Goal: Information Seeking & Learning: Learn about a topic

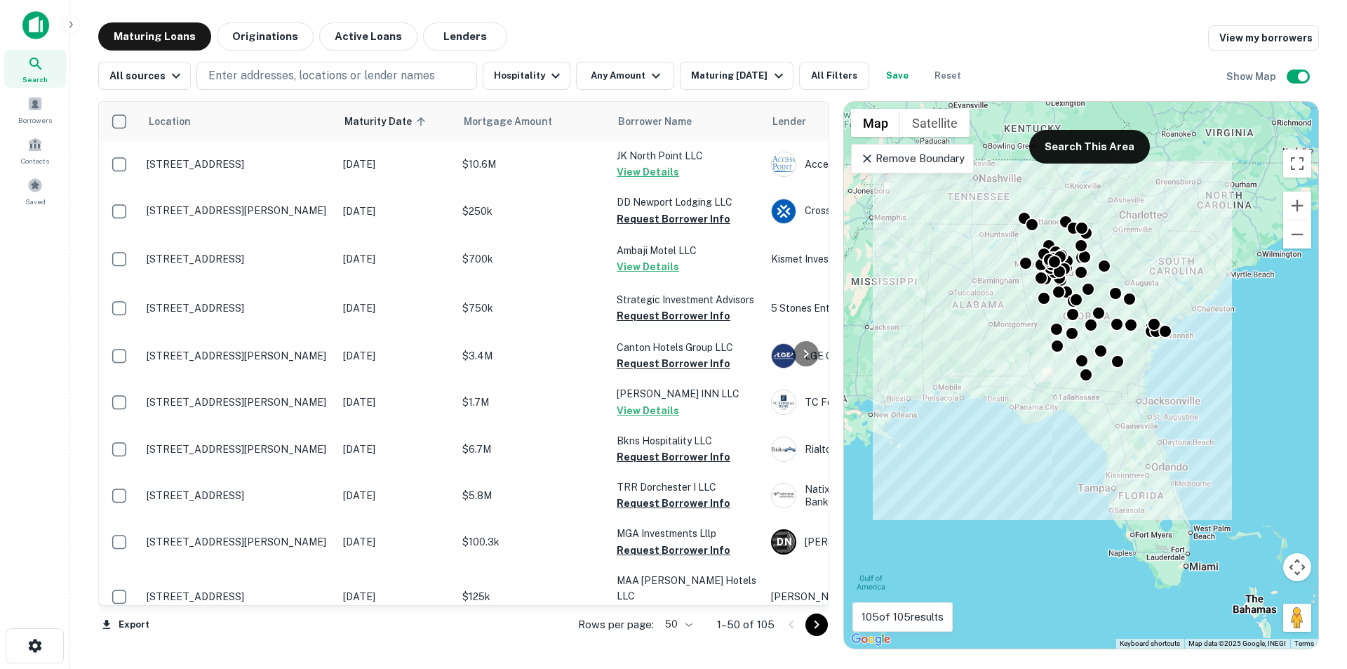
drag, startPoint x: 866, startPoint y: 157, endPoint x: 973, endPoint y: 261, distance: 148.9
click at [866, 157] on icon at bounding box center [867, 158] width 8 height 8
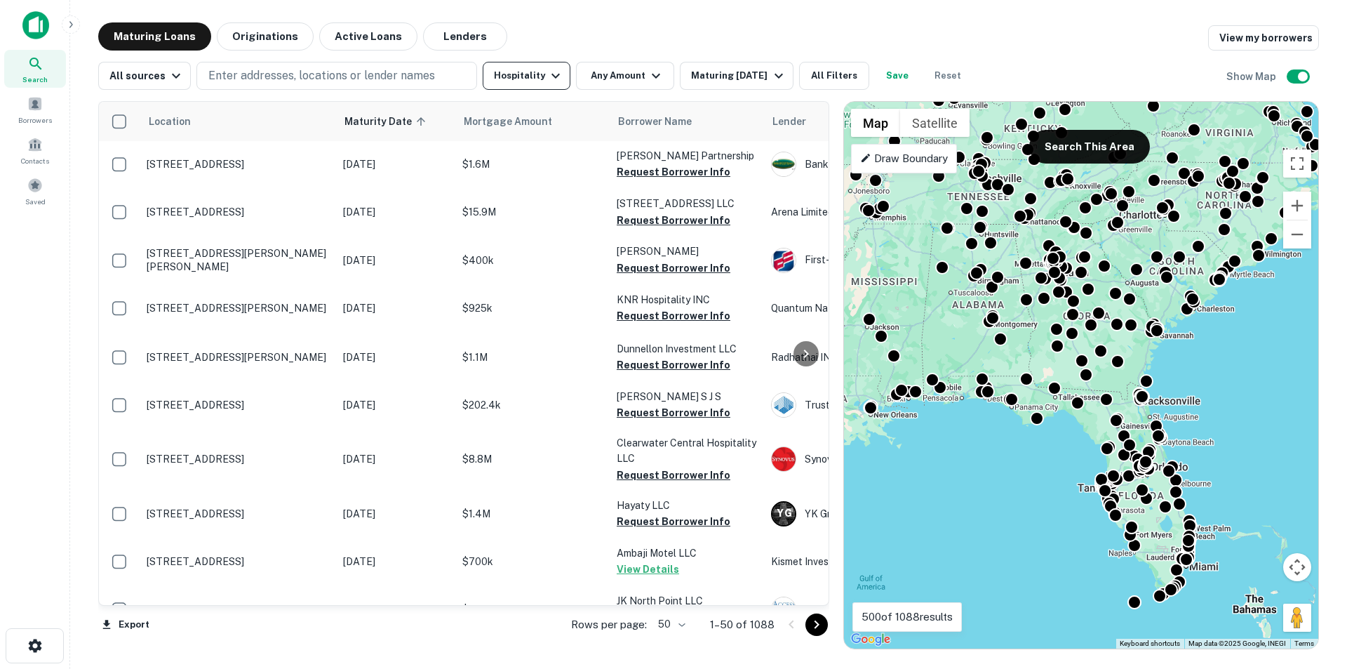
click at [553, 76] on icon "button" at bounding box center [555, 75] width 17 height 17
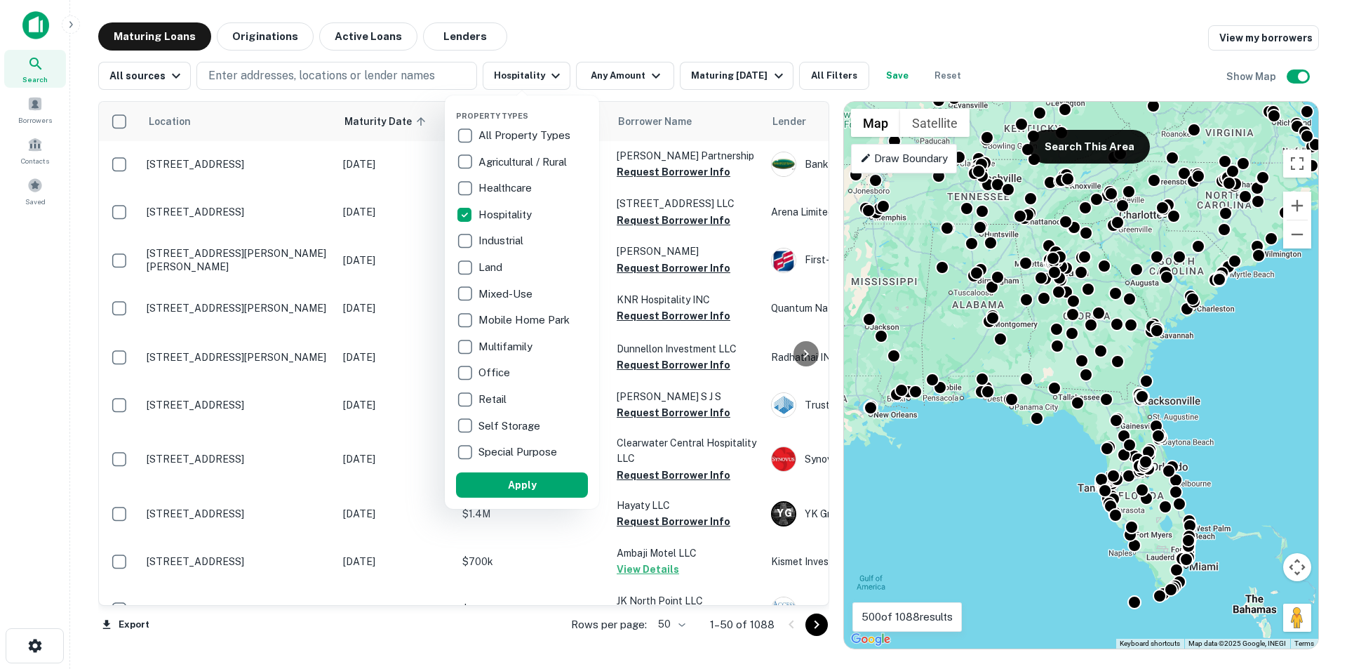
click at [484, 399] on p "Retail" at bounding box center [494, 399] width 31 height 17
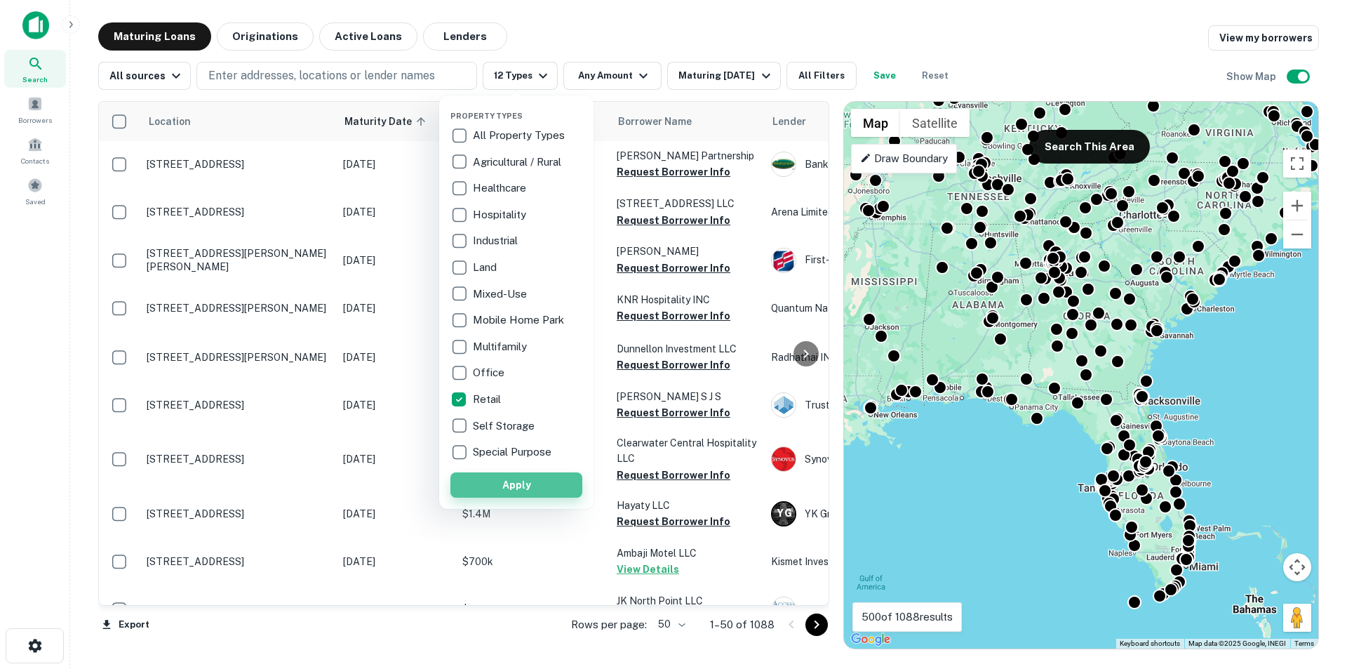
click at [486, 489] on button "Apply" at bounding box center [516, 484] width 132 height 25
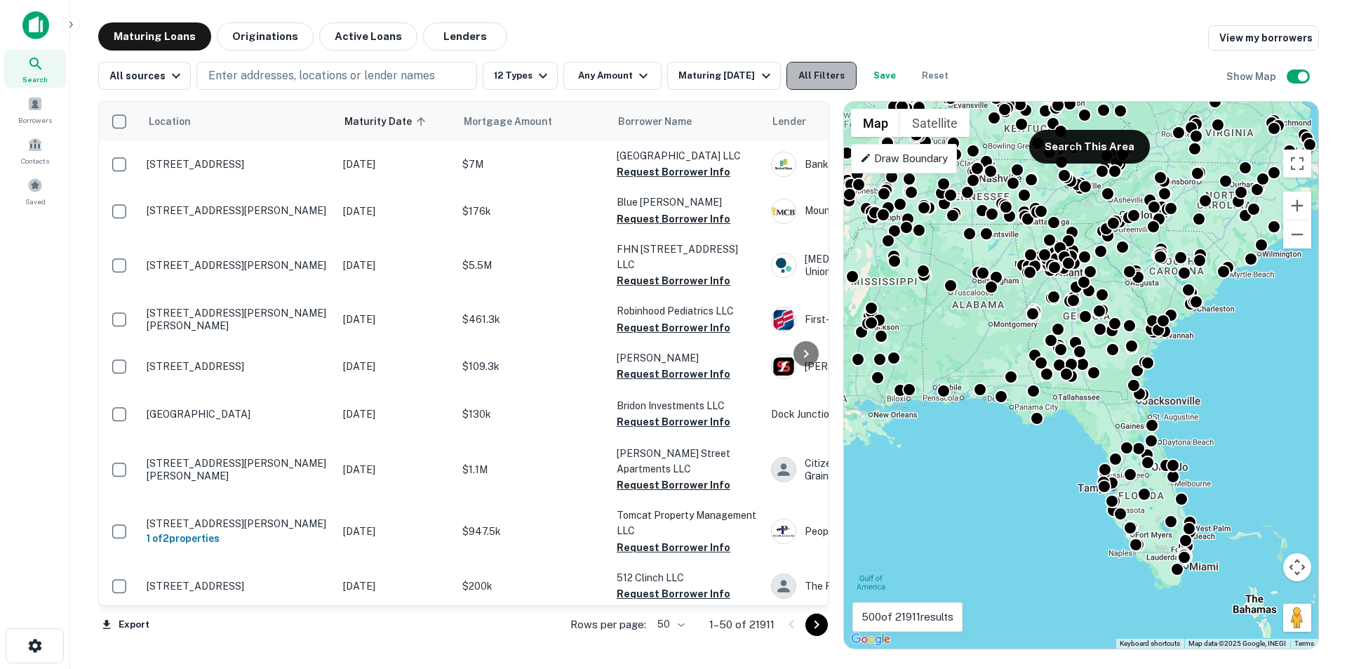
click at [810, 79] on button "All Filters" at bounding box center [822, 76] width 70 height 28
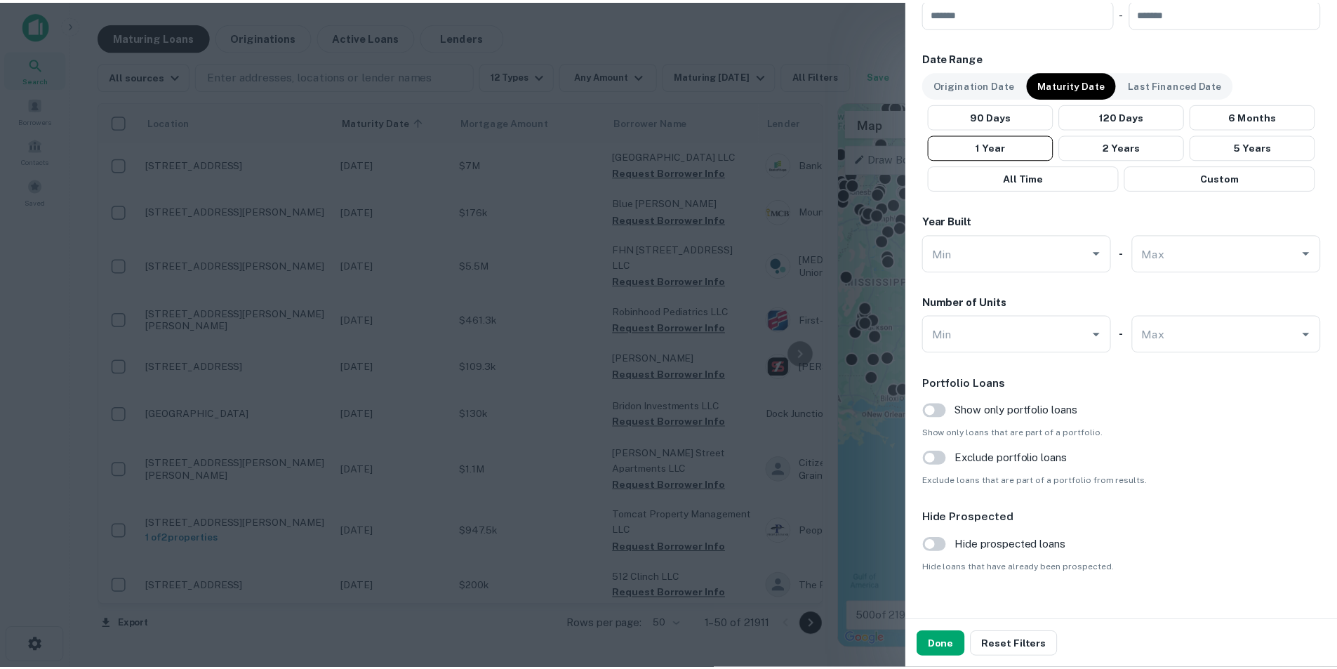
scroll to position [1003, 0]
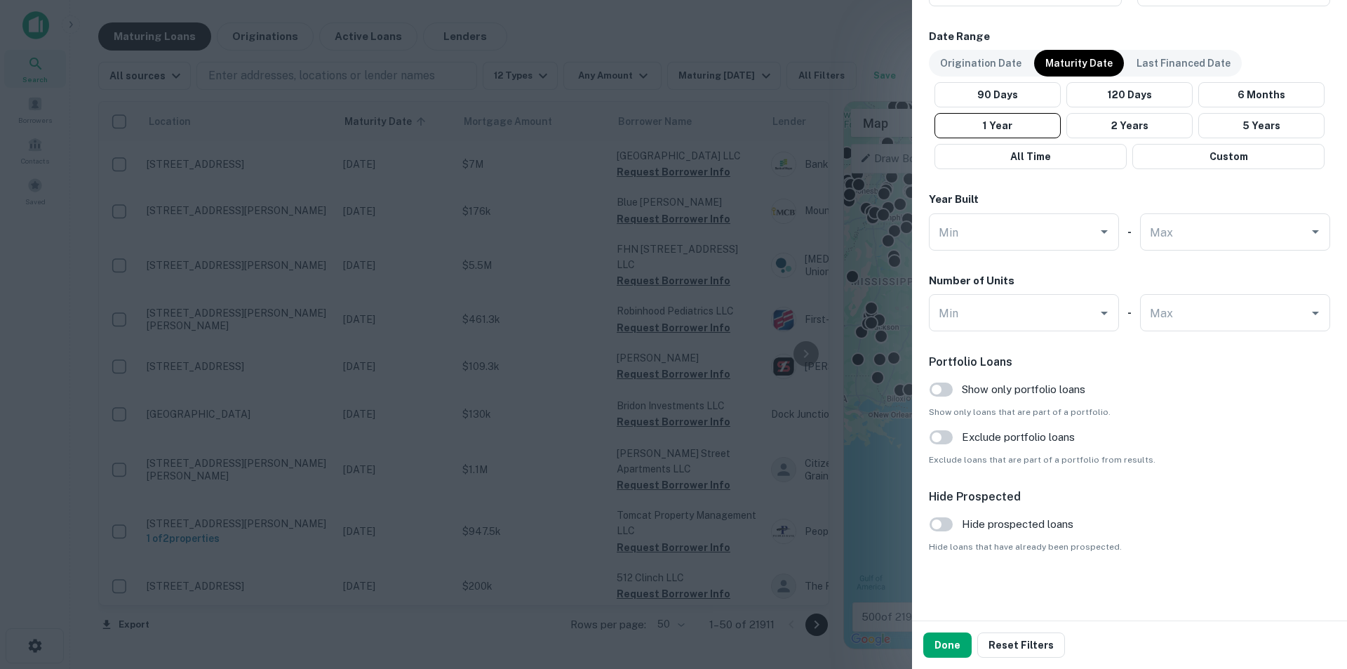
click at [816, 229] on div at bounding box center [673, 334] width 1347 height 669
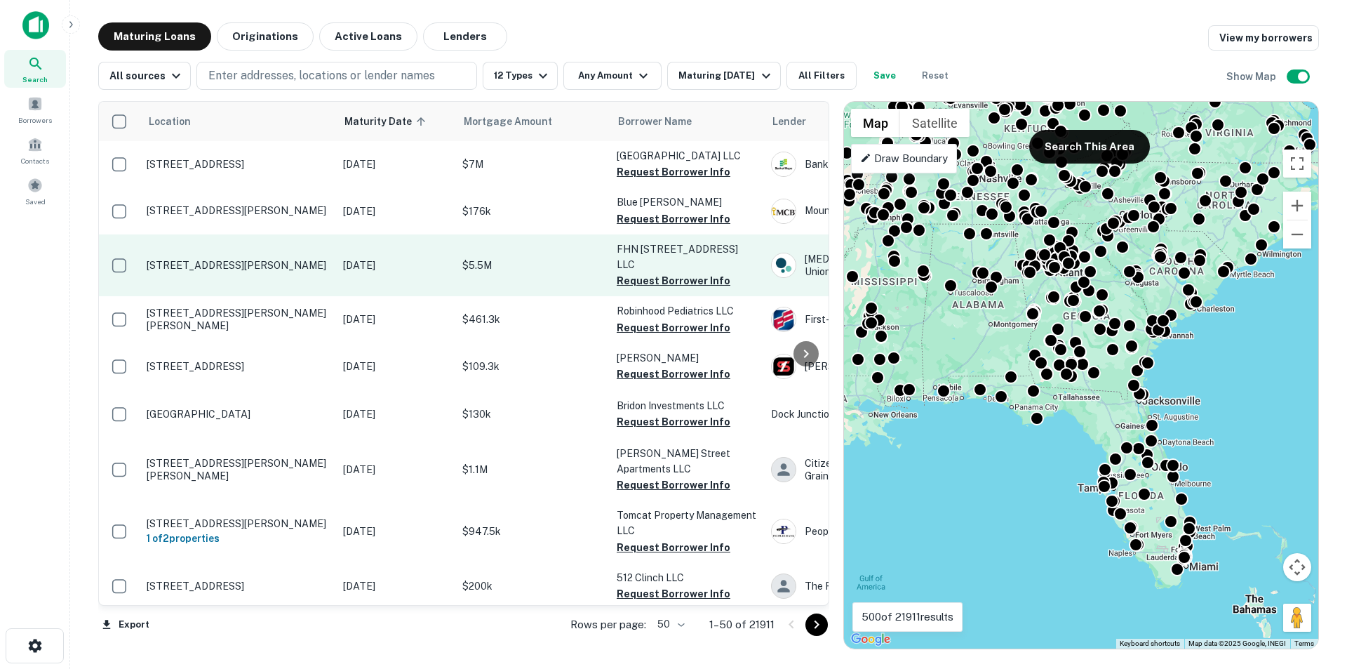
click at [276, 272] on p "209 S Kings Dr Charlotte, NC 28204" at bounding box center [238, 265] width 182 height 13
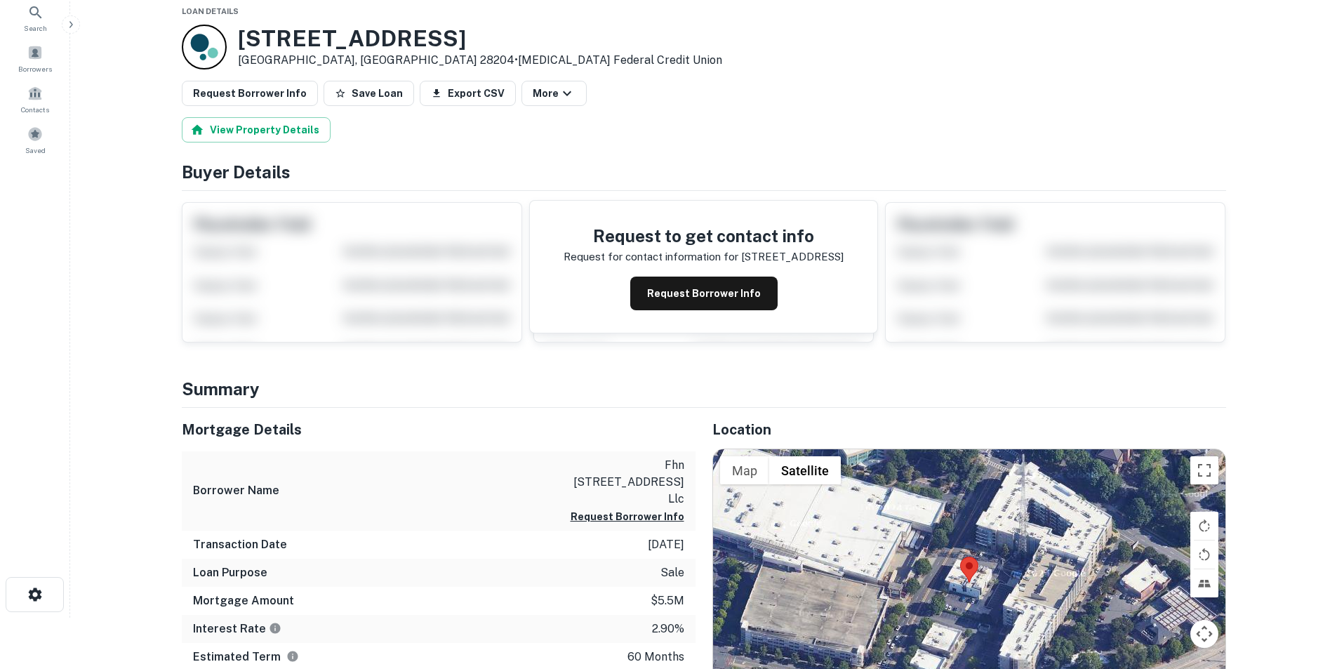
scroll to position [211, 0]
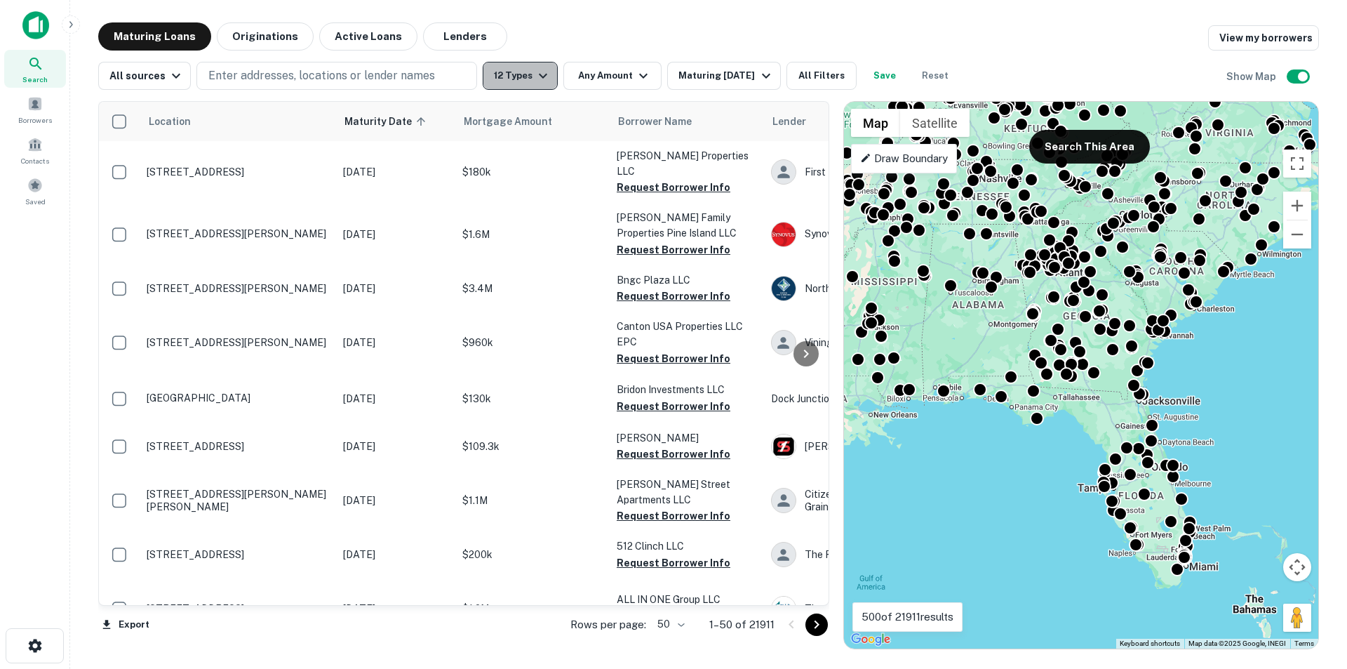
click at [536, 74] on icon "button" at bounding box center [543, 75] width 17 height 17
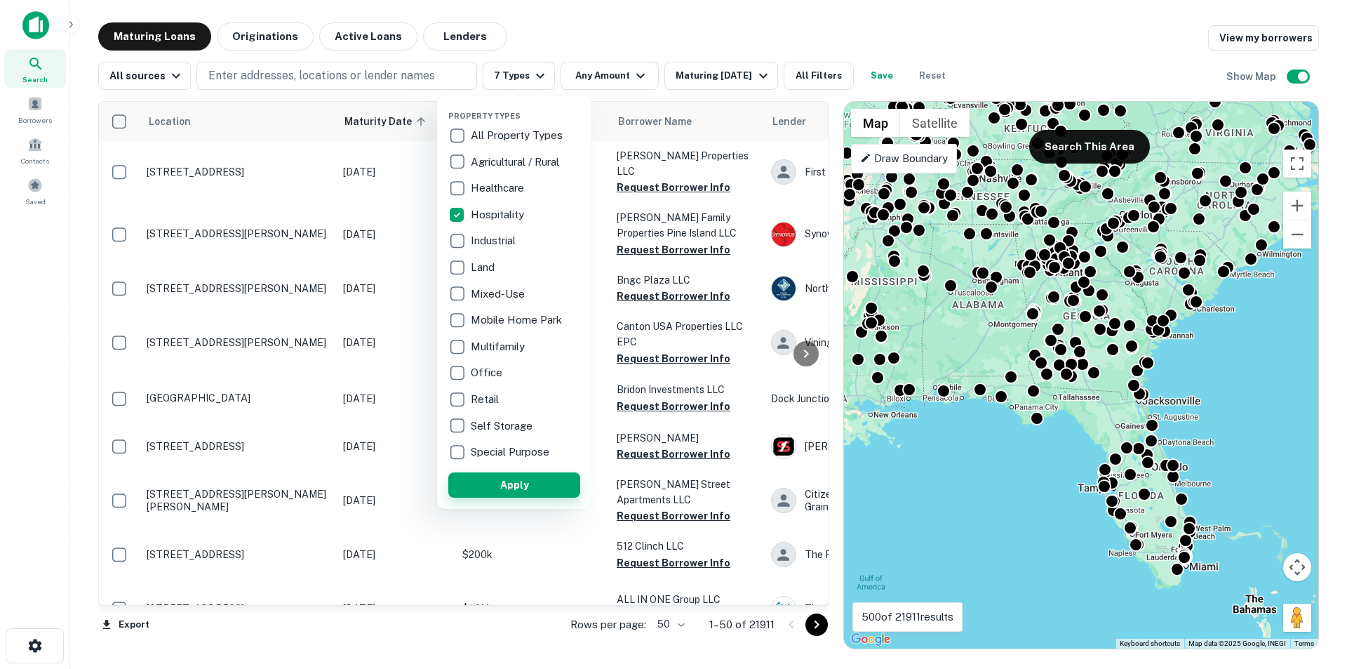
click at [510, 487] on button "Apply" at bounding box center [514, 484] width 132 height 25
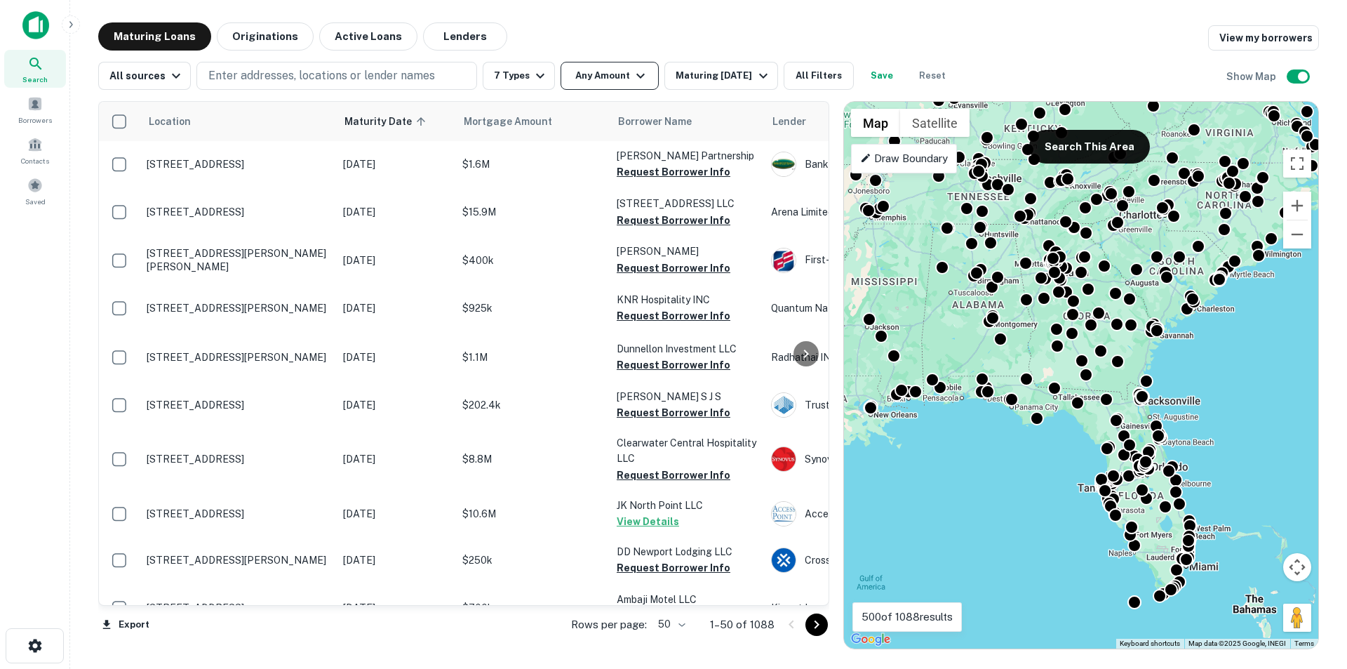
click at [640, 74] on icon "button" at bounding box center [640, 75] width 17 height 17
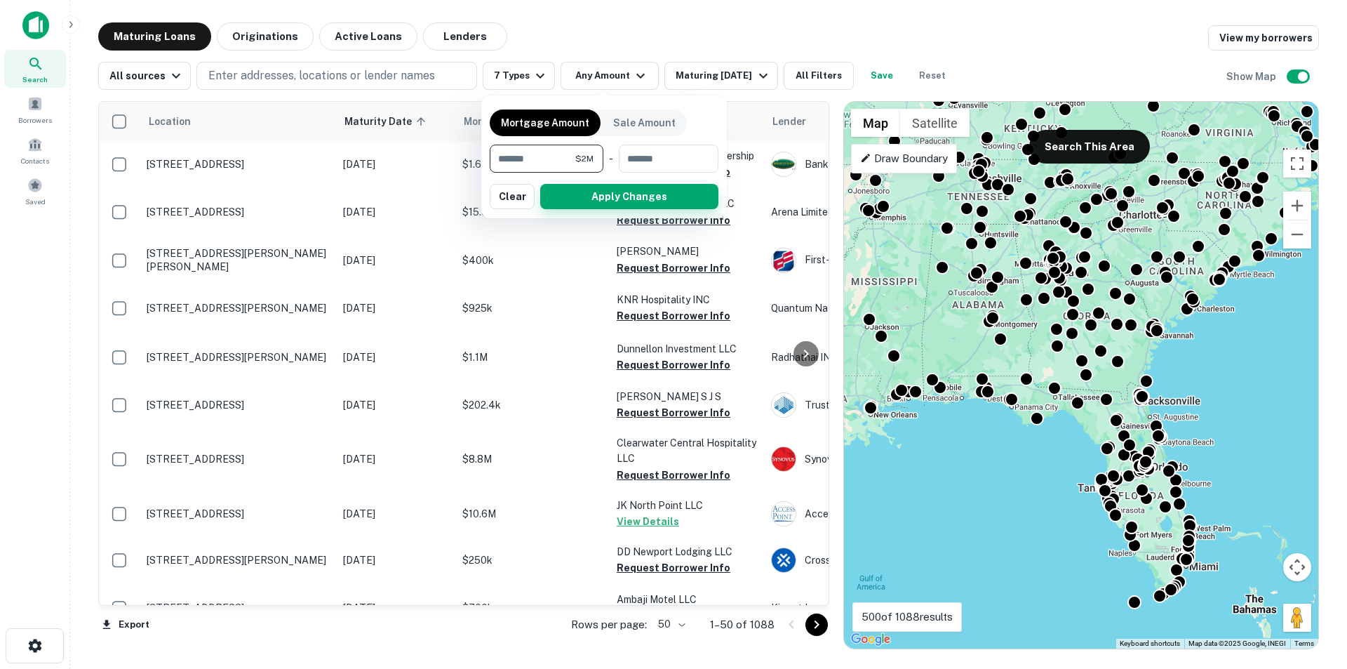
type input "*******"
click at [599, 198] on button "Apply Changes" at bounding box center [629, 196] width 178 height 25
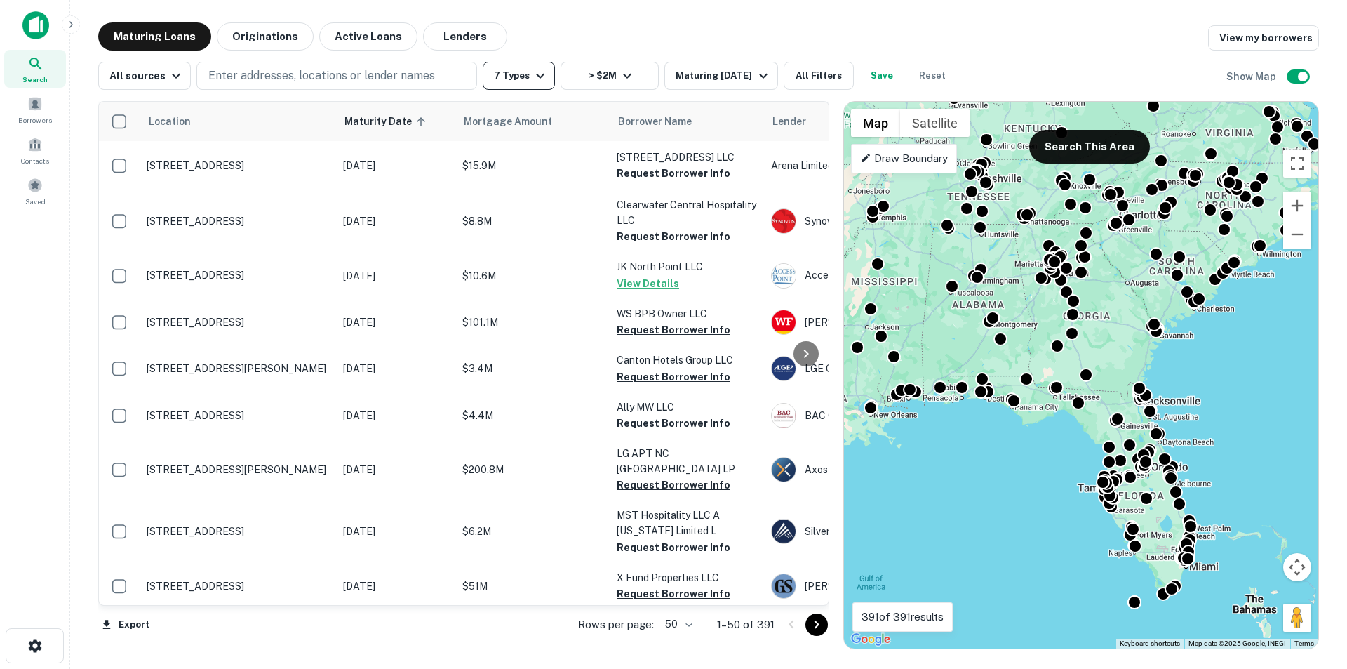
click at [537, 81] on icon "button" at bounding box center [540, 75] width 17 height 17
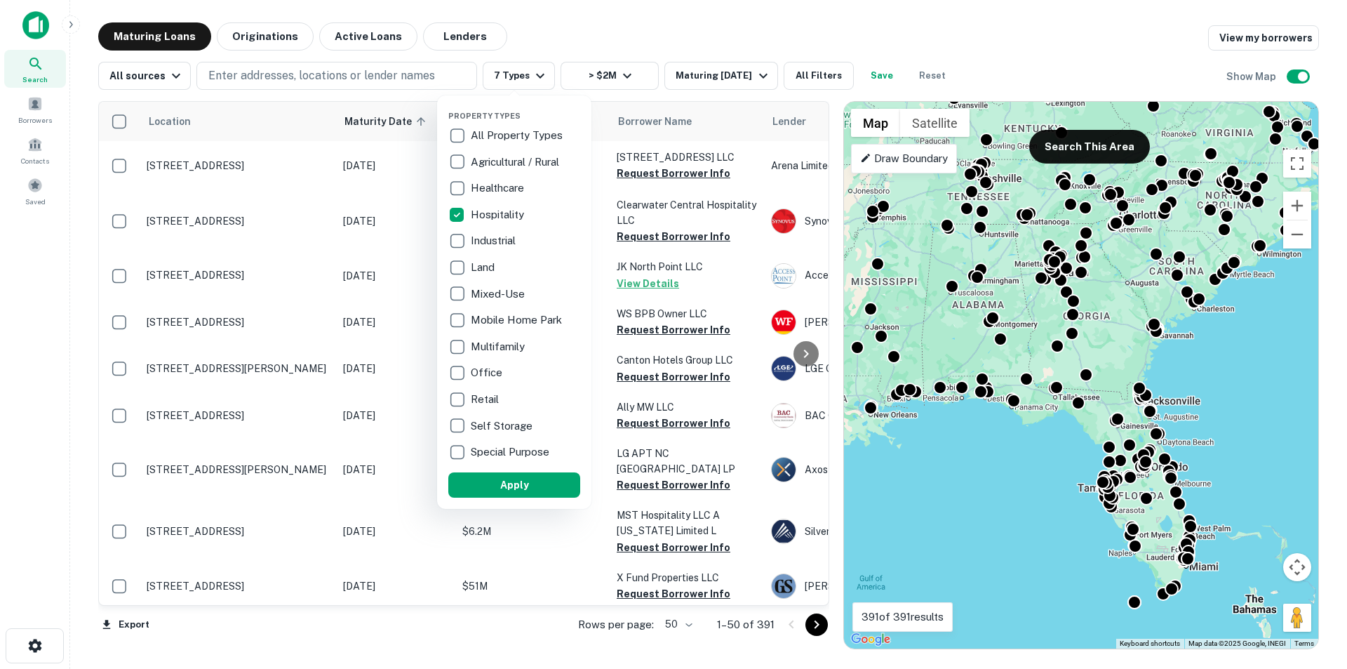
click at [598, 133] on div at bounding box center [673, 334] width 1347 height 669
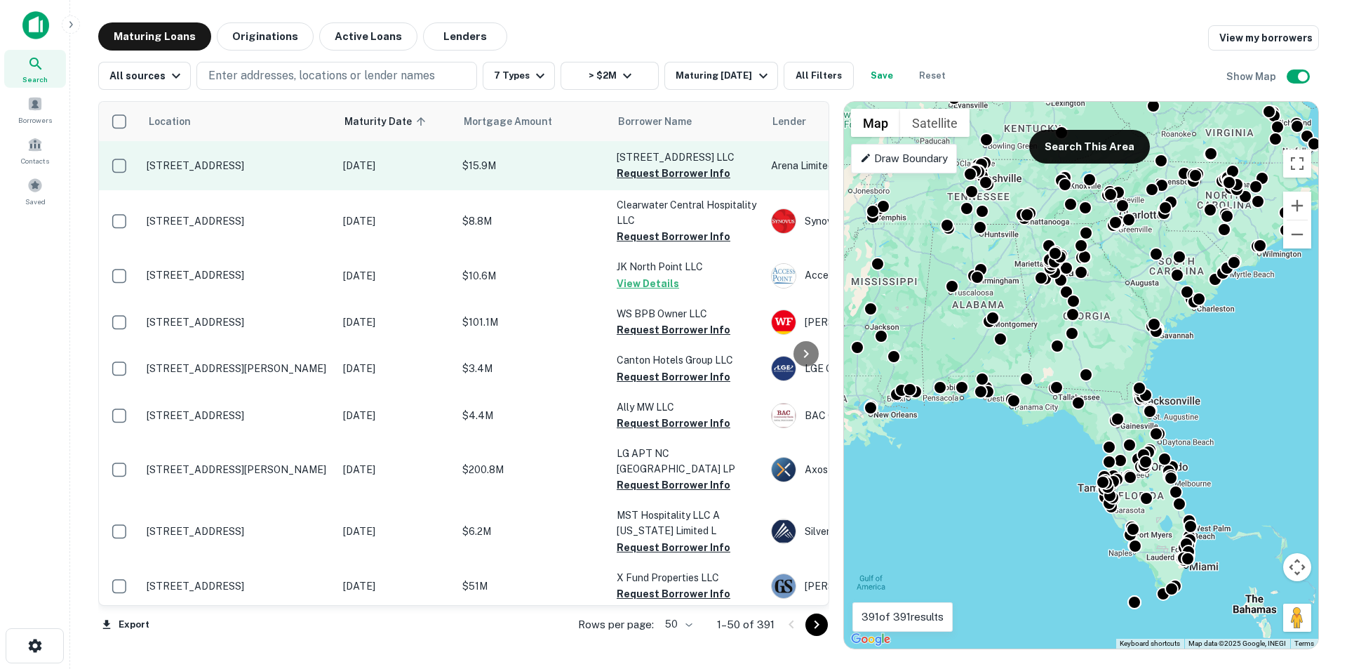
click at [276, 163] on p "7400 Canada Ave Orlando, FL 32819" at bounding box center [238, 165] width 182 height 13
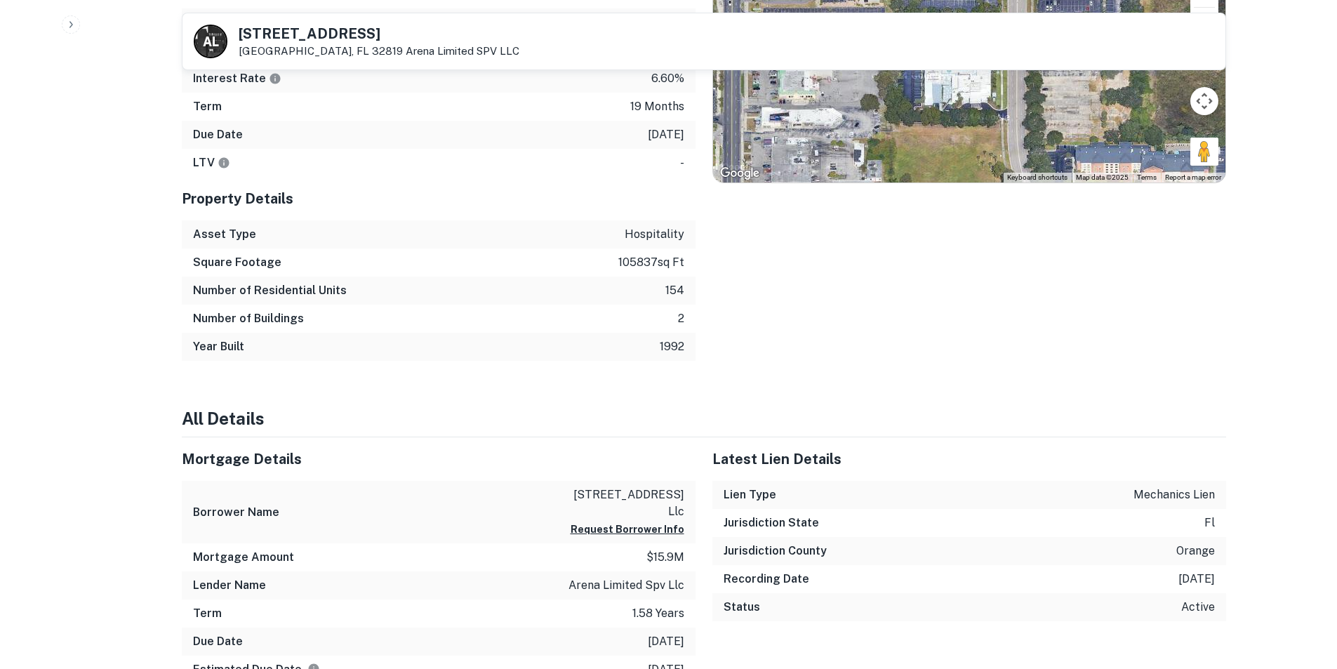
scroll to position [665, 0]
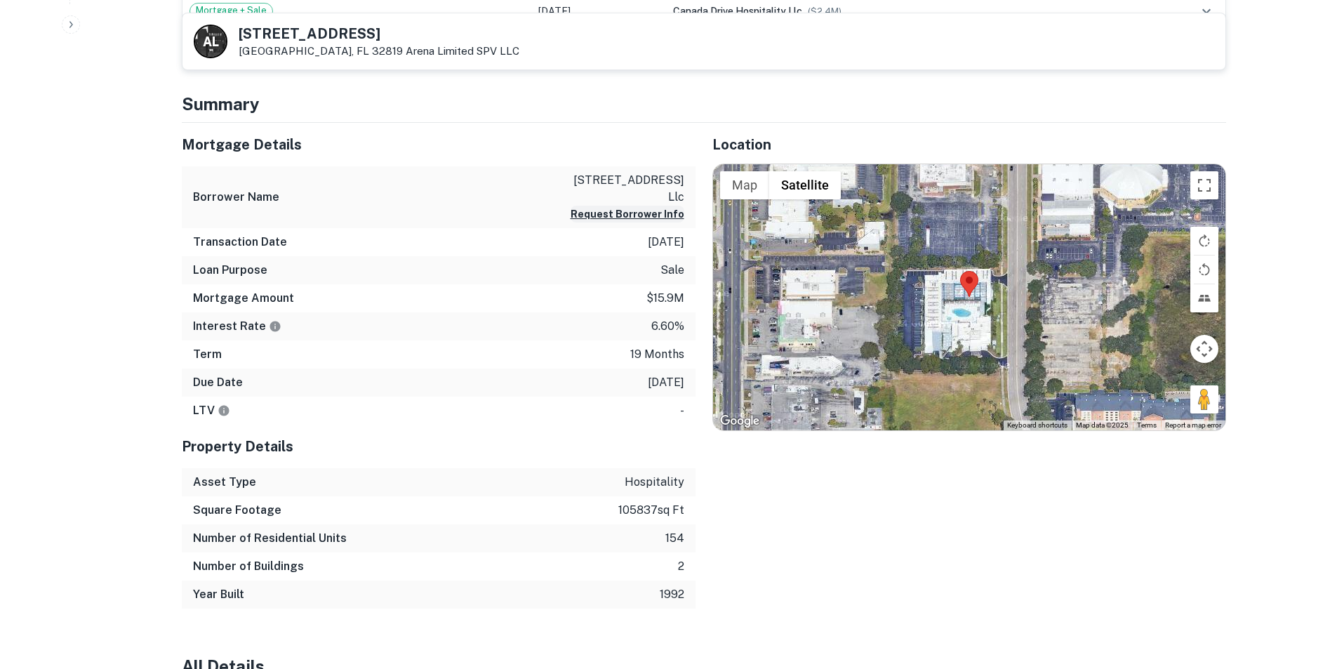
click at [590, 217] on button "Request Borrower Info" at bounding box center [627, 214] width 114 height 17
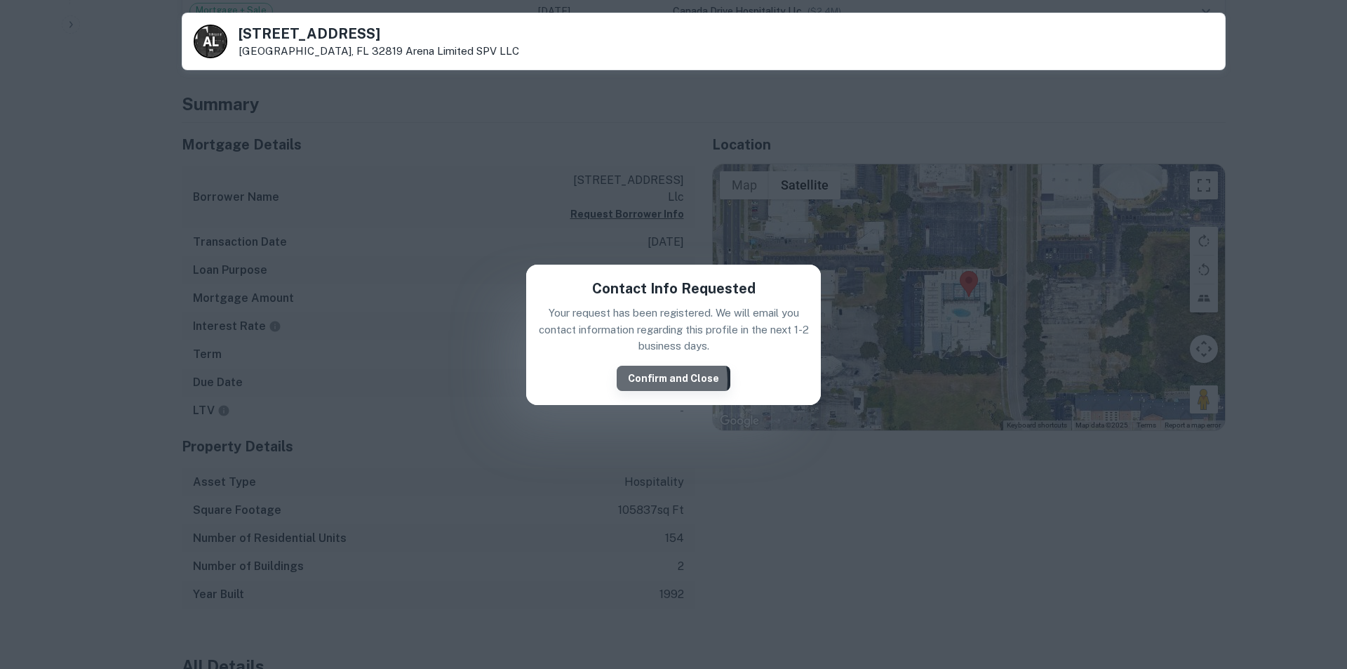
click at [646, 380] on button "Confirm and Close" at bounding box center [674, 378] width 114 height 25
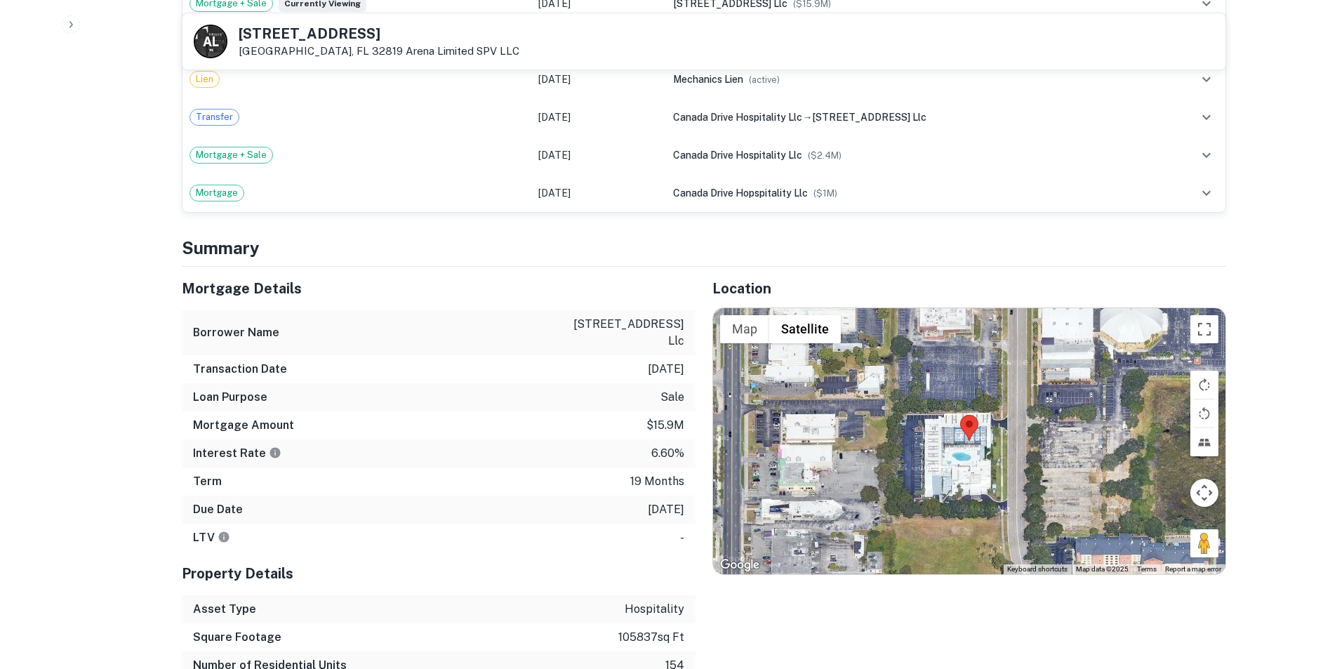
scroll to position [945, 0]
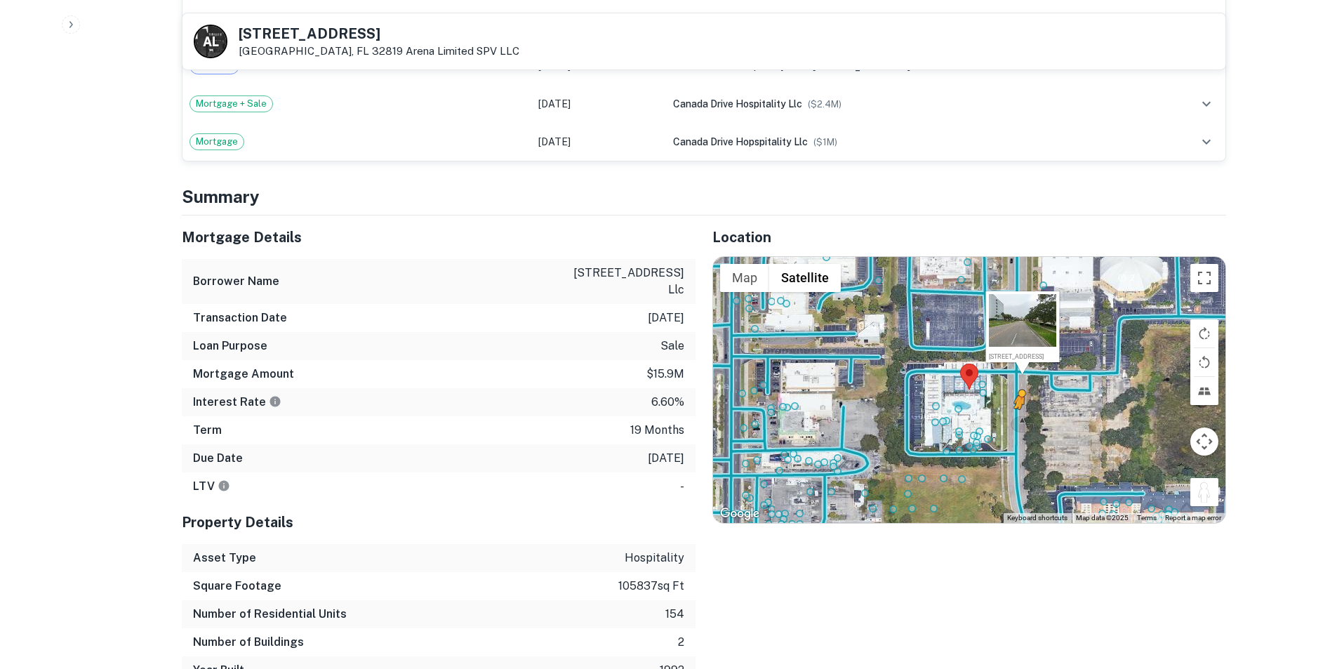
drag, startPoint x: 1203, startPoint y: 493, endPoint x: 1018, endPoint y: 423, distance: 198.1
click at [1018, 423] on div "To activate drag with keyboard, press Alt + Enter. Once in keyboard drag state,…" at bounding box center [969, 390] width 512 height 266
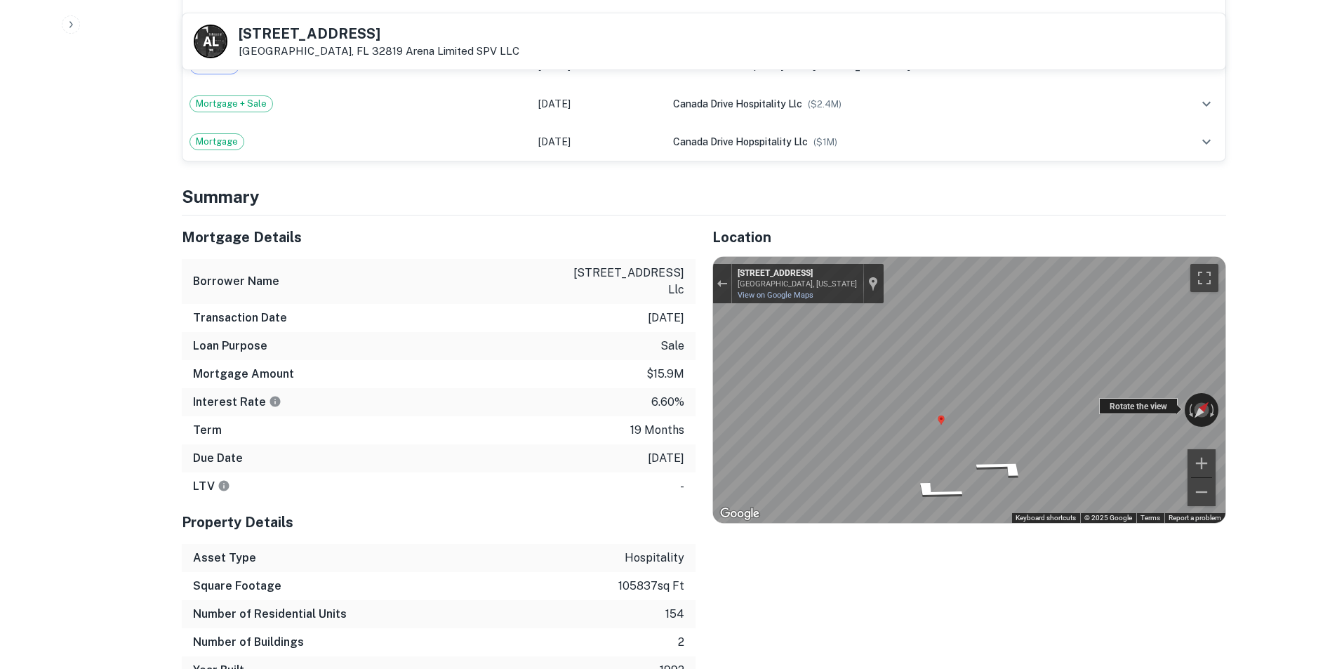
click at [1102, 411] on div "← Move left → Move right ↑ Move up ↓ Move down + Zoom in - Zoom out 7400 Canada…" at bounding box center [969, 390] width 512 height 266
click at [952, 489] on icon "Go South, Canada Ave" at bounding box center [943, 489] width 105 height 26
click at [951, 484] on icon "Go South, Canada Ave" at bounding box center [942, 489] width 105 height 26
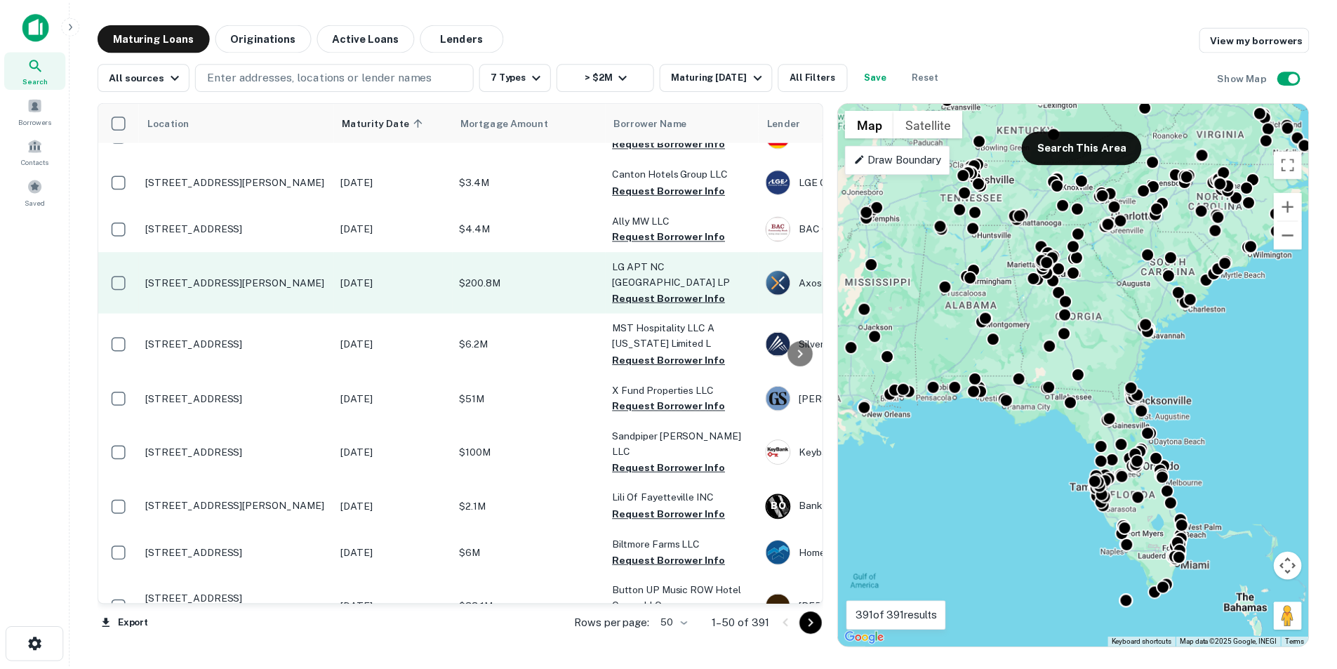
scroll to position [211, 0]
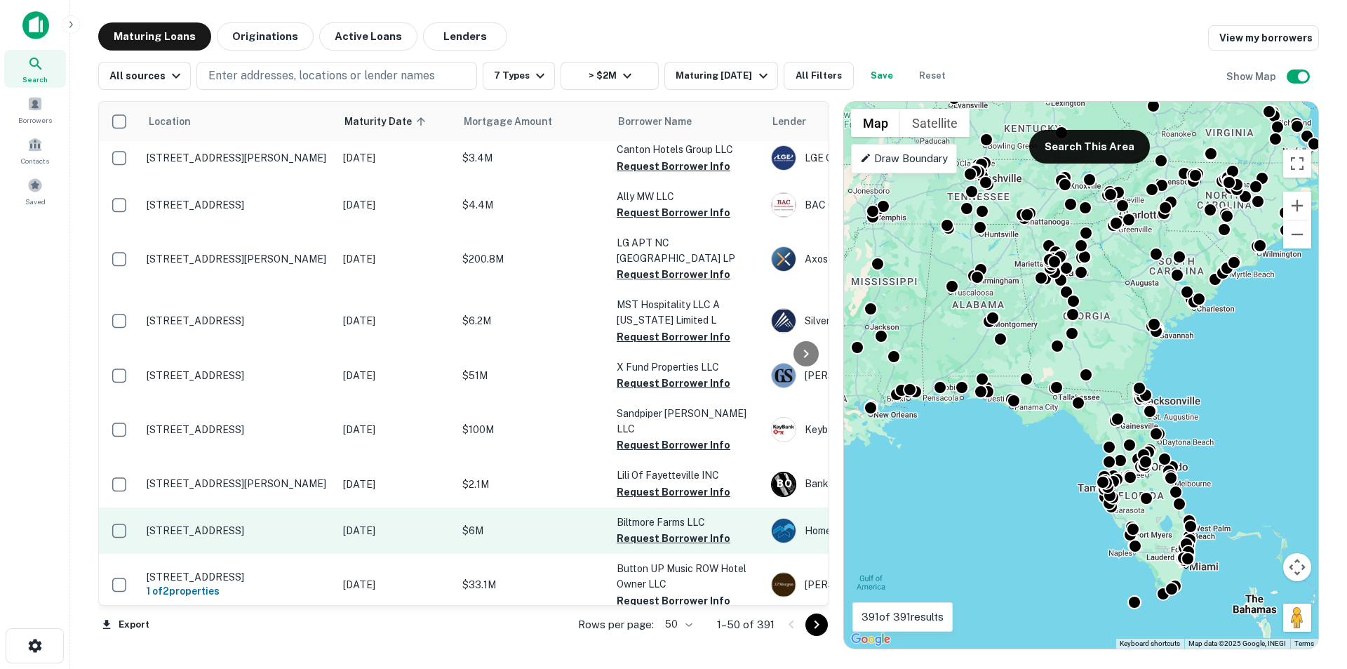
click at [251, 524] on p "117 Hendersonville Rd Asheville, NC 28803" at bounding box center [238, 530] width 182 height 13
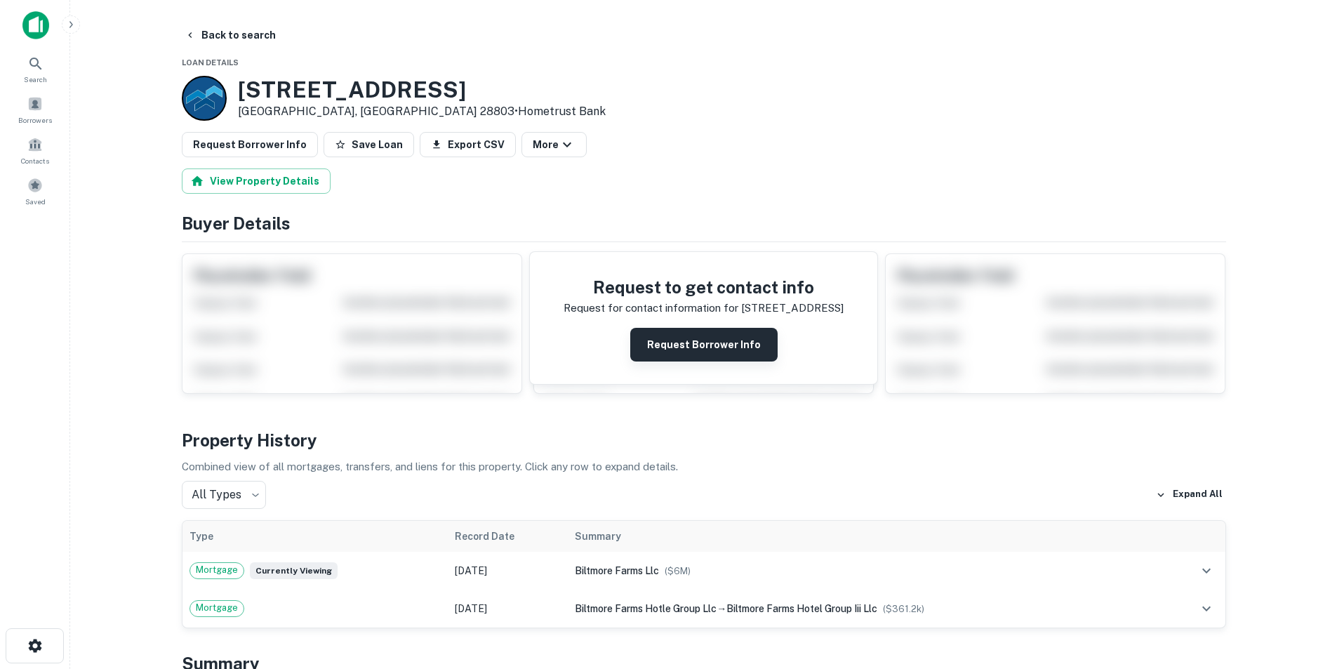
click at [688, 335] on button "Request Borrower Info" at bounding box center [703, 345] width 147 height 34
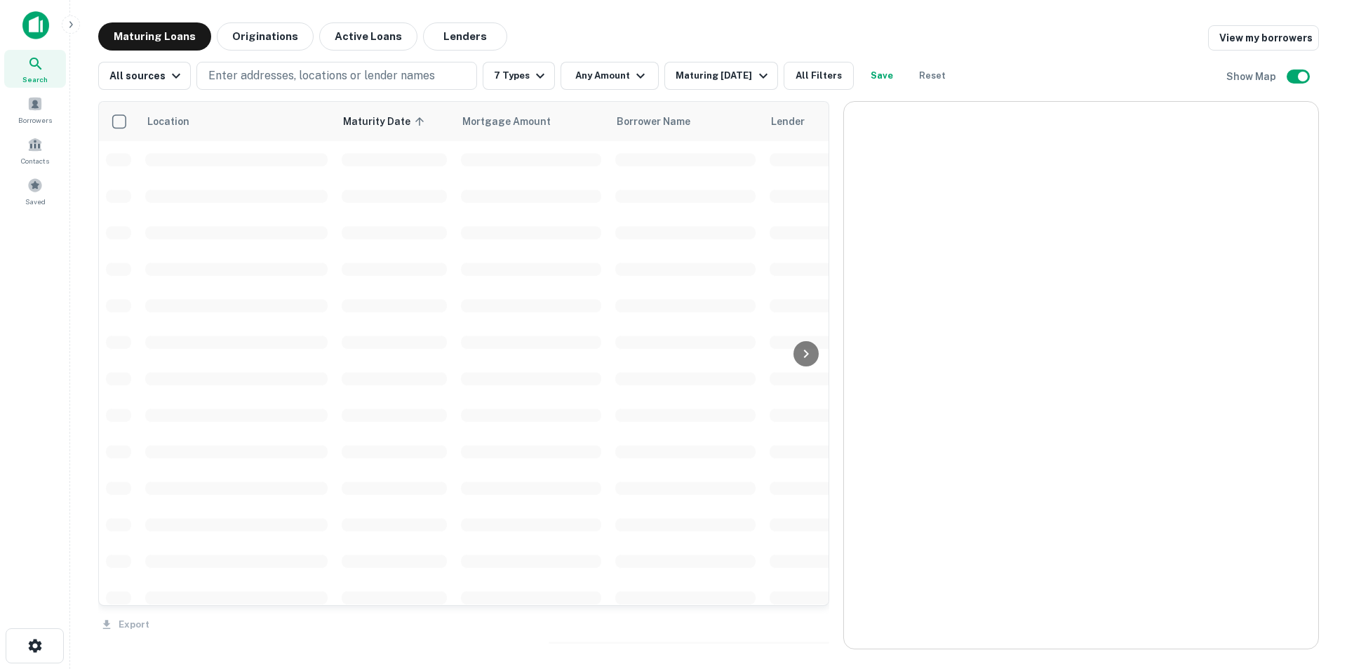
scroll to position [211, 0]
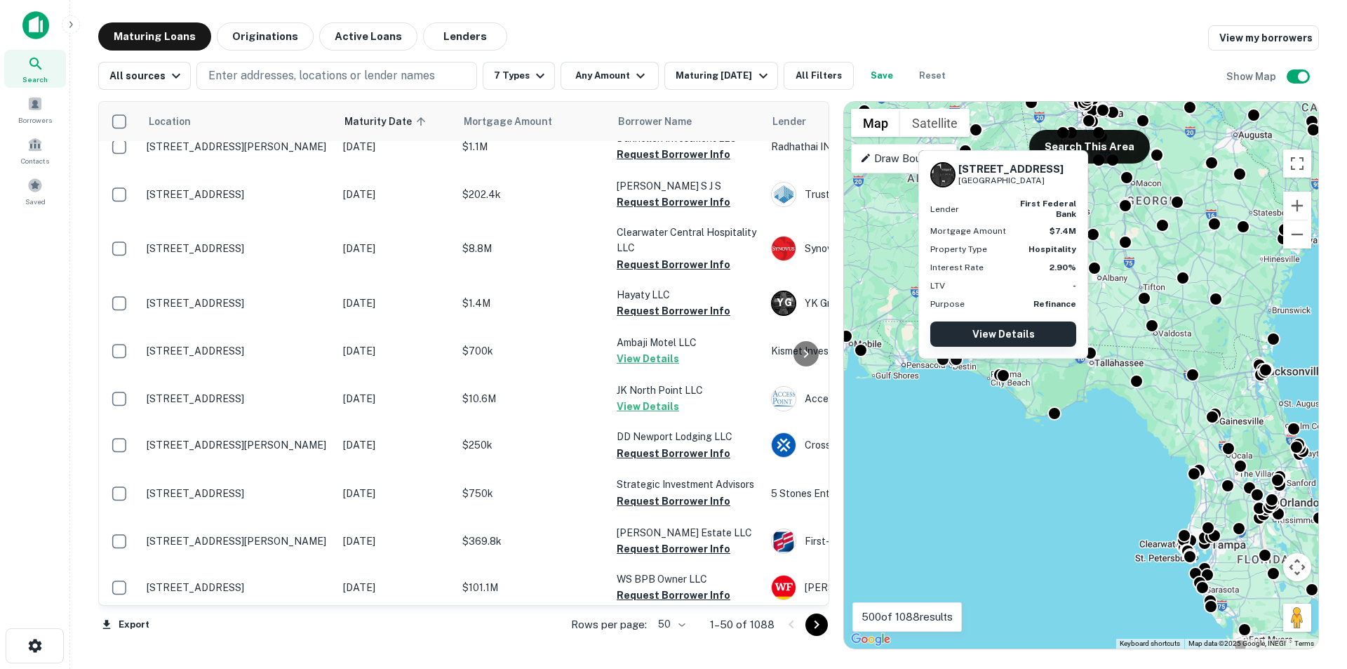
click at [997, 333] on link "View Details" at bounding box center [1003, 333] width 146 height 25
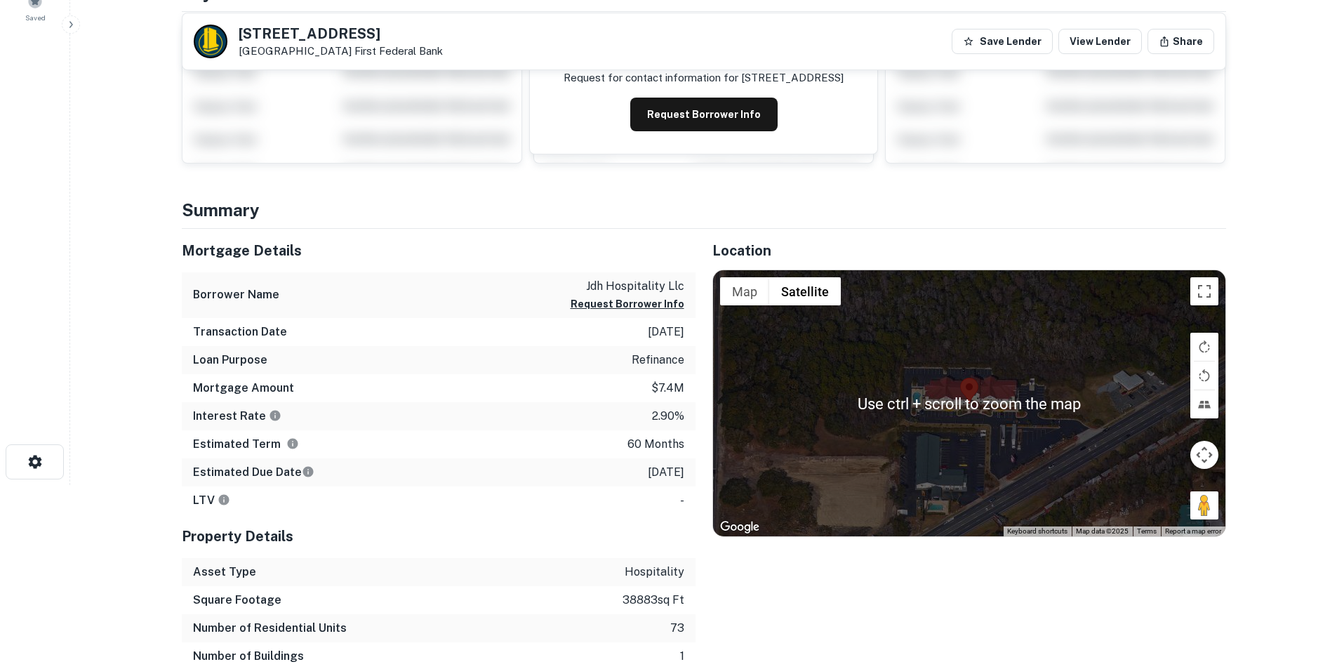
scroll to position [211, 0]
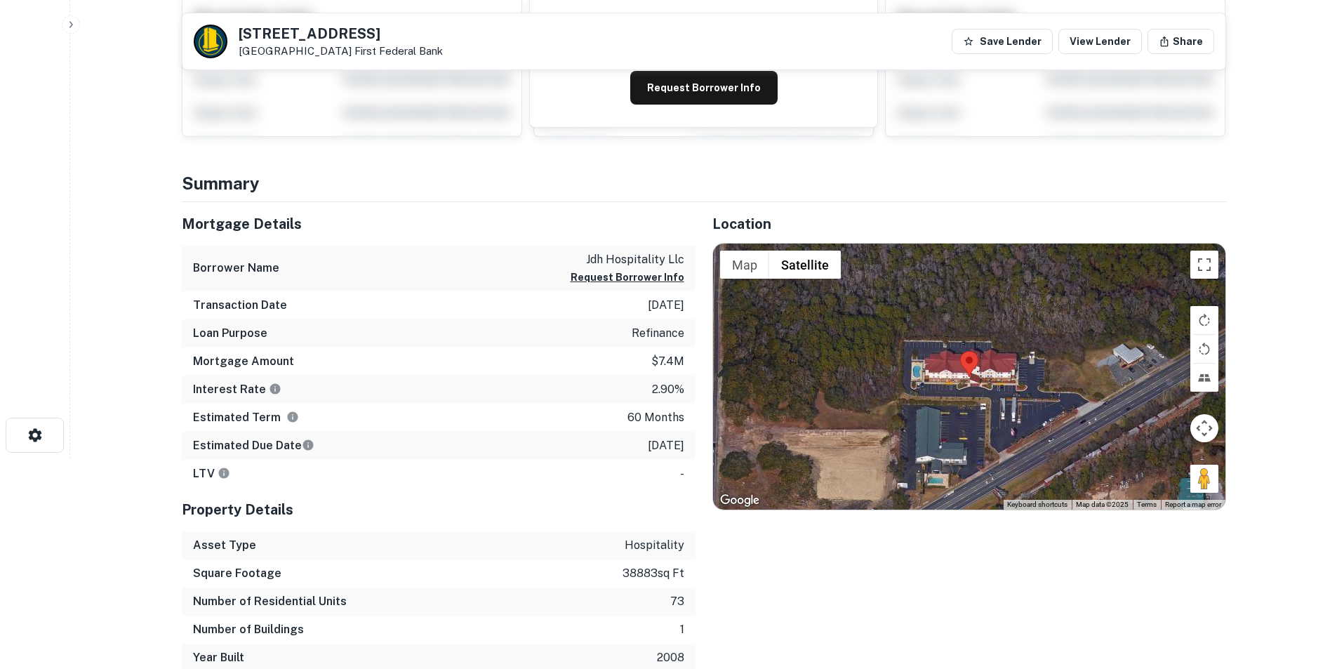
click at [1126, 585] on div "Location ← Move left → Move right ↑ Move up ↓ Move down + Zoom in - Zoom out Ho…" at bounding box center [960, 436] width 530 height 469
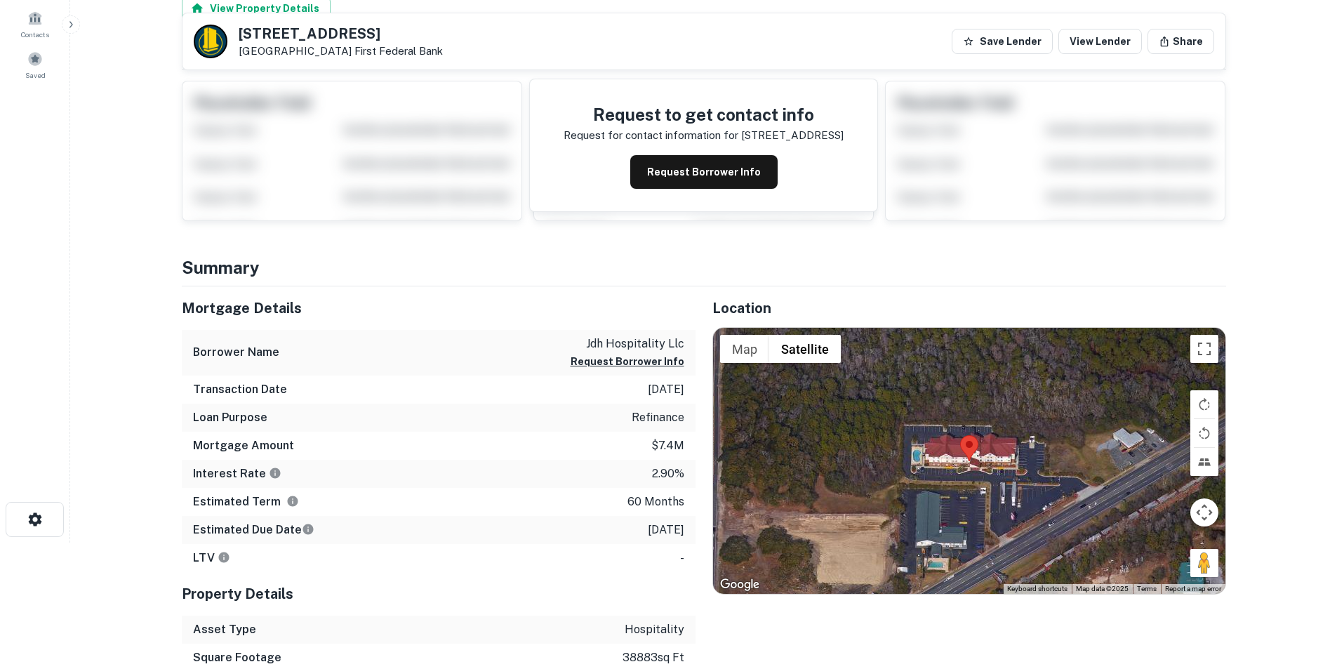
scroll to position [70, 0]
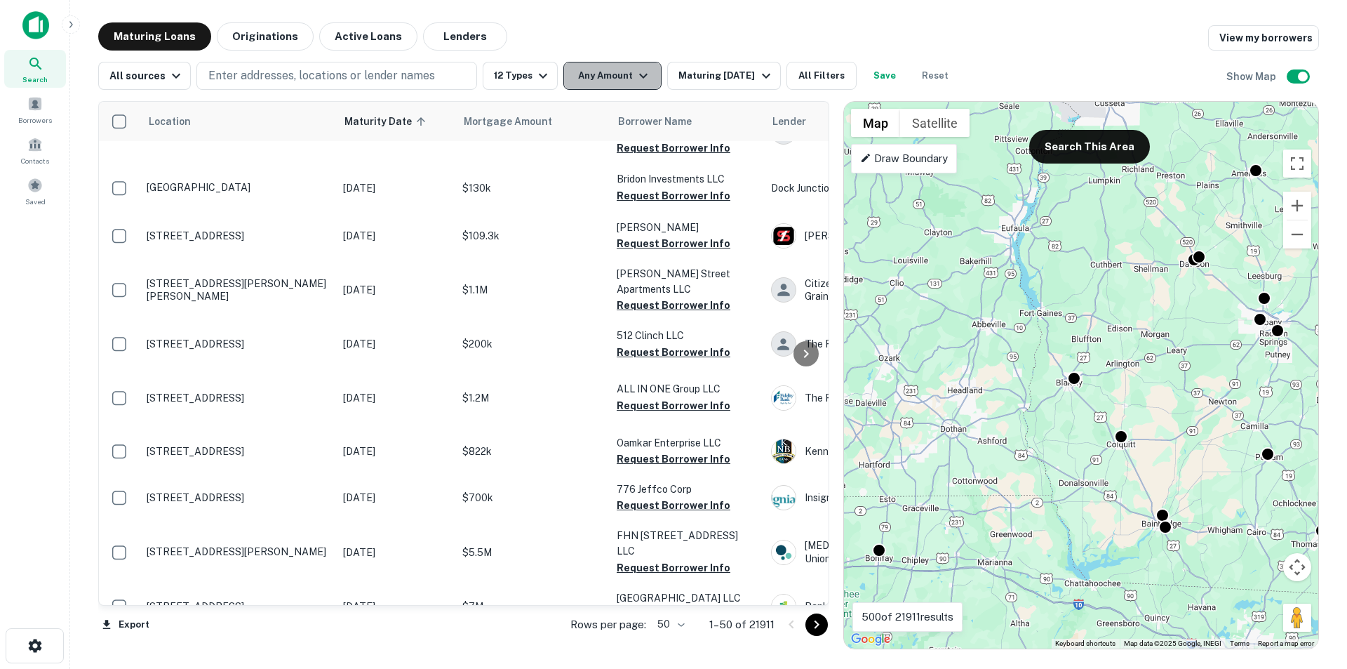
click at [637, 75] on icon "button" at bounding box center [643, 75] width 17 height 17
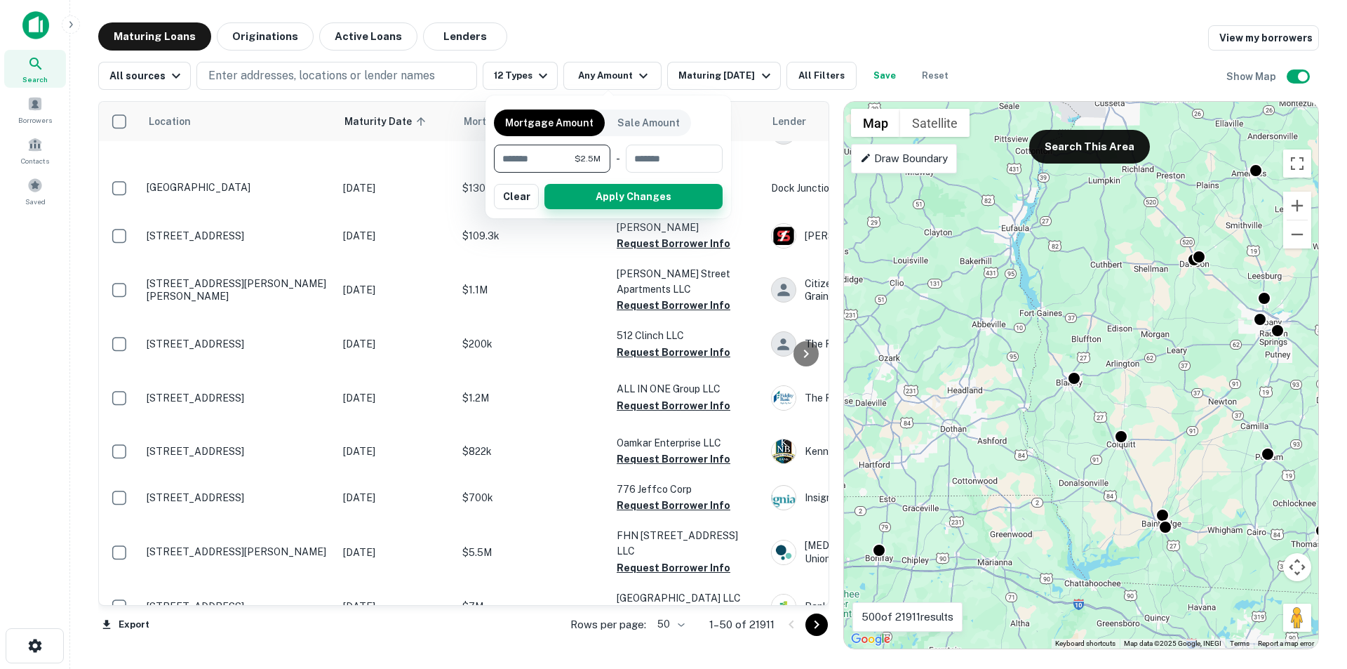
type input "*******"
click at [663, 193] on button "Apply Changes" at bounding box center [634, 196] width 178 height 25
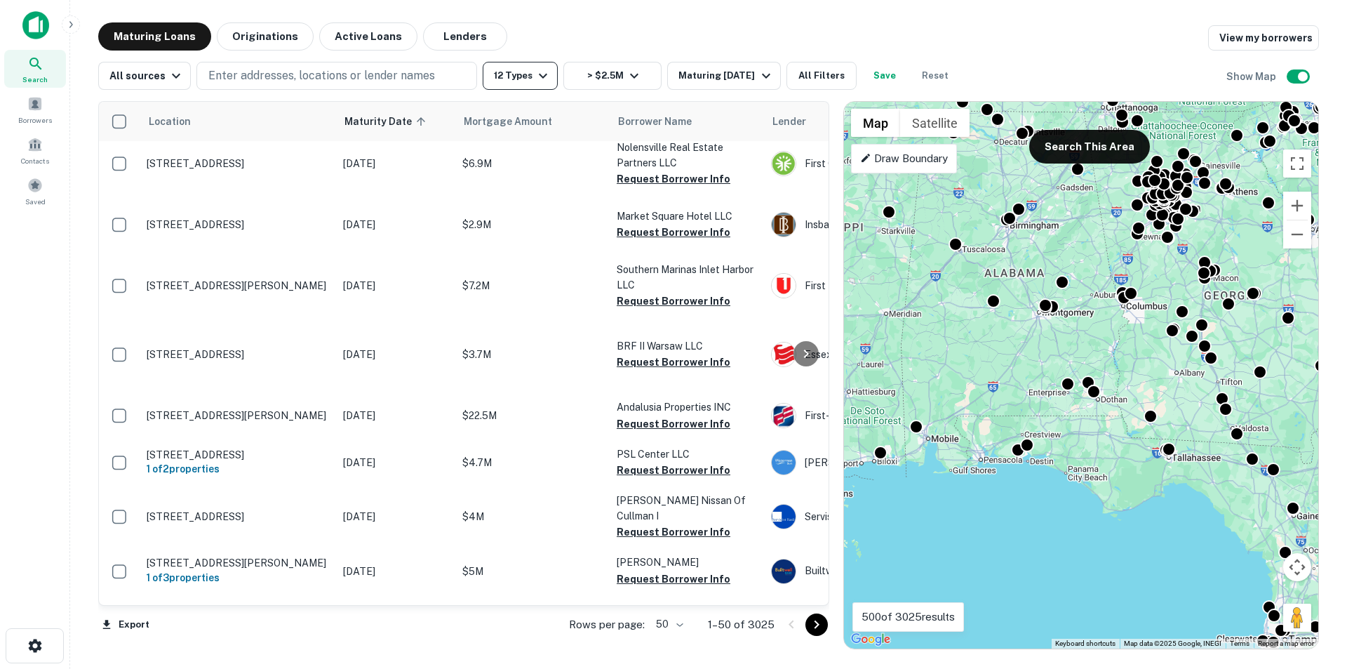
click at [535, 72] on icon "button" at bounding box center [543, 75] width 17 height 17
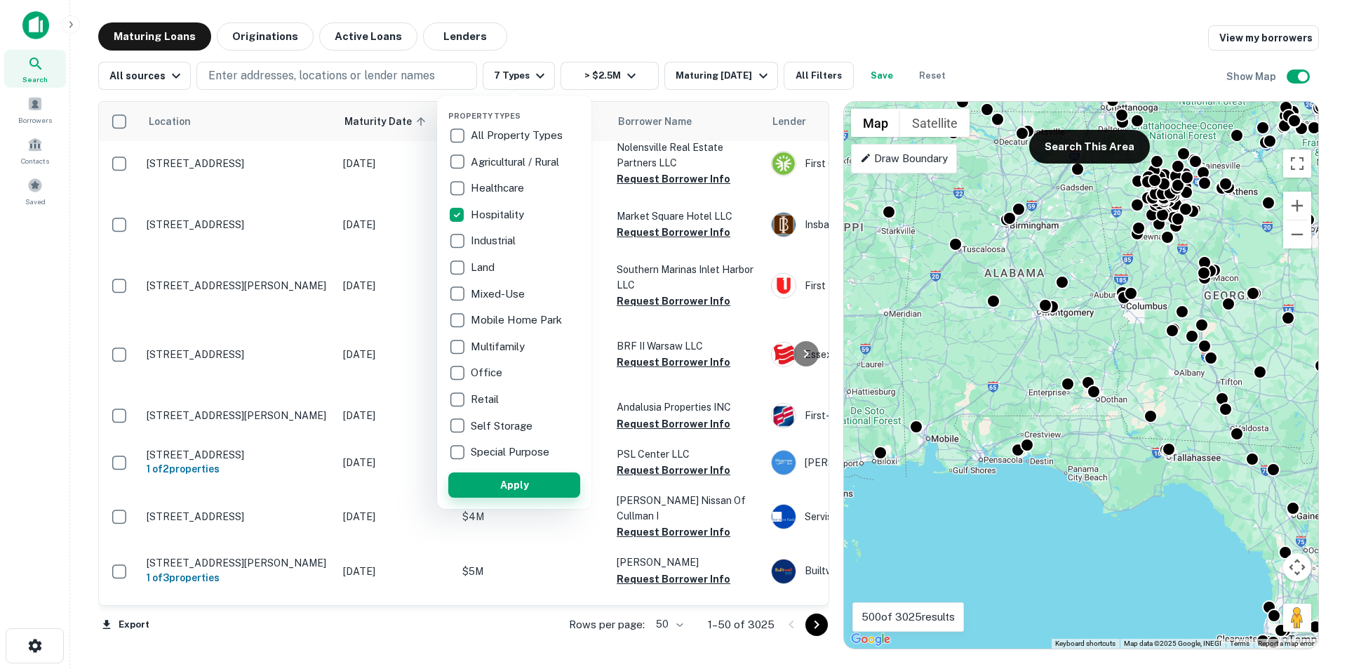
click at [510, 494] on button "Apply" at bounding box center [514, 484] width 132 height 25
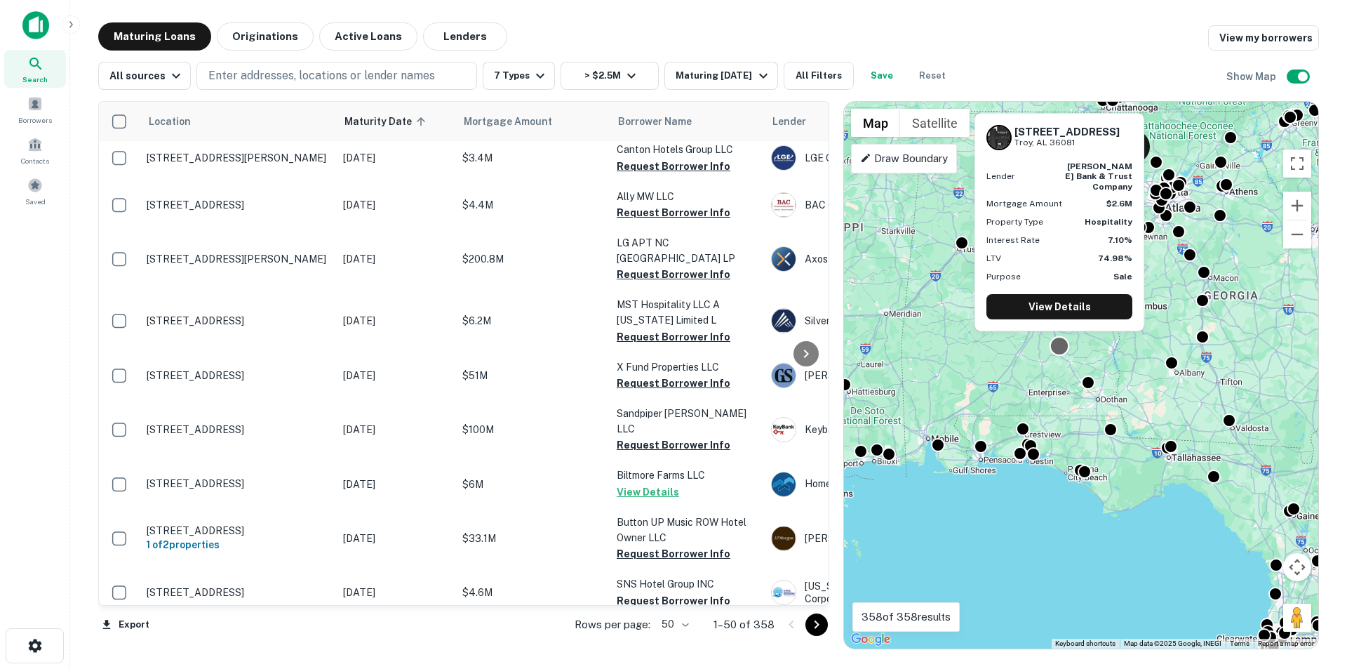
click at [1058, 347] on div at bounding box center [1060, 345] width 20 height 20
click at [1058, 346] on div at bounding box center [1060, 345] width 20 height 20
click at [1048, 298] on link "View Details" at bounding box center [1060, 306] width 146 height 25
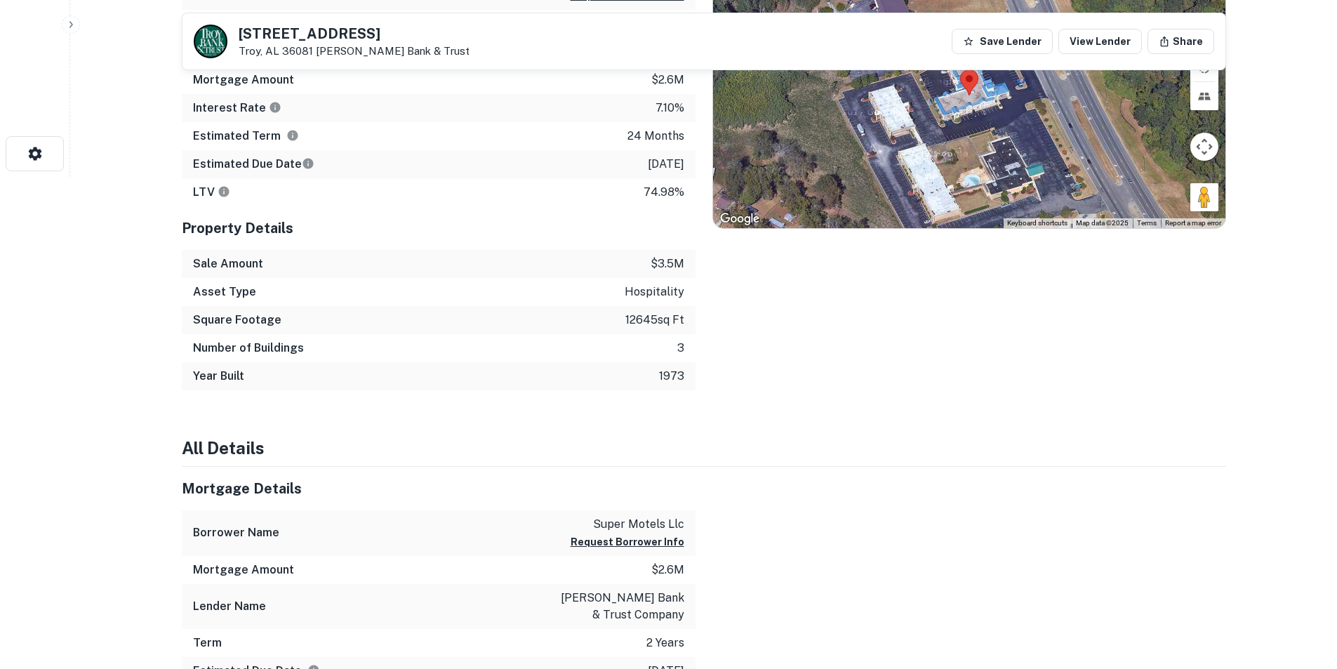
scroll to position [491, 0]
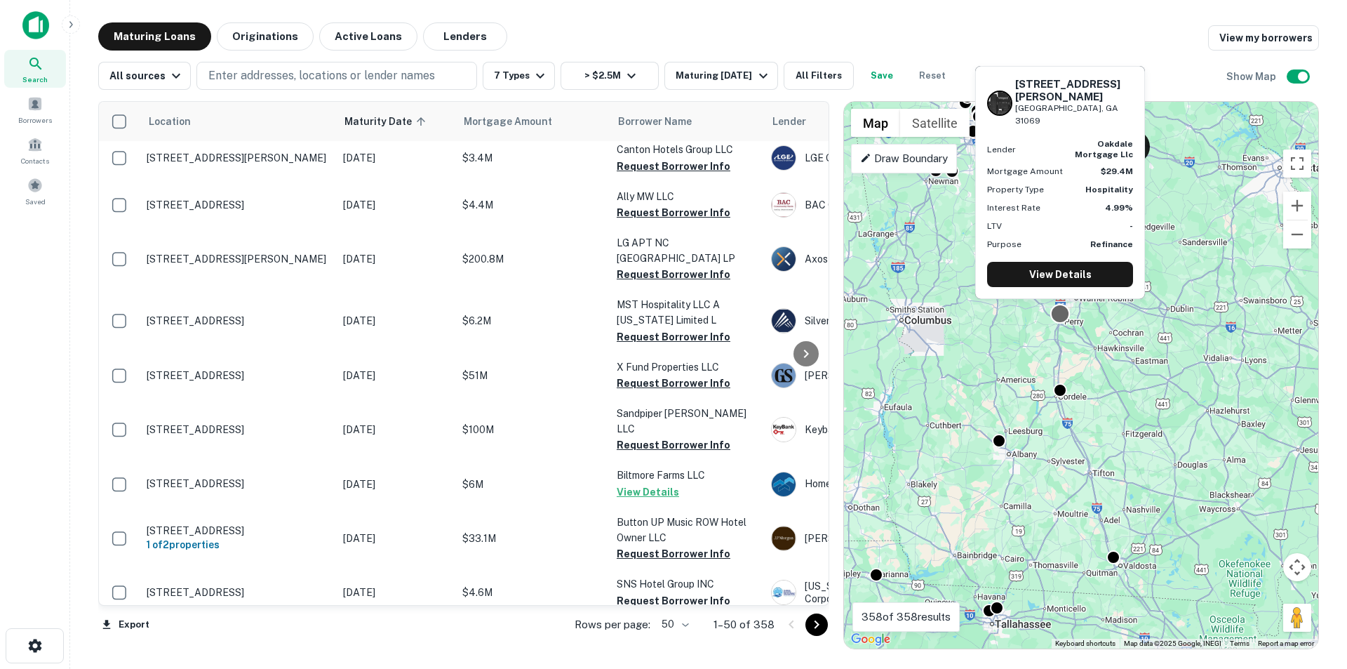
click at [1058, 315] on div at bounding box center [1060, 313] width 20 height 20
click at [1067, 275] on link "View Details" at bounding box center [1060, 274] width 146 height 25
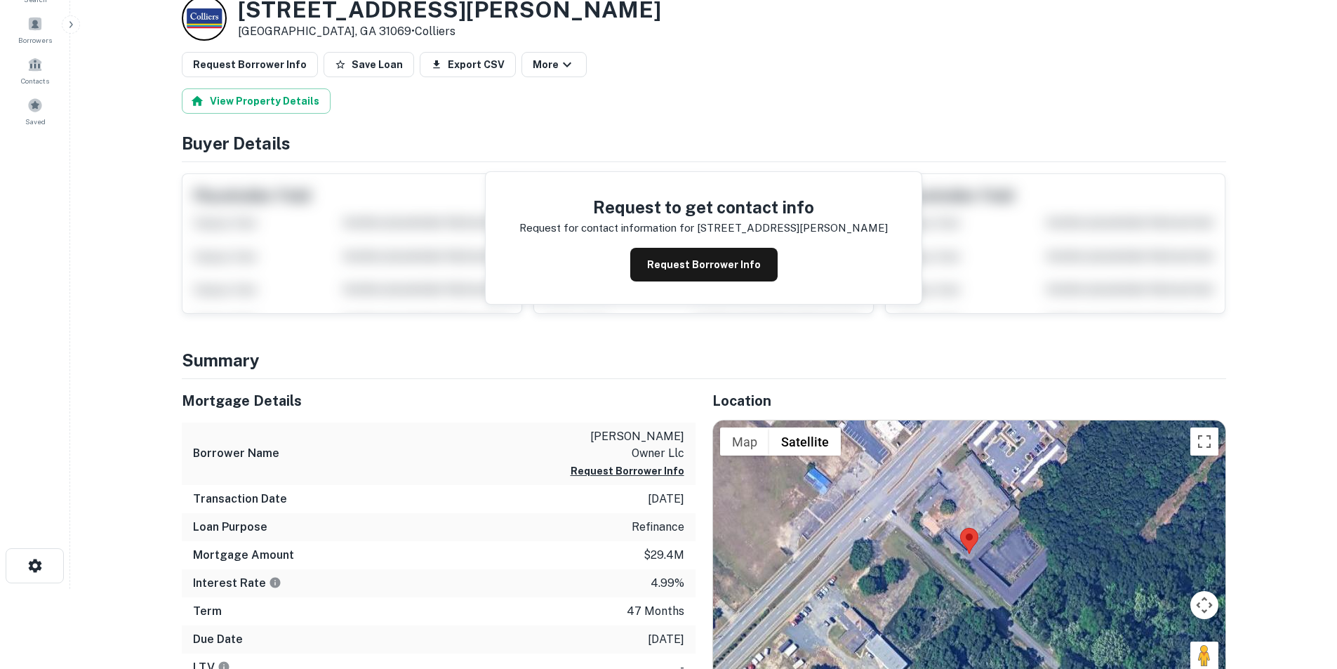
scroll to position [281, 0]
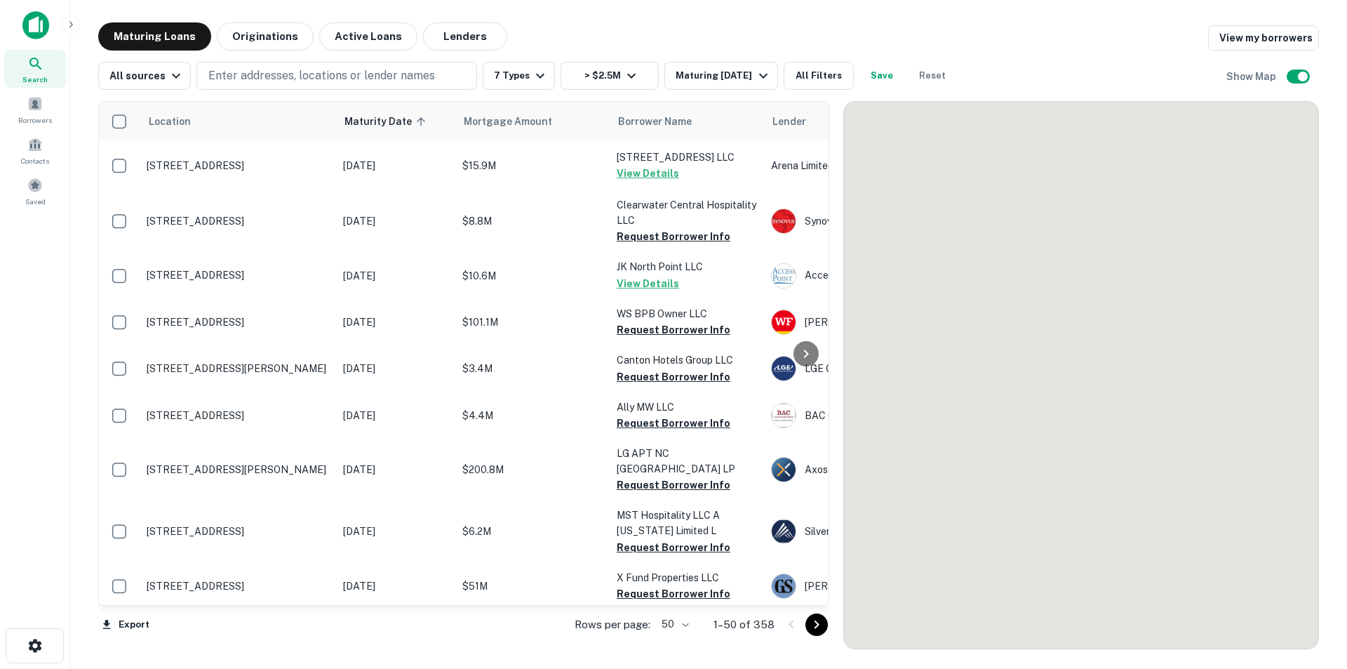
scroll to position [211, 0]
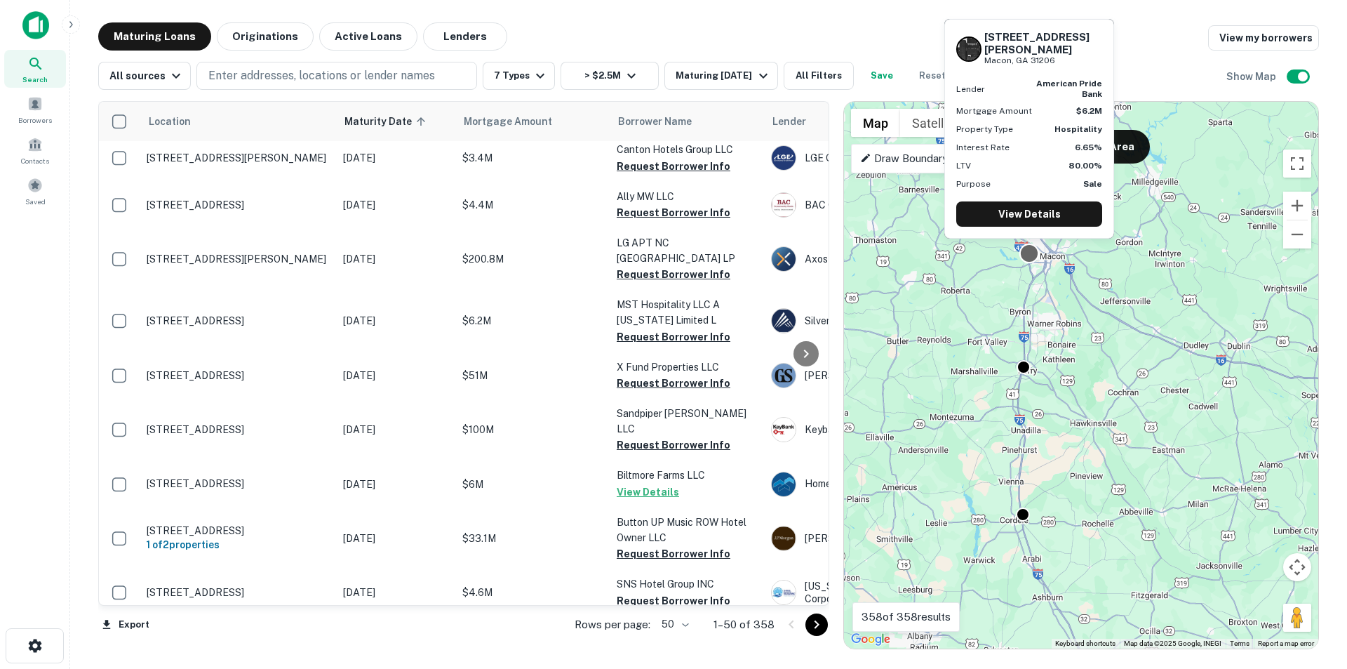
click at [1034, 257] on div at bounding box center [1030, 253] width 20 height 20
click at [1033, 217] on link "View Details" at bounding box center [1029, 213] width 146 height 25
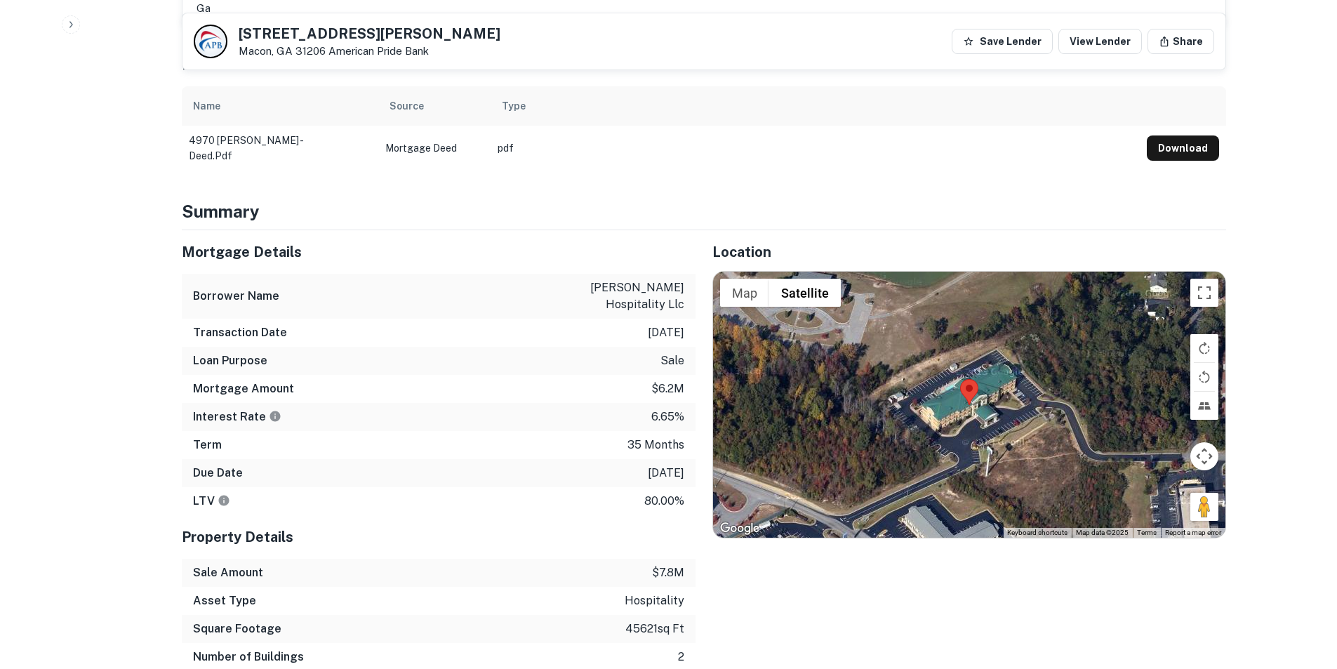
scroll to position [772, 0]
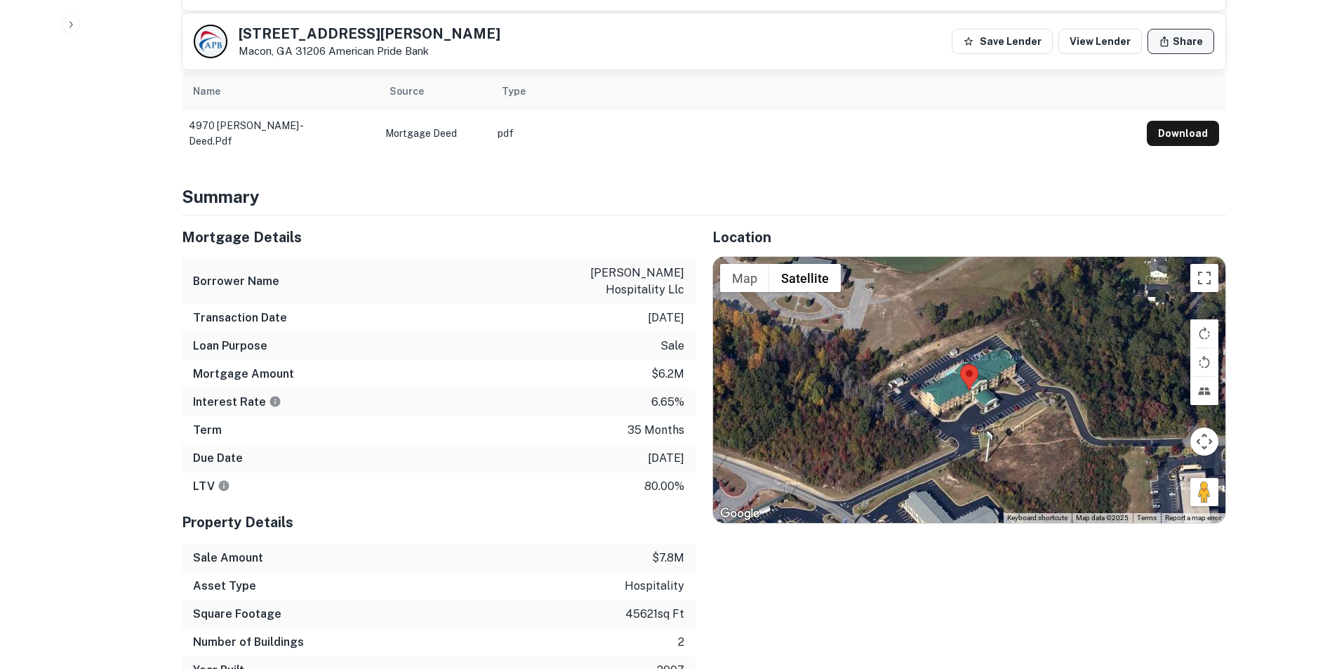
click at [1184, 41] on button "Share" at bounding box center [1180, 41] width 67 height 25
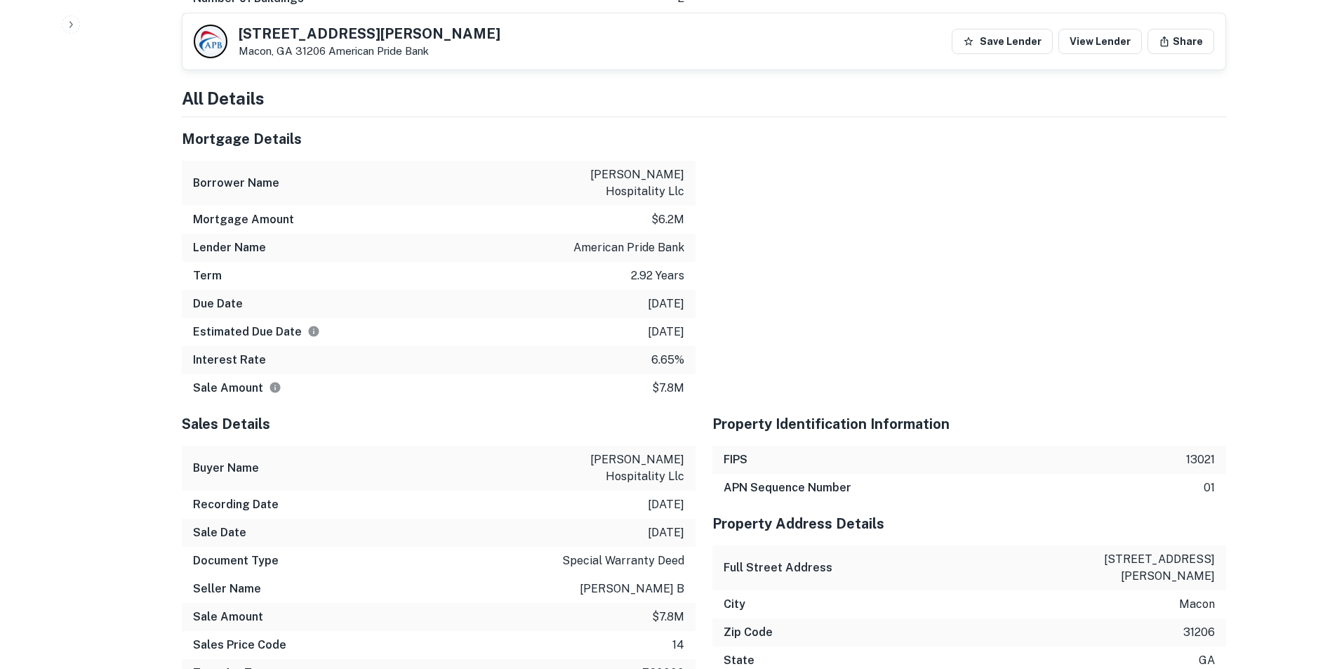
scroll to position [1053, 0]
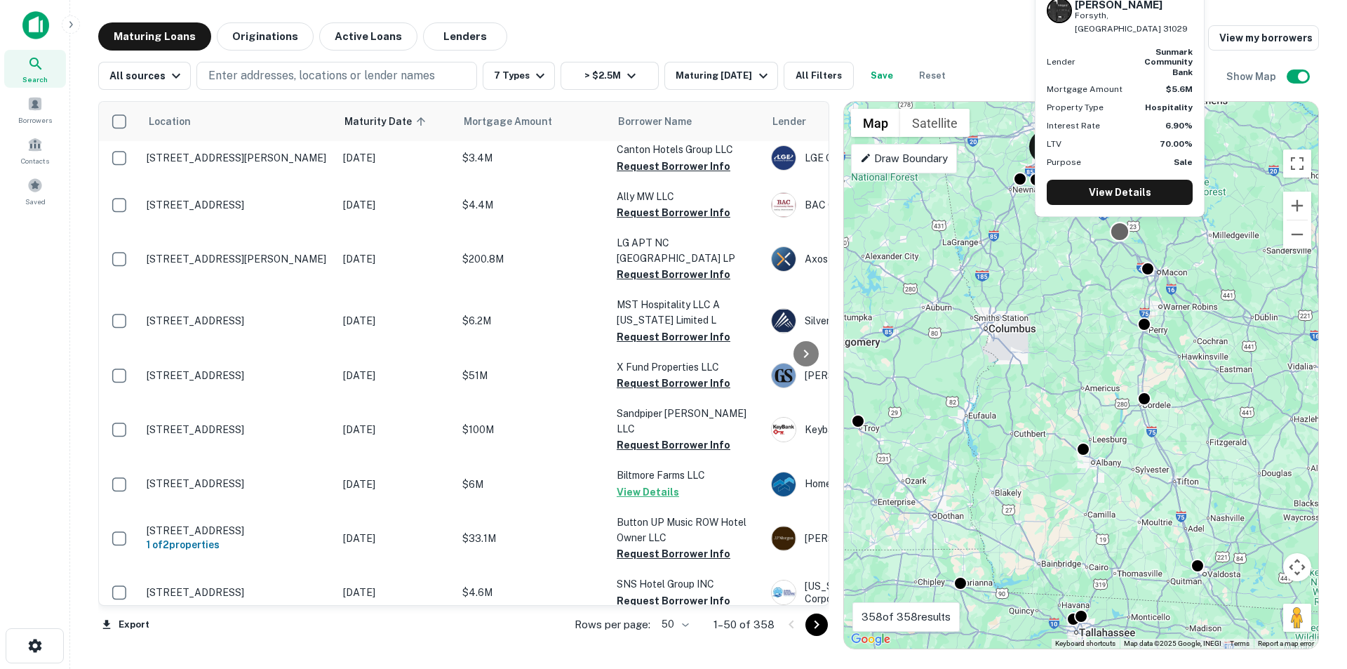
click at [1121, 234] on div at bounding box center [1120, 231] width 20 height 20
click at [1099, 199] on link "View Details" at bounding box center [1120, 192] width 146 height 25
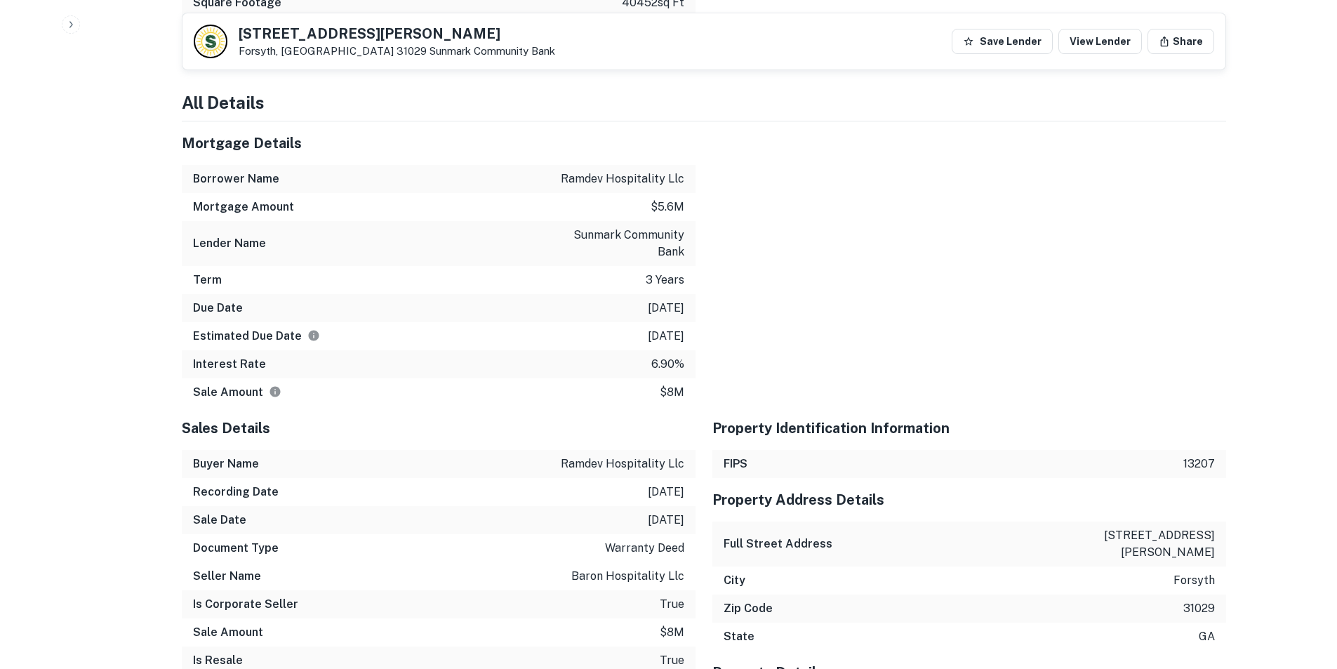
scroll to position [1965, 0]
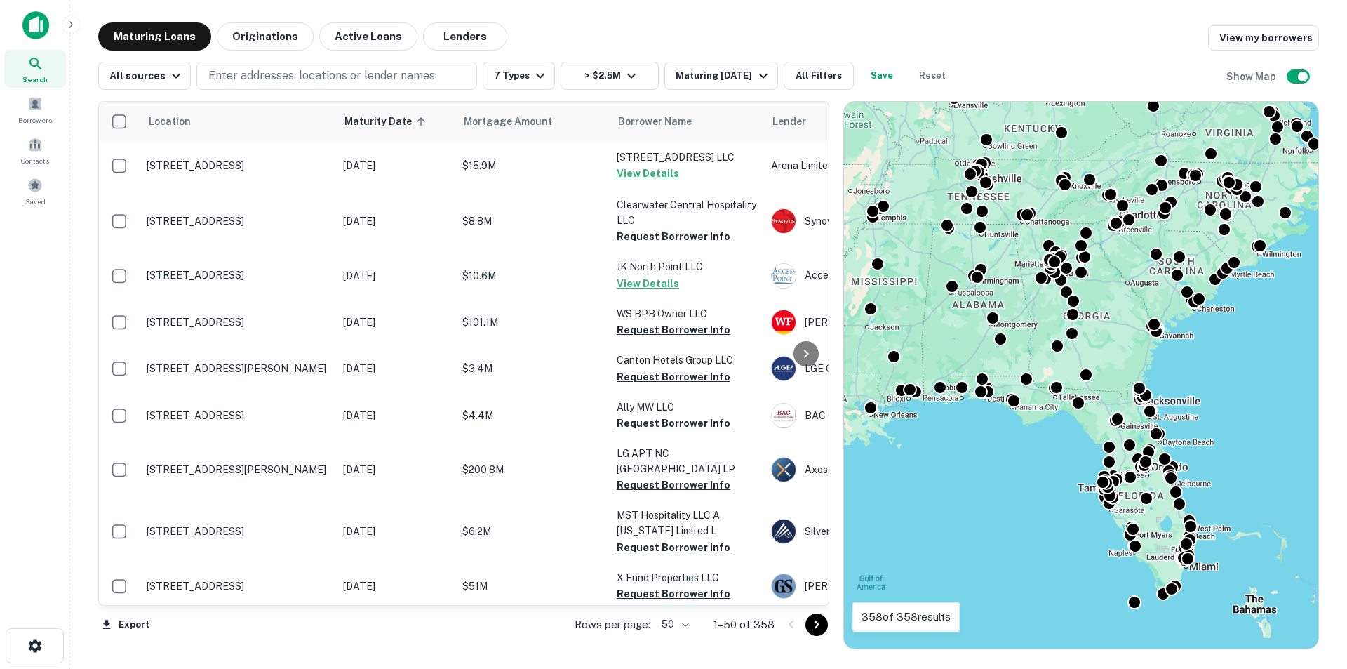
scroll to position [211, 0]
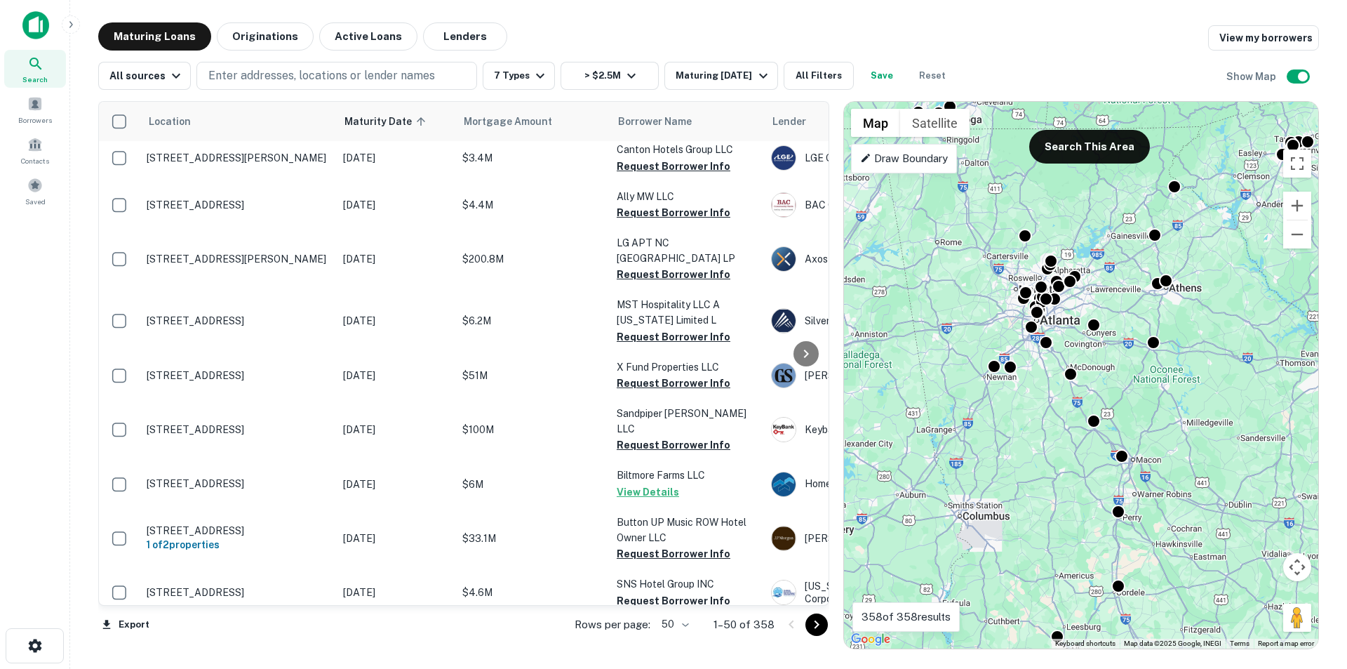
drag, startPoint x: 1062, startPoint y: 296, endPoint x: 1102, endPoint y: 555, distance: 262.0
click at [1102, 555] on div "To activate drag with keyboard, press Alt + Enter. Once in keyboard drag state,…" at bounding box center [1081, 375] width 474 height 547
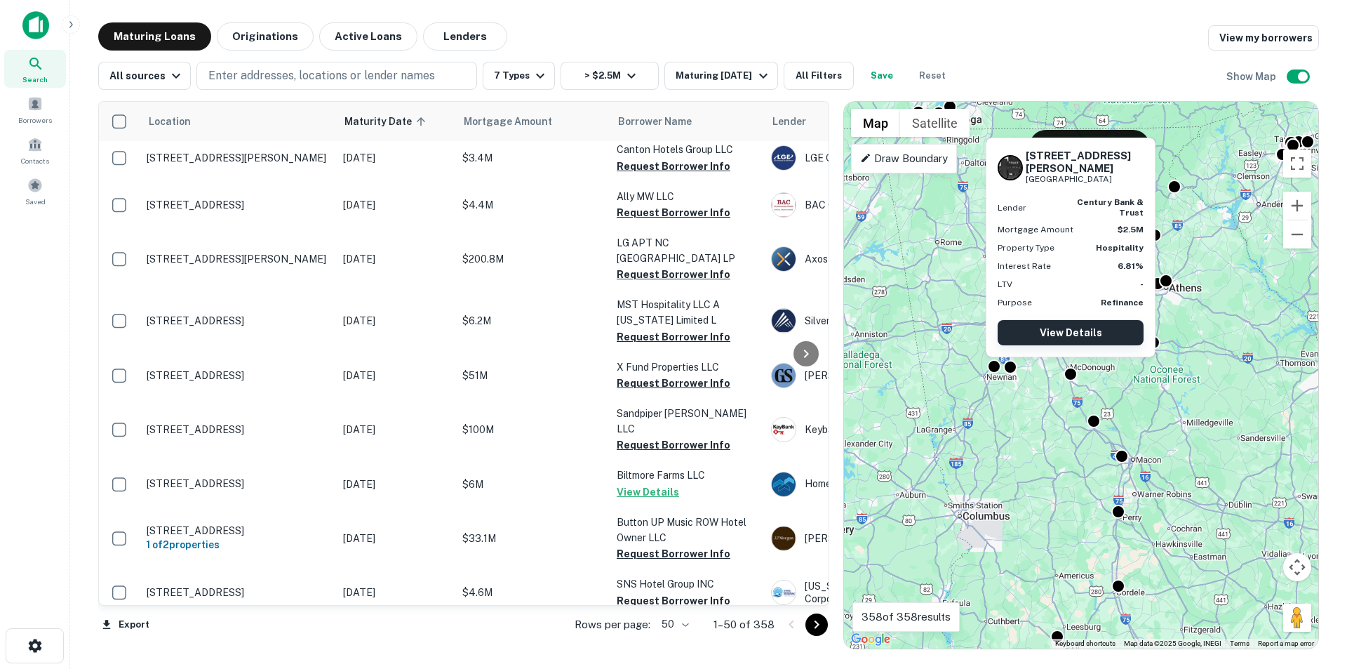
click at [1068, 327] on link "View Details" at bounding box center [1071, 332] width 146 height 25
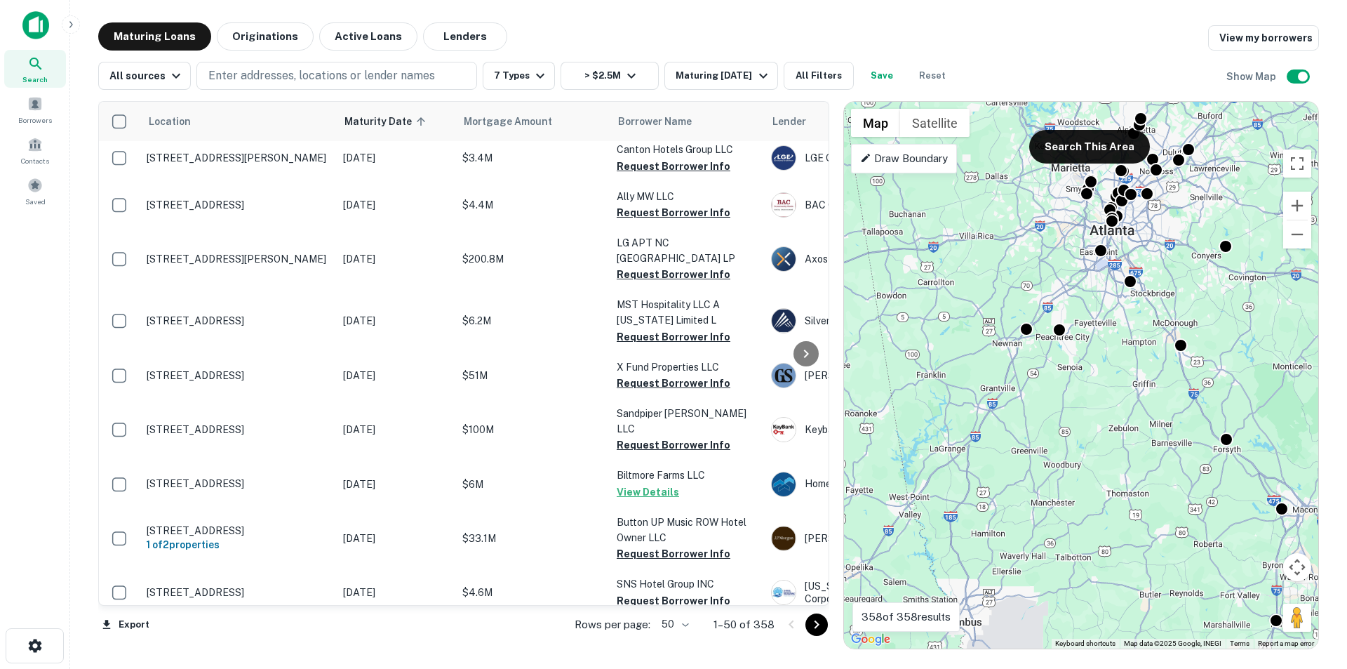
drag, startPoint x: 970, startPoint y: 244, endPoint x: 1143, endPoint y: 476, distance: 289.4
click at [1143, 476] on div "To activate drag with keyboard, press Alt + Enter. Once in keyboard drag state,…" at bounding box center [1081, 375] width 474 height 547
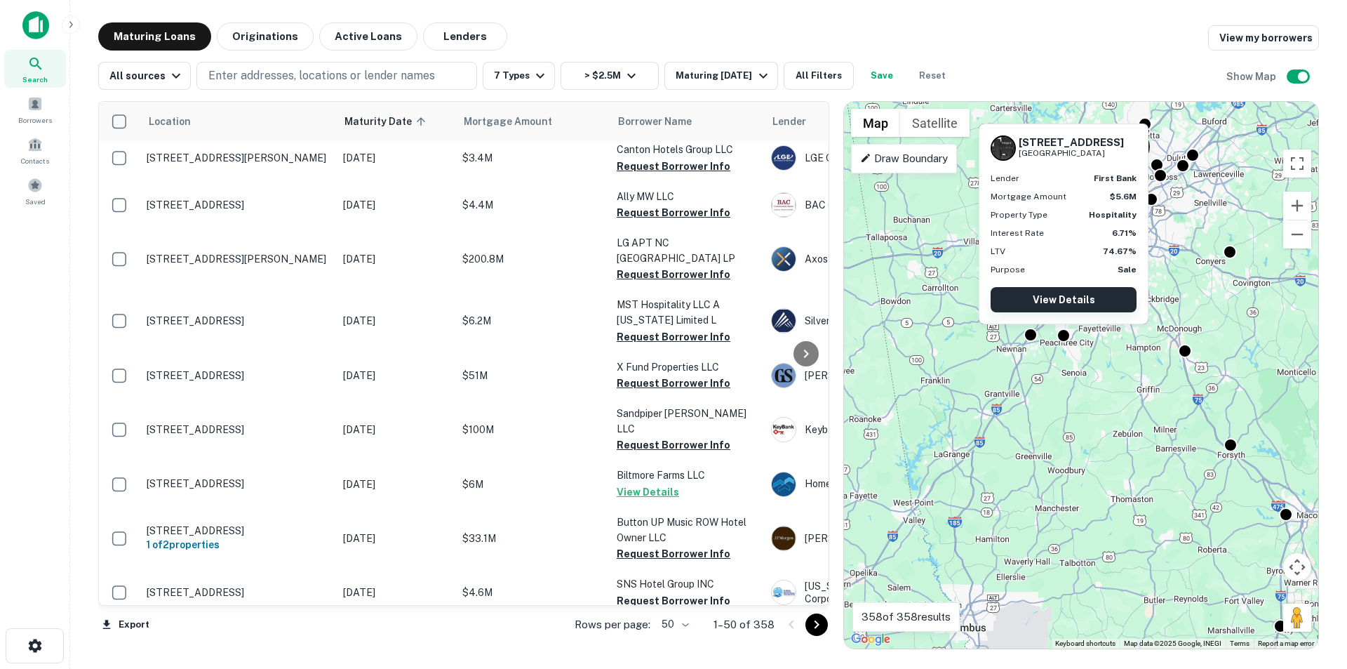
click at [1057, 302] on link "View Details" at bounding box center [1064, 299] width 146 height 25
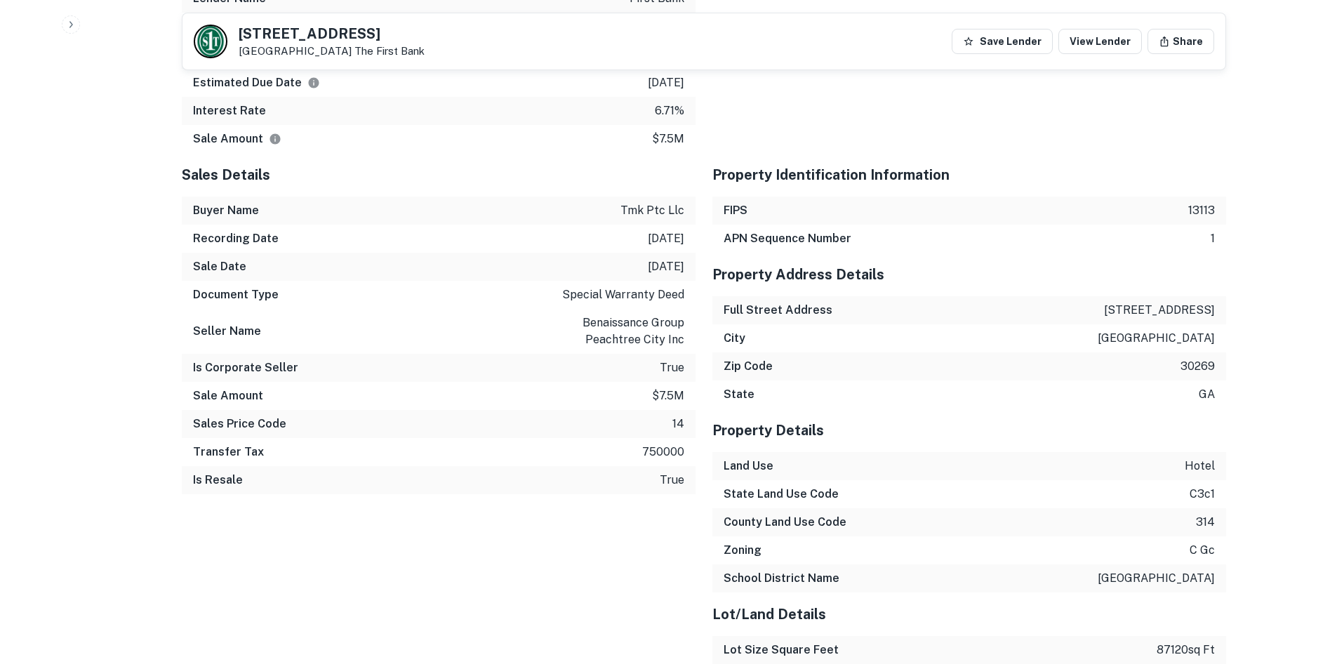
scroll to position [1614, 0]
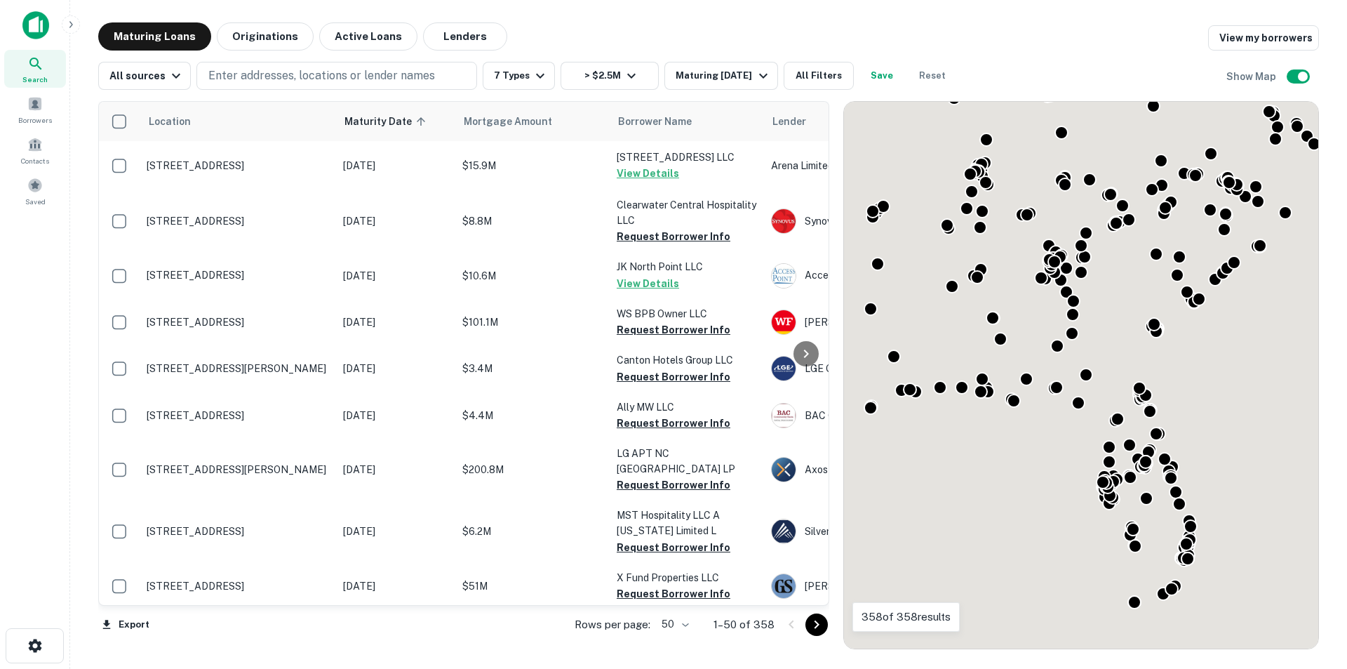
scroll to position [211, 0]
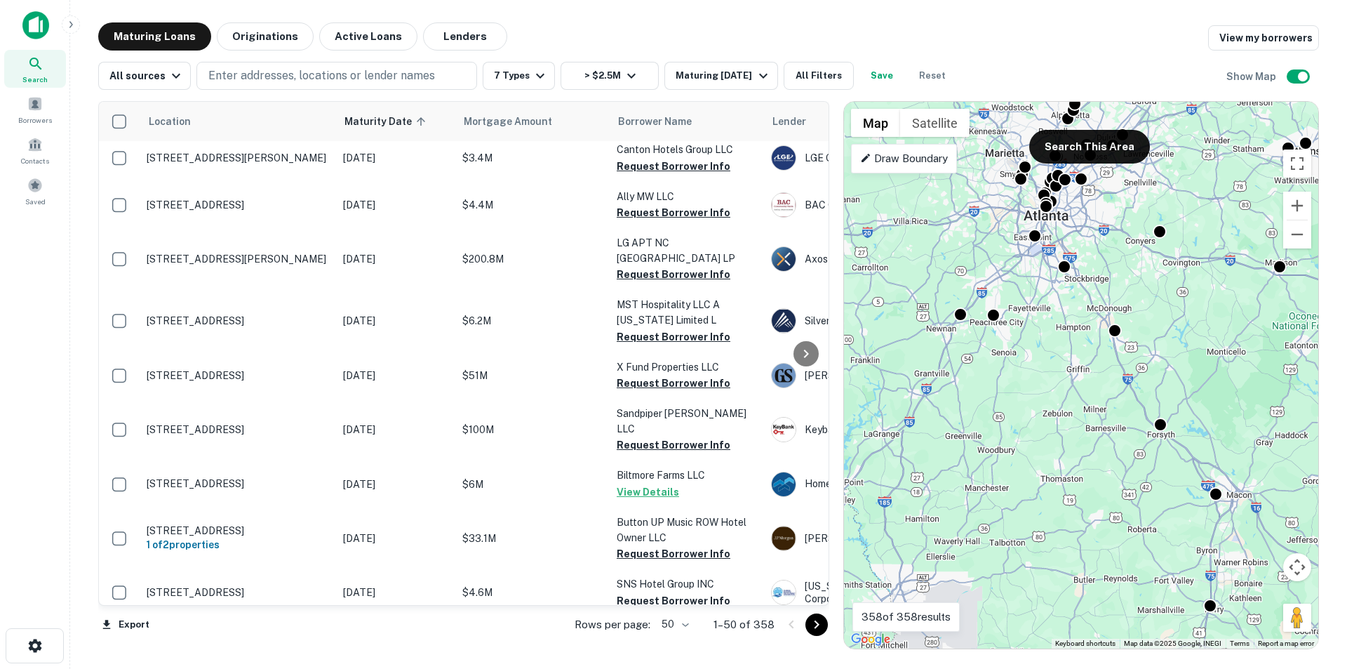
drag, startPoint x: 927, startPoint y: 314, endPoint x: 1041, endPoint y: 503, distance: 220.7
click at [1043, 506] on div "To activate drag with keyboard, press Alt + Enter. Once in keyboard drag state,…" at bounding box center [1081, 375] width 474 height 547
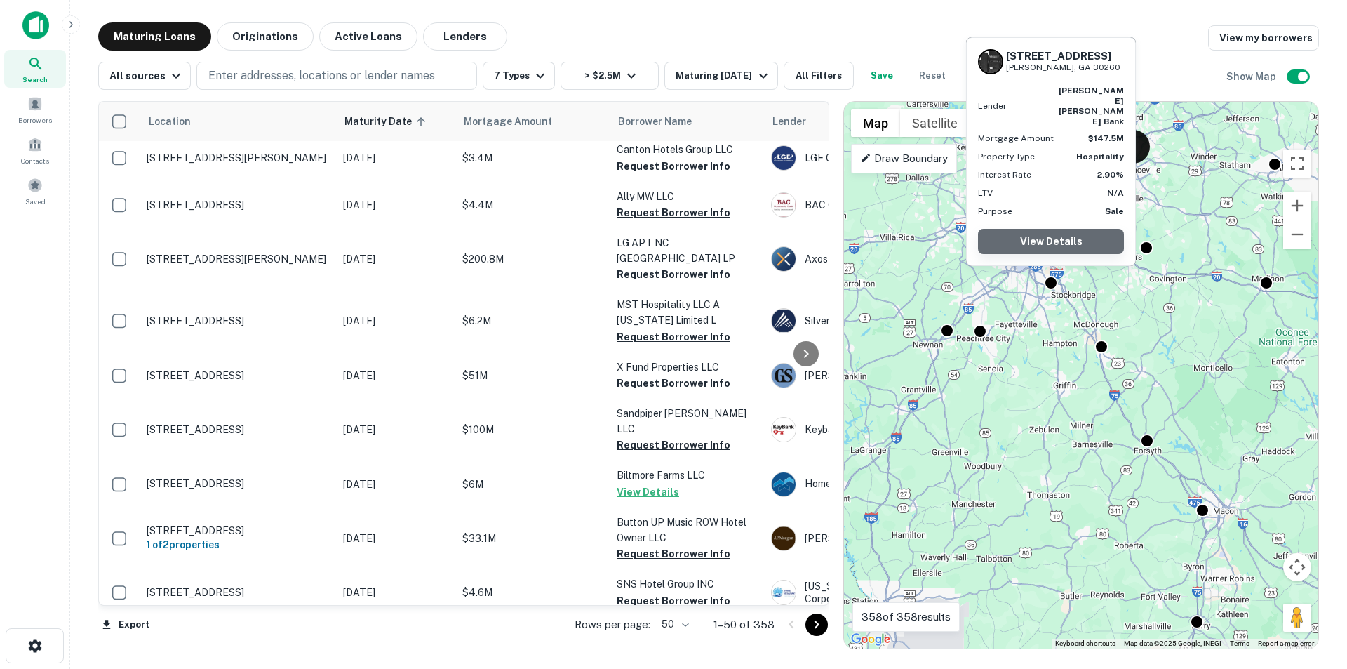
click at [1053, 251] on link "View Details" at bounding box center [1051, 241] width 146 height 25
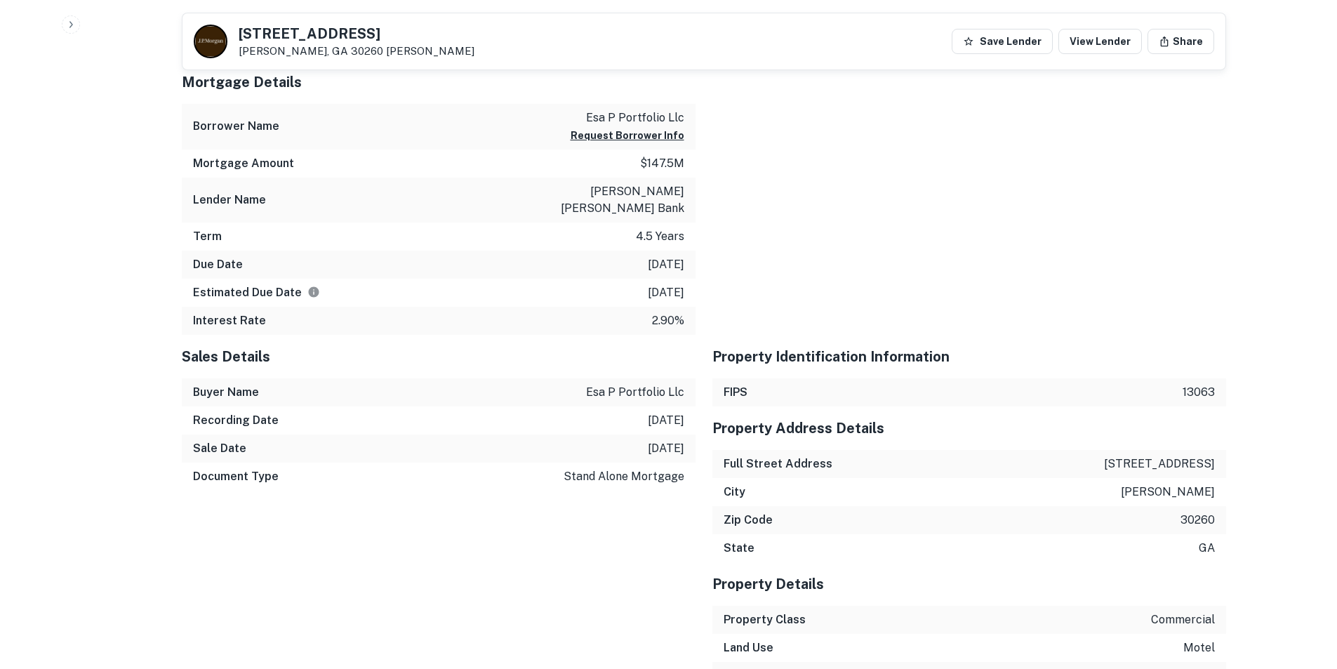
scroll to position [912, 0]
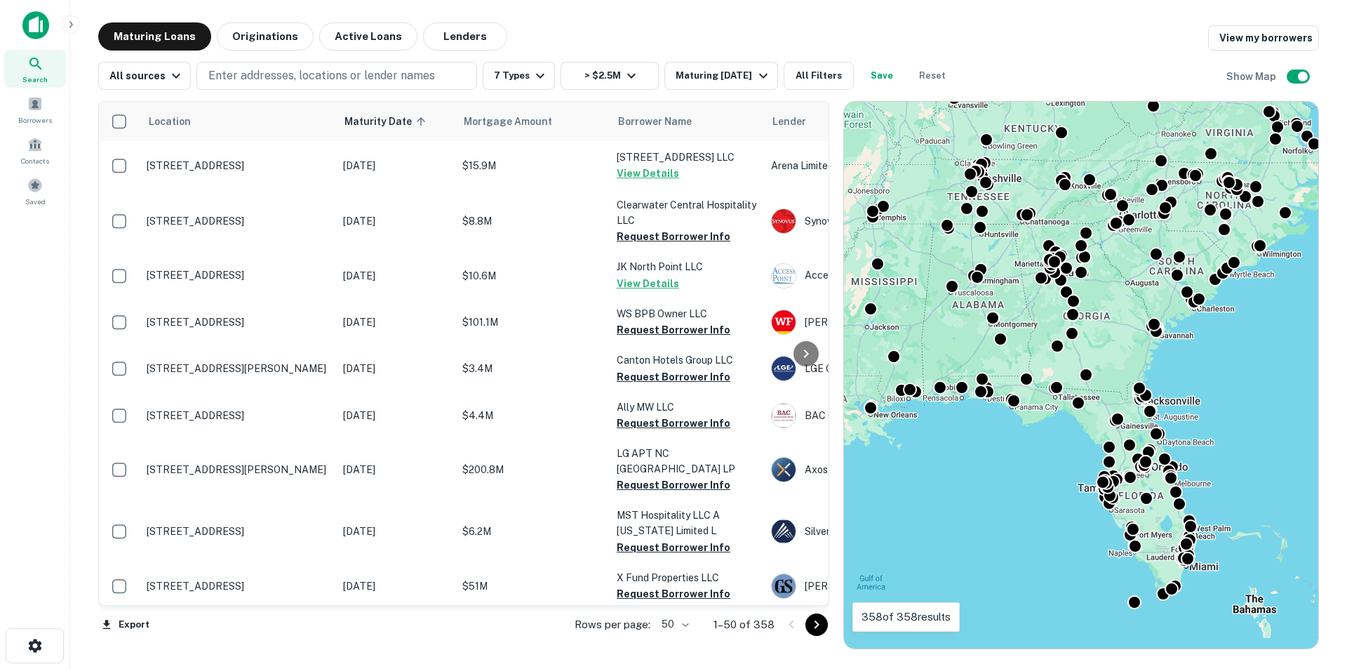
scroll to position [211, 0]
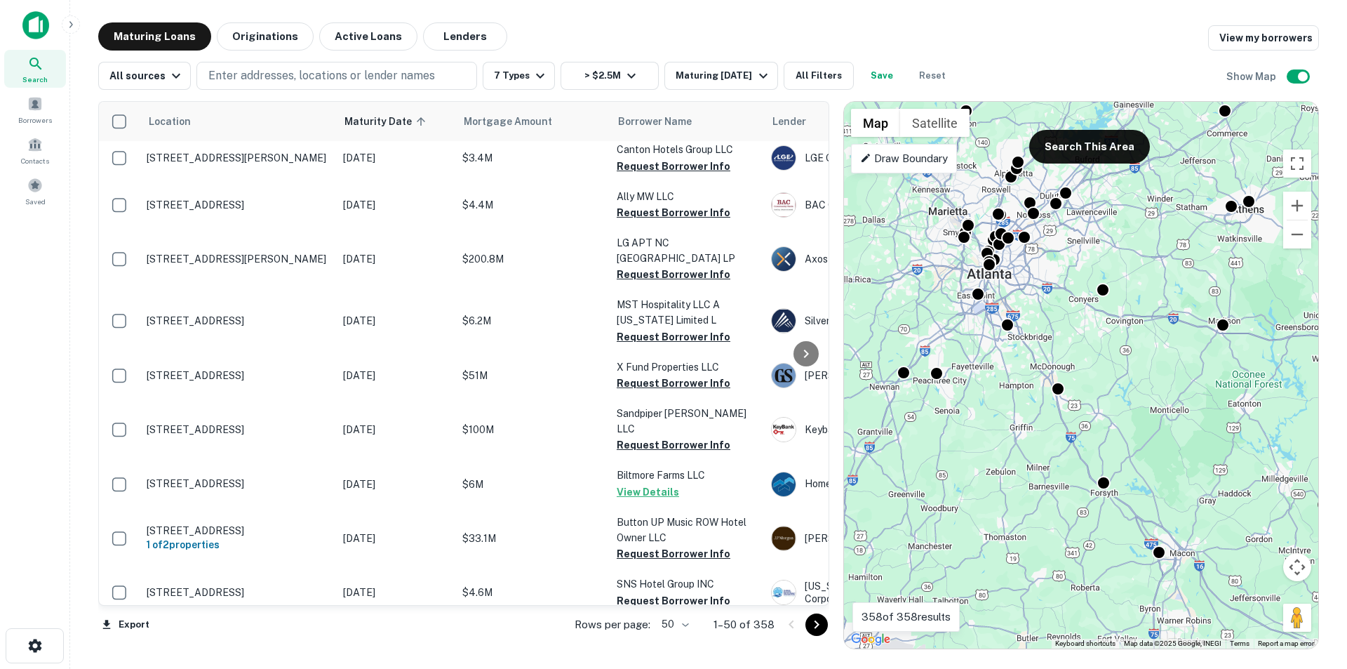
drag, startPoint x: 1059, startPoint y: 298, endPoint x: 1017, endPoint y: 471, distance: 178.4
click at [1017, 471] on div "To activate drag with keyboard, press Alt + Enter. Once in keyboard drag state,…" at bounding box center [1081, 375] width 474 height 547
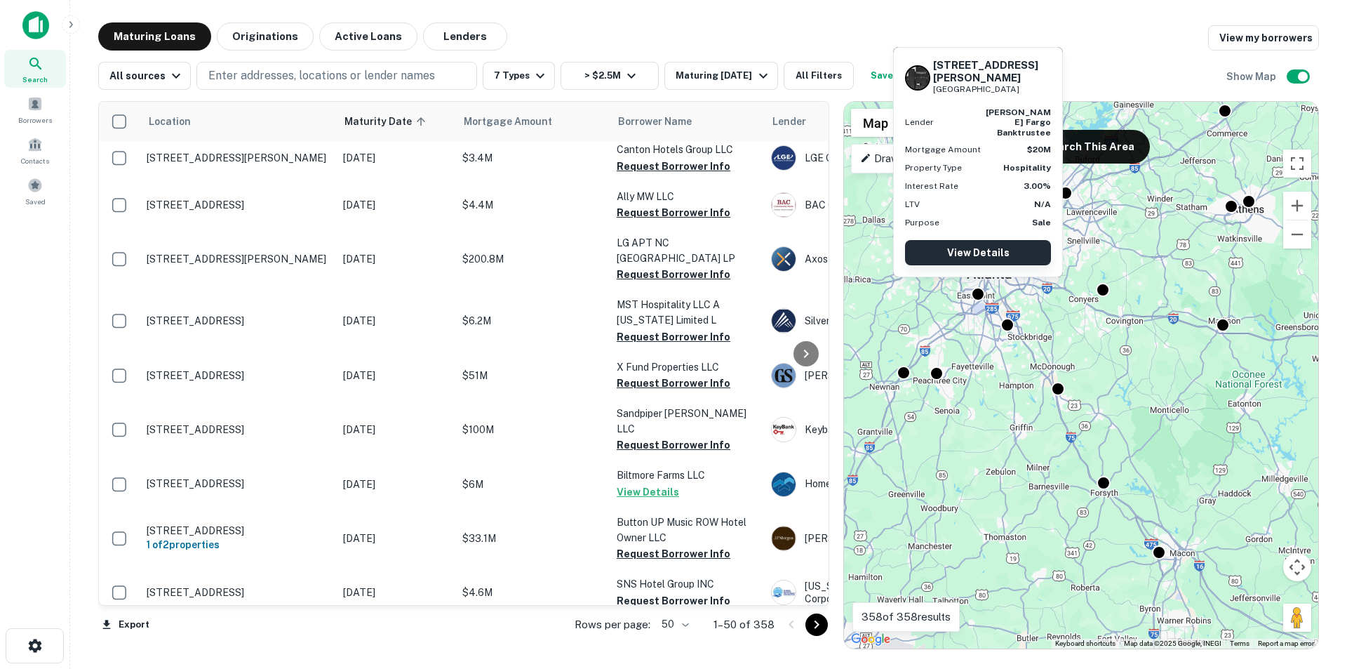
click at [994, 246] on link "View Details" at bounding box center [978, 252] width 146 height 25
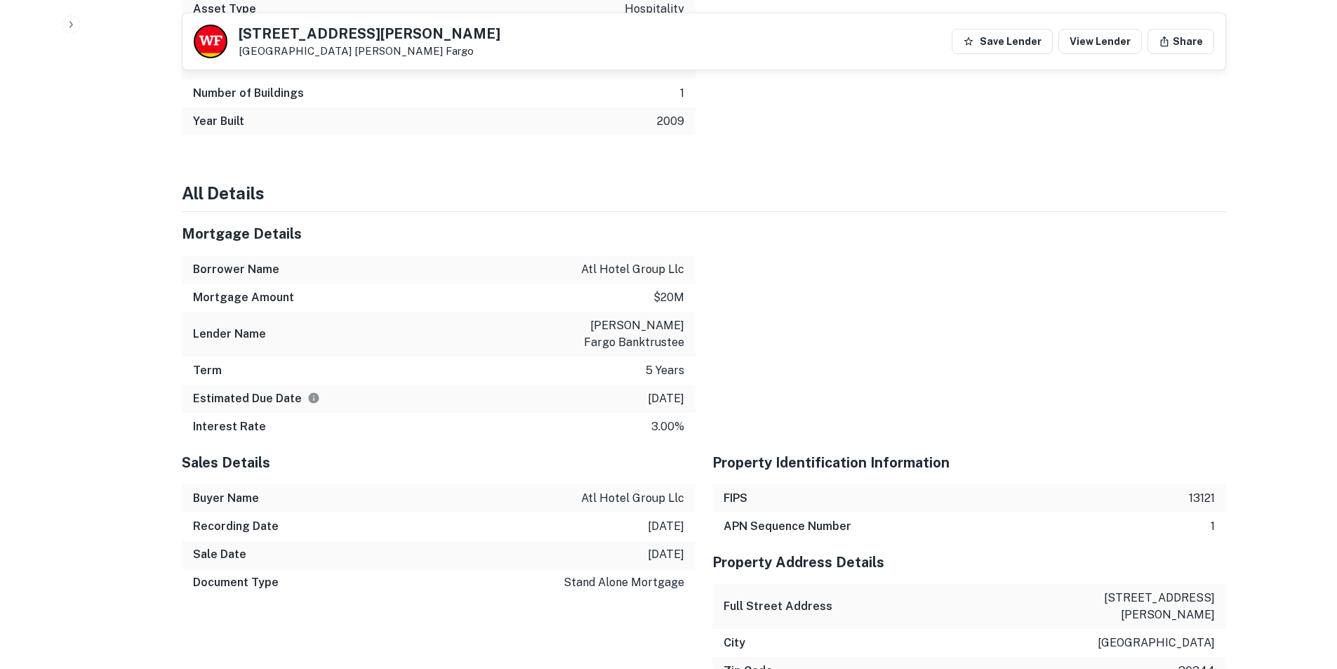
scroll to position [1895, 0]
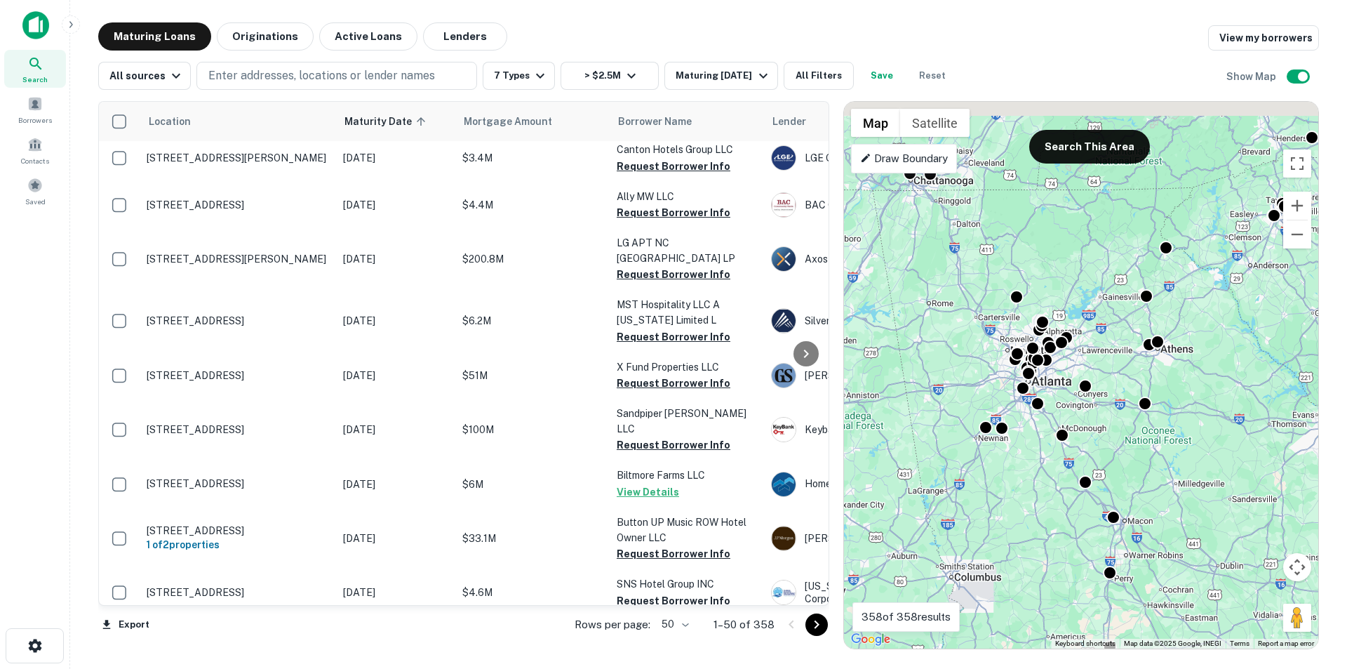
drag, startPoint x: 1074, startPoint y: 316, endPoint x: 1000, endPoint y: 534, distance: 229.9
click at [1000, 534] on div "To activate drag with keyboard, press Alt + Enter. Once in keyboard drag state,…" at bounding box center [1081, 375] width 474 height 547
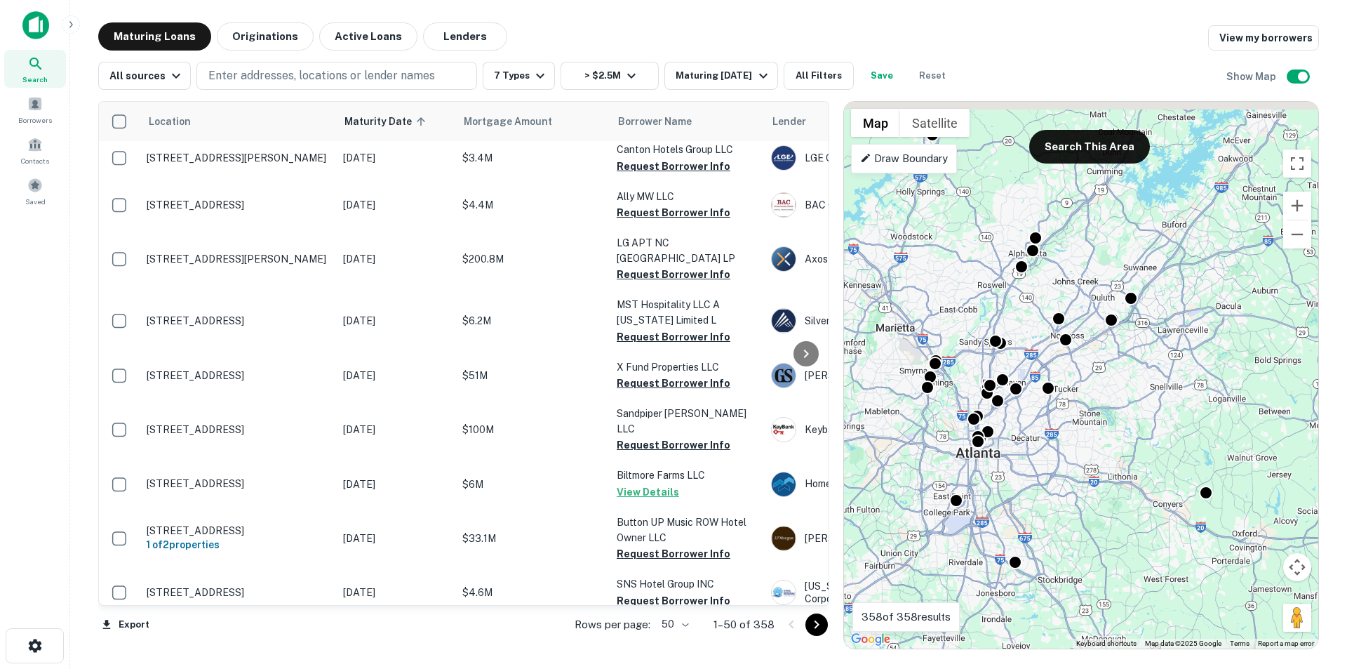
drag, startPoint x: 993, startPoint y: 421, endPoint x: 1010, endPoint y: 596, distance: 176.2
click at [1010, 596] on div "To activate drag with keyboard, press Alt + Enter. Once in keyboard drag state,…" at bounding box center [1081, 375] width 474 height 547
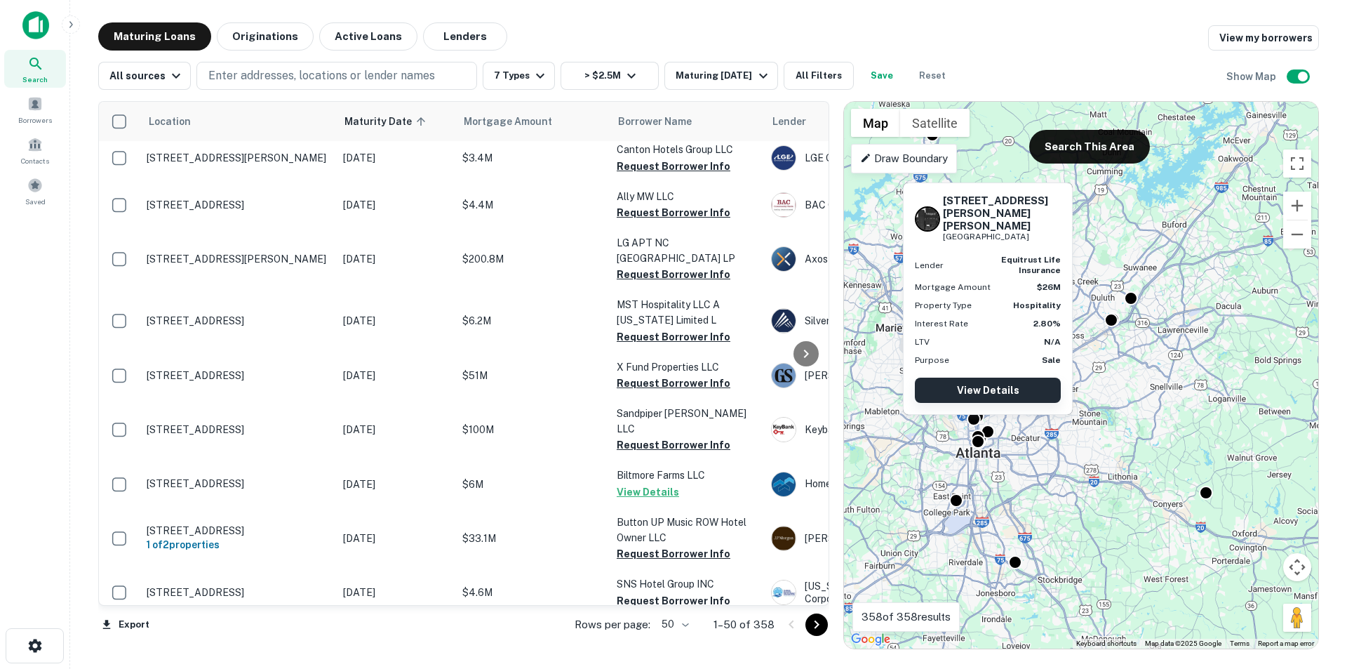
click at [1005, 389] on link "View Details" at bounding box center [988, 390] width 146 height 25
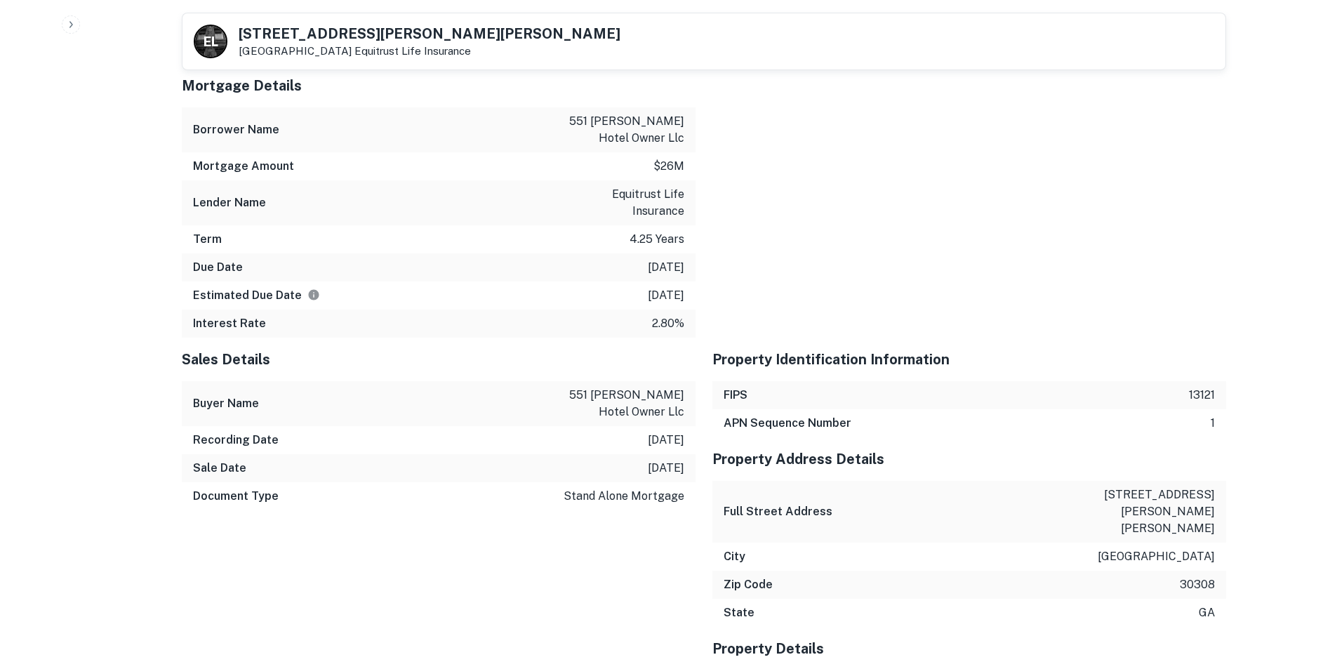
scroll to position [1824, 0]
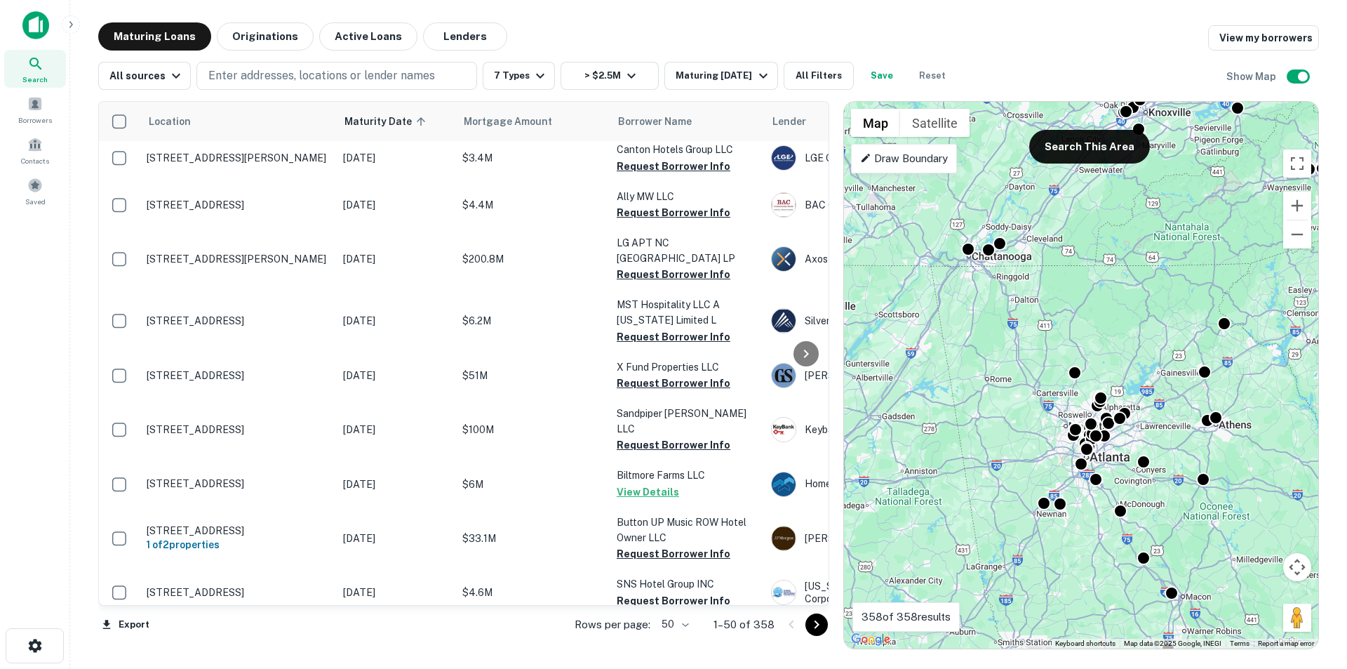
drag, startPoint x: 1047, startPoint y: 266, endPoint x: 1196, endPoint y: 599, distance: 365.3
click at [1196, 599] on div "To activate drag with keyboard, press Alt + Enter. Once in keyboard drag state,…" at bounding box center [1081, 375] width 474 height 547
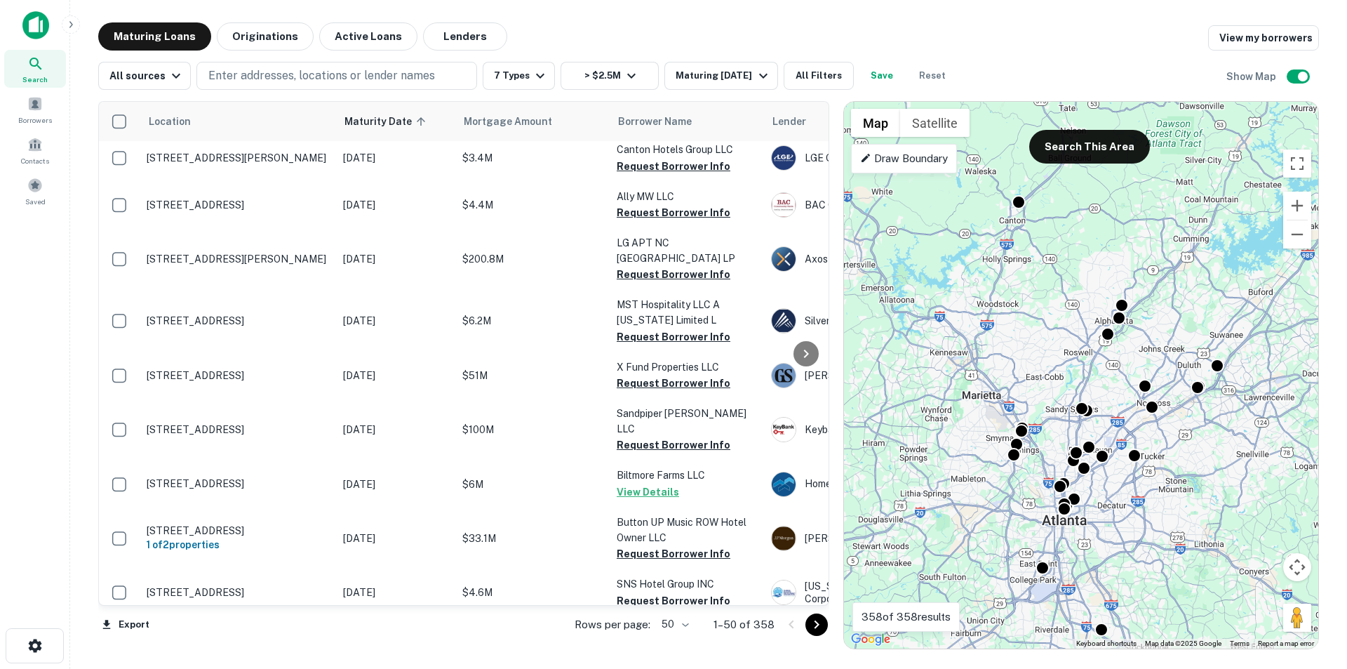
drag, startPoint x: 1079, startPoint y: 423, endPoint x: 1098, endPoint y: 498, distance: 76.9
click at [1098, 498] on div "To activate drag with keyboard, press Alt + Enter. Once in keyboard drag state,…" at bounding box center [1081, 375] width 474 height 547
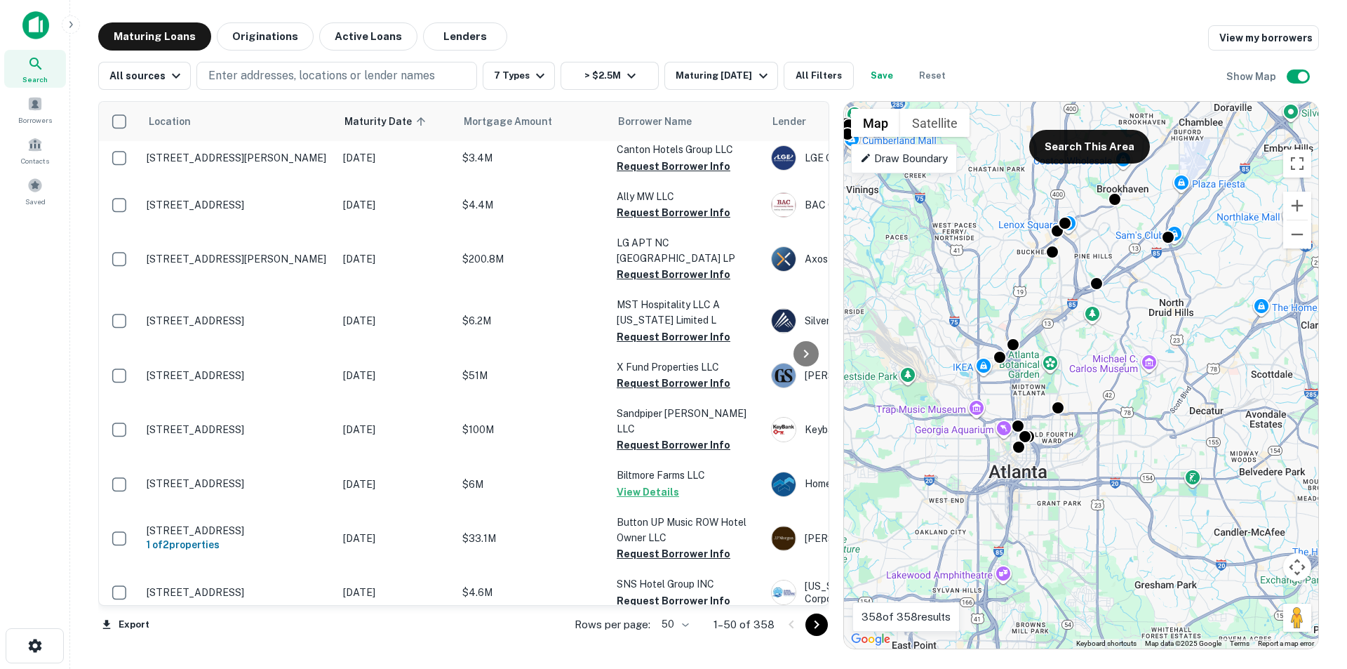
drag, startPoint x: 1023, startPoint y: 515, endPoint x: 1183, endPoint y: 458, distance: 170.0
click at [1183, 458] on div "To activate drag with keyboard, press Alt + Enter. Once in keyboard drag state,…" at bounding box center [1081, 375] width 474 height 547
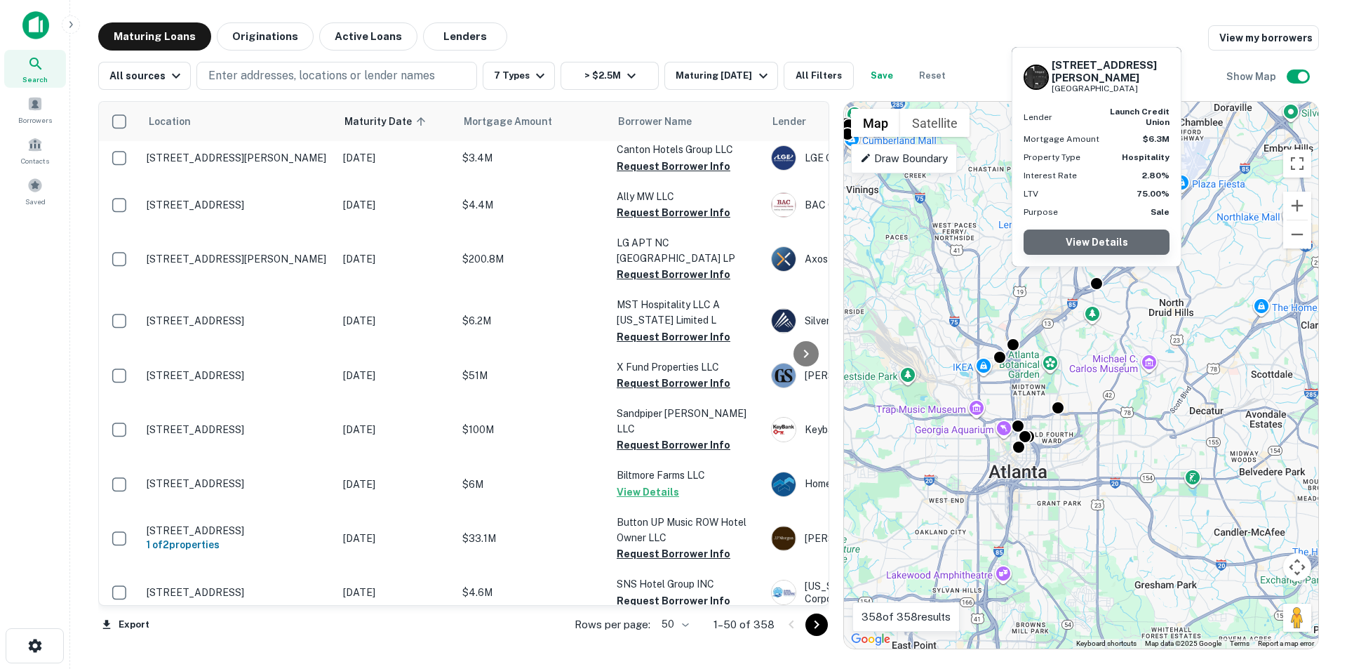
click at [1100, 242] on link "View Details" at bounding box center [1097, 241] width 146 height 25
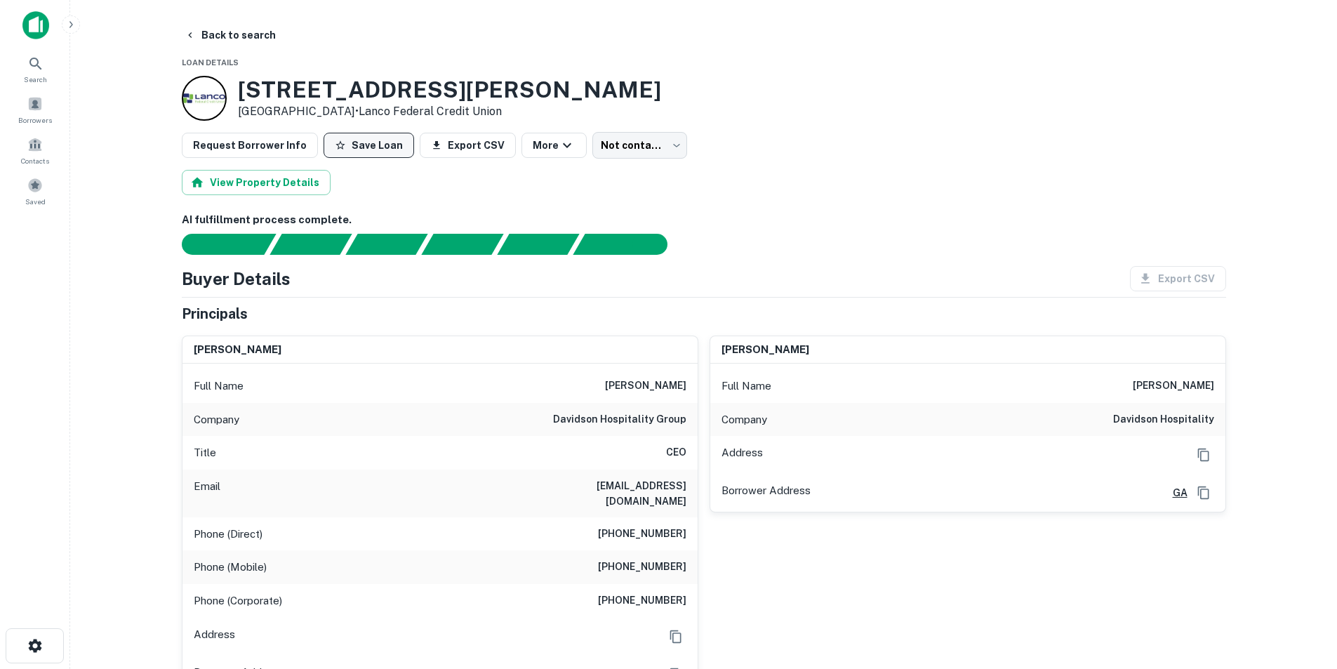
click at [373, 142] on button "Save Loan" at bounding box center [368, 145] width 91 height 25
click at [193, 37] on icon "button" at bounding box center [190, 34] width 11 height 11
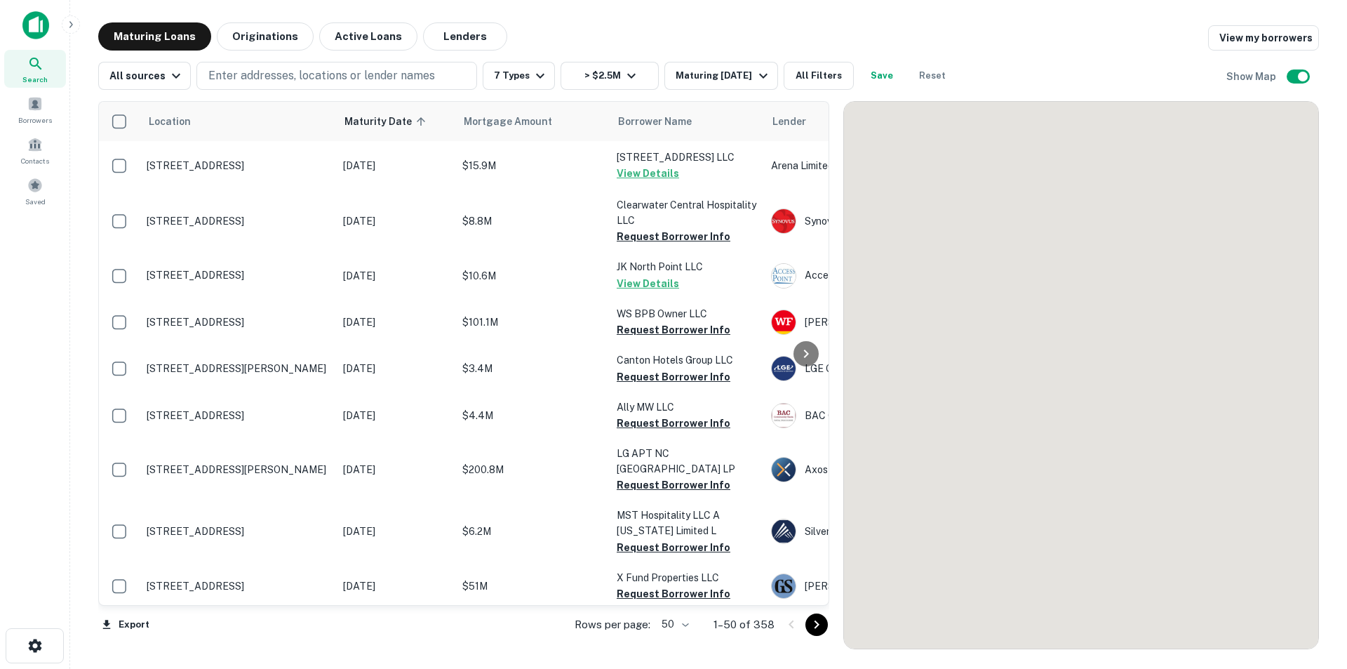
scroll to position [211, 0]
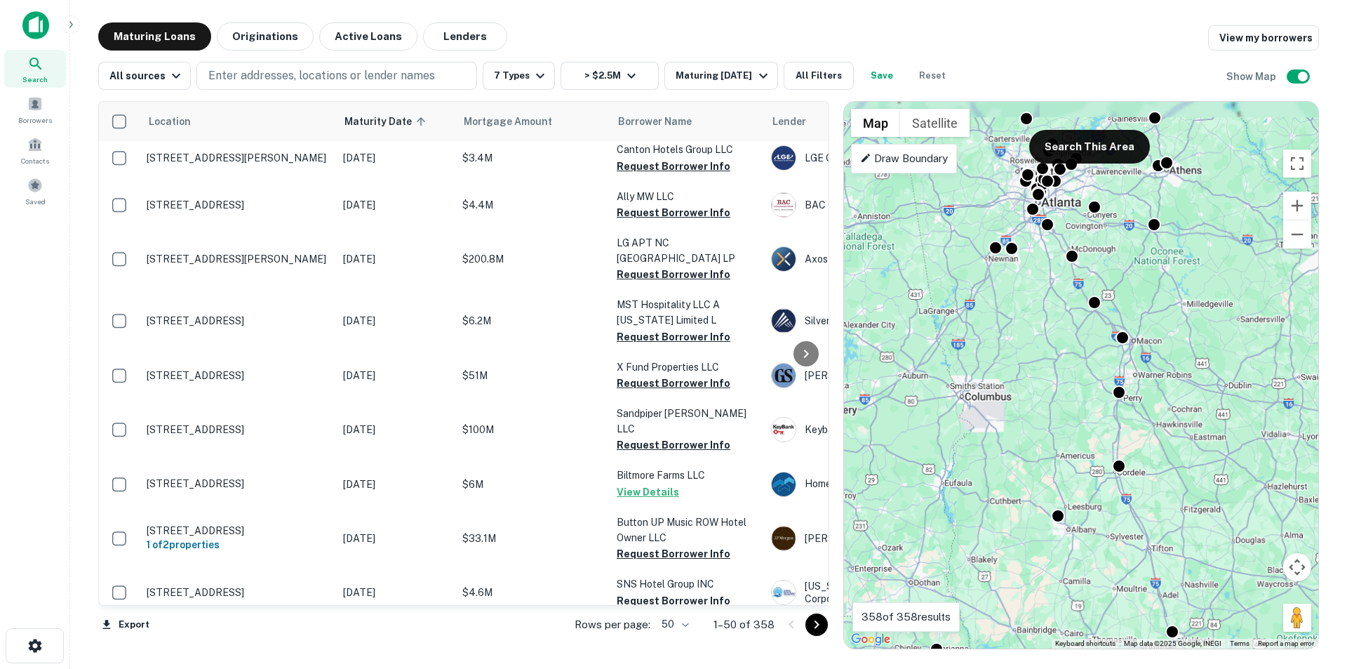
drag, startPoint x: 1072, startPoint y: 434, endPoint x: 1082, endPoint y: 618, distance: 183.4
click at [1083, 618] on div "To activate drag with keyboard, press Alt + Enter. Once in keyboard drag state,…" at bounding box center [1081, 375] width 474 height 547
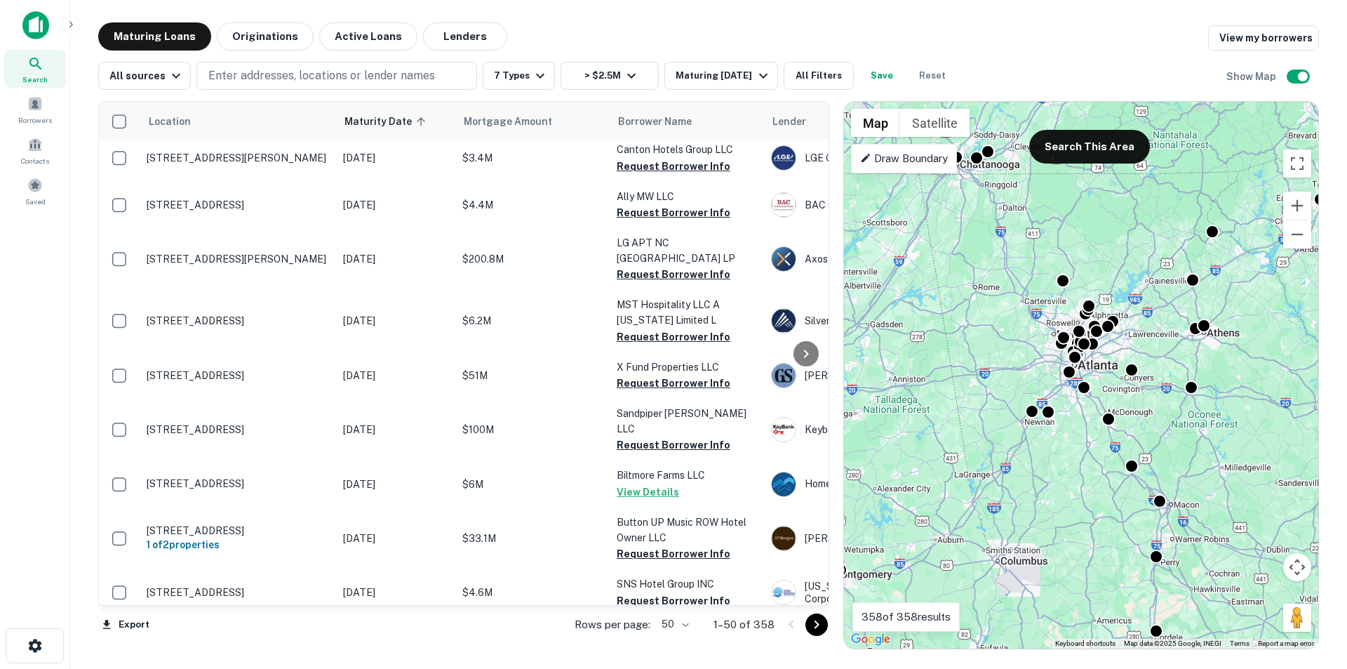
drag, startPoint x: 978, startPoint y: 340, endPoint x: 1022, endPoint y: 477, distance: 144.5
click at [1022, 477] on div "To activate drag with keyboard, press Alt + Enter. Once in keyboard drag state,…" at bounding box center [1081, 375] width 474 height 547
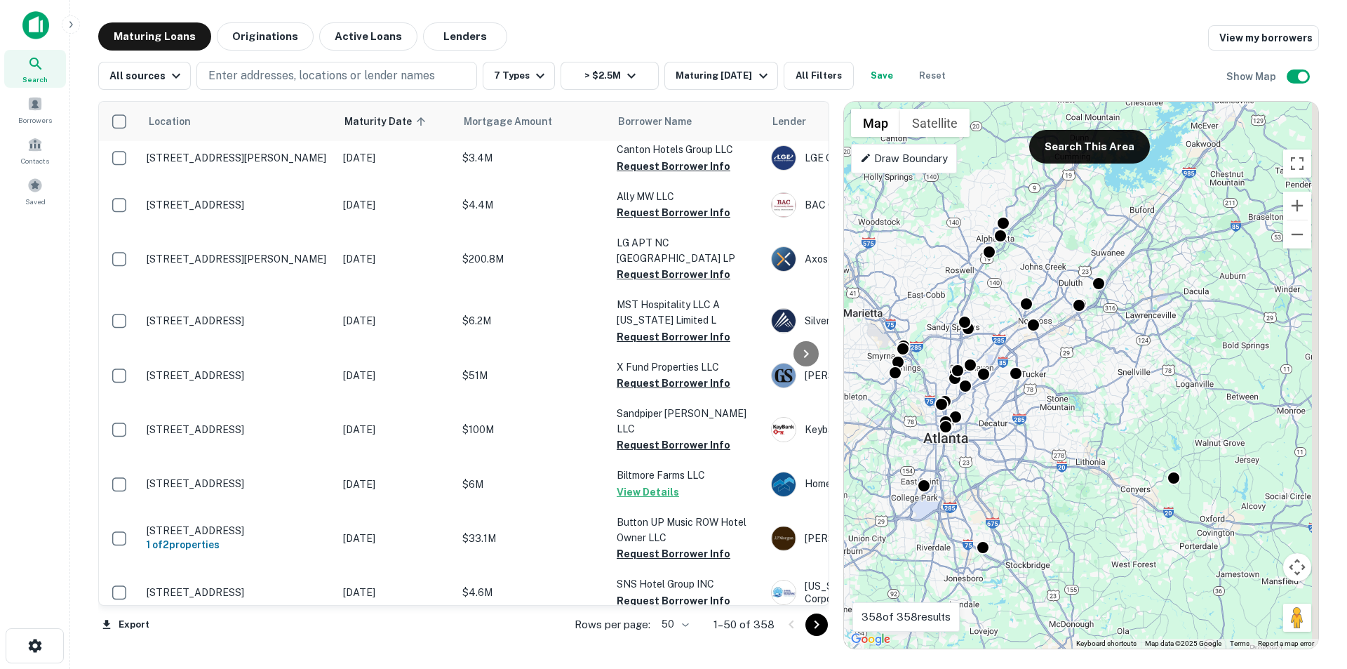
drag, startPoint x: 1076, startPoint y: 301, endPoint x: 945, endPoint y: 474, distance: 217.3
click at [915, 500] on div "To activate drag with keyboard, press Alt + Enter. Once in keyboard drag state,…" at bounding box center [1081, 375] width 474 height 547
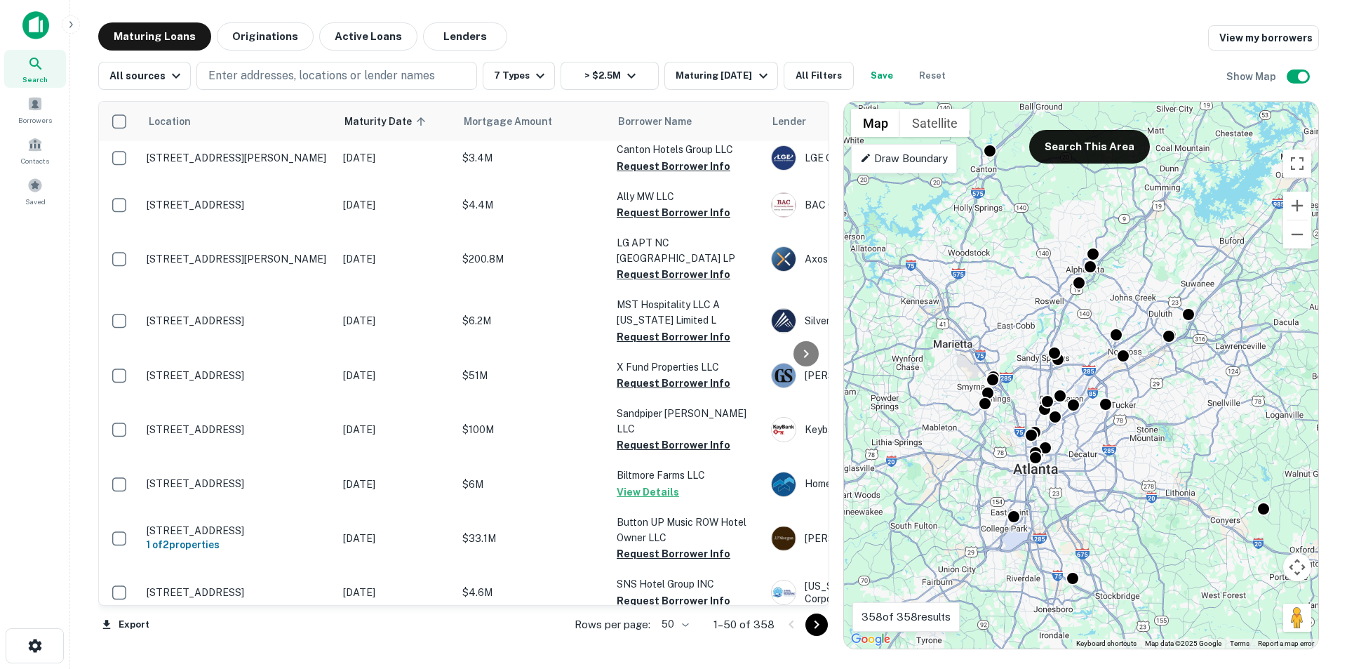
drag, startPoint x: 1024, startPoint y: 402, endPoint x: 1026, endPoint y: 489, distance: 87.0
click at [1026, 489] on div "To activate drag with keyboard, press Alt + Enter. Once in keyboard drag state,…" at bounding box center [1081, 375] width 474 height 547
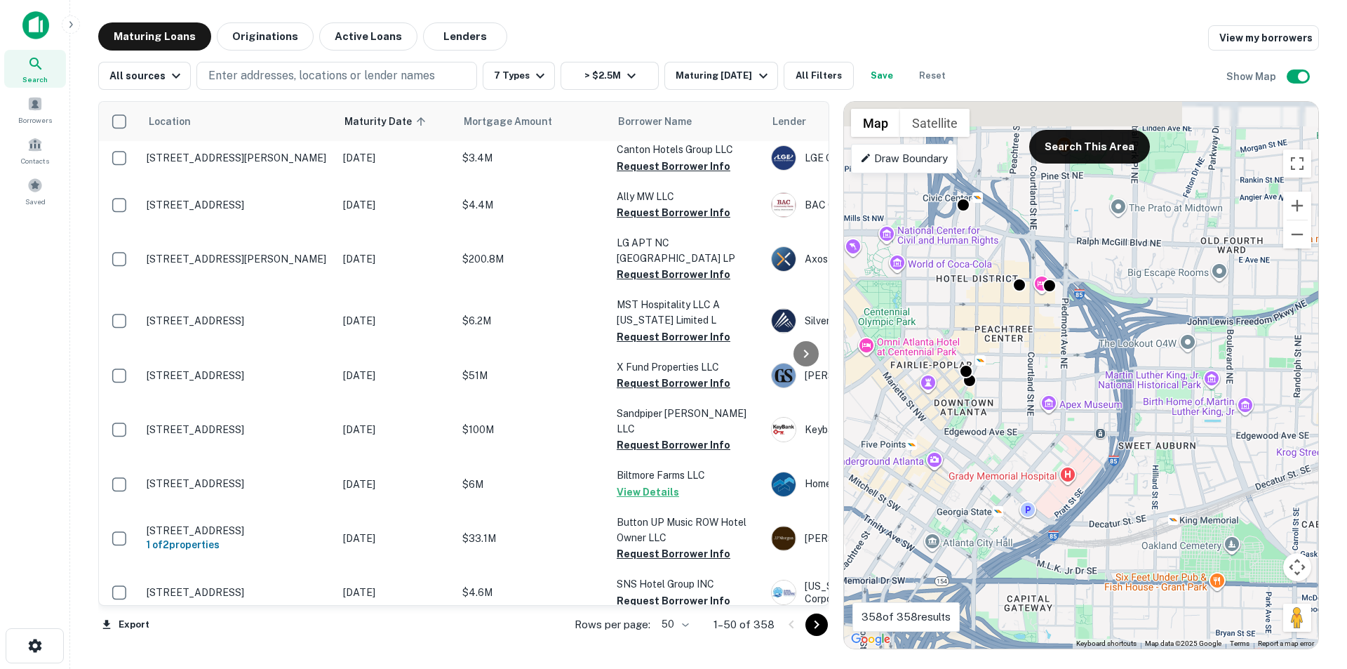
drag, startPoint x: 1050, startPoint y: 441, endPoint x: 1073, endPoint y: 585, distance: 145.6
click at [1077, 642] on div "To activate drag with keyboard, press Alt + Enter. Once in keyboard drag state,…" at bounding box center [1081, 375] width 474 height 547
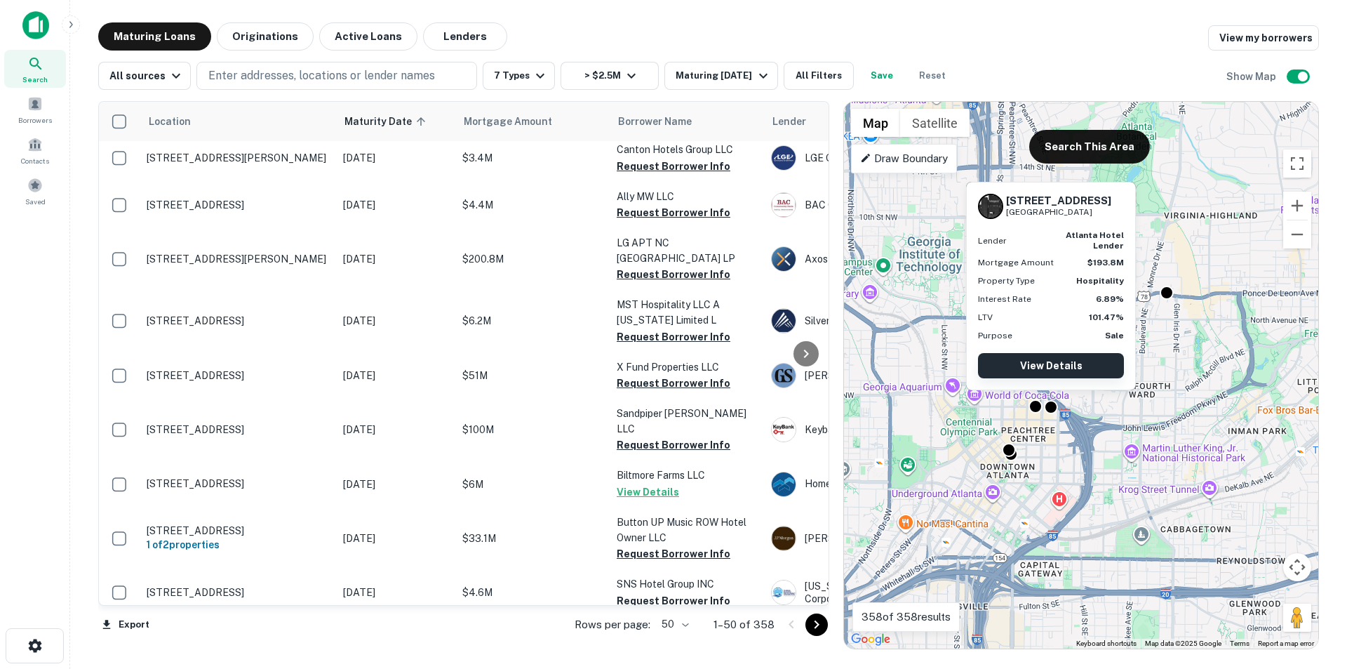
click at [1036, 360] on link "View Details" at bounding box center [1051, 365] width 146 height 25
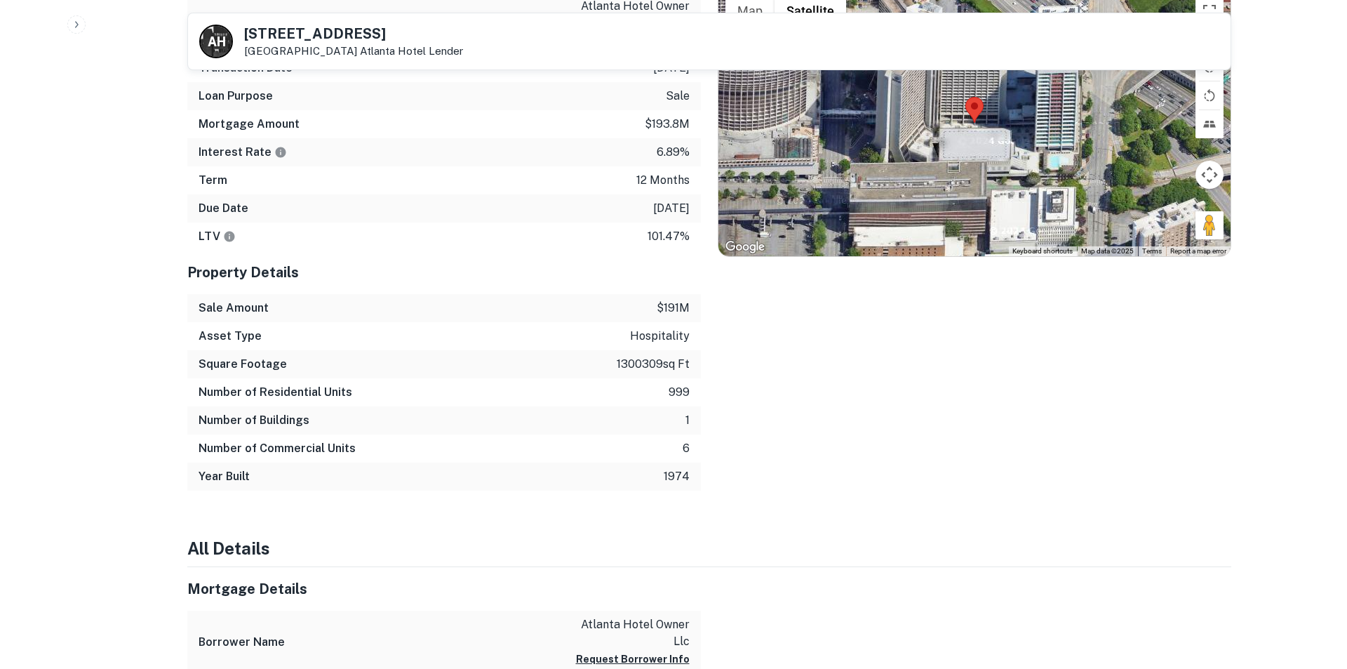
scroll to position [702, 0]
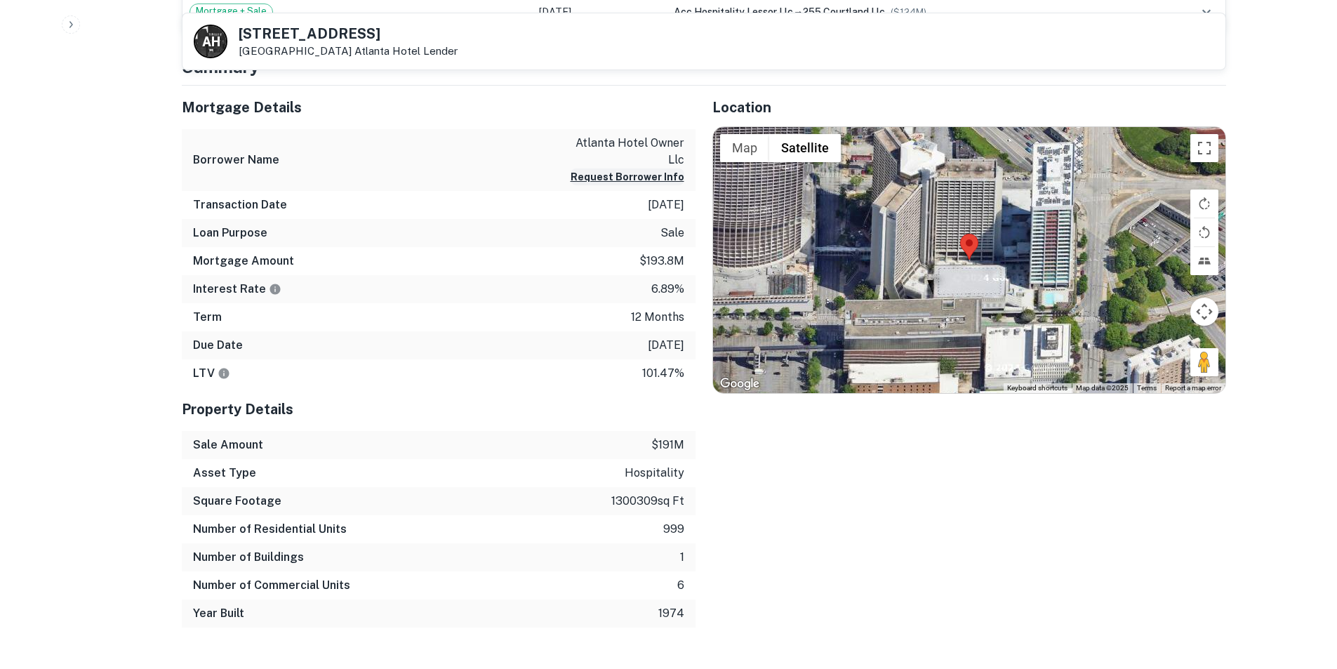
click at [595, 168] on button "Request Borrower Info" at bounding box center [627, 176] width 114 height 17
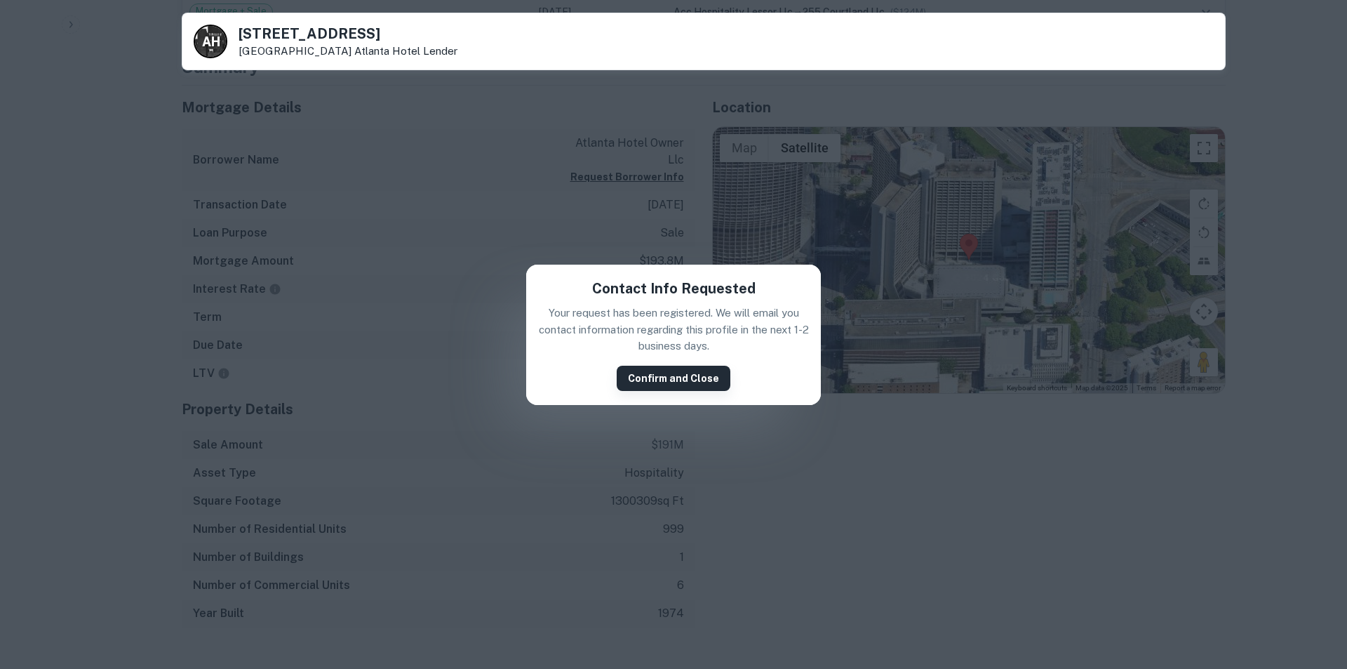
click at [681, 371] on button "Confirm and Close" at bounding box center [674, 378] width 114 height 25
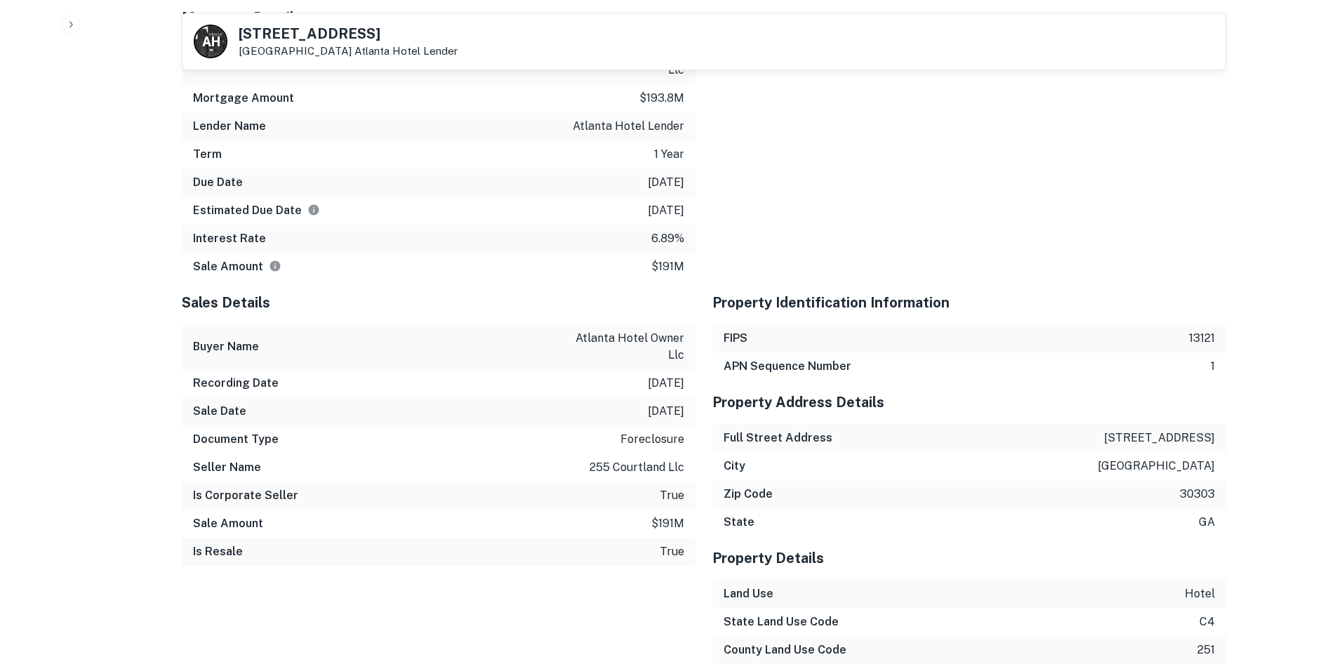
scroll to position [1394, 0]
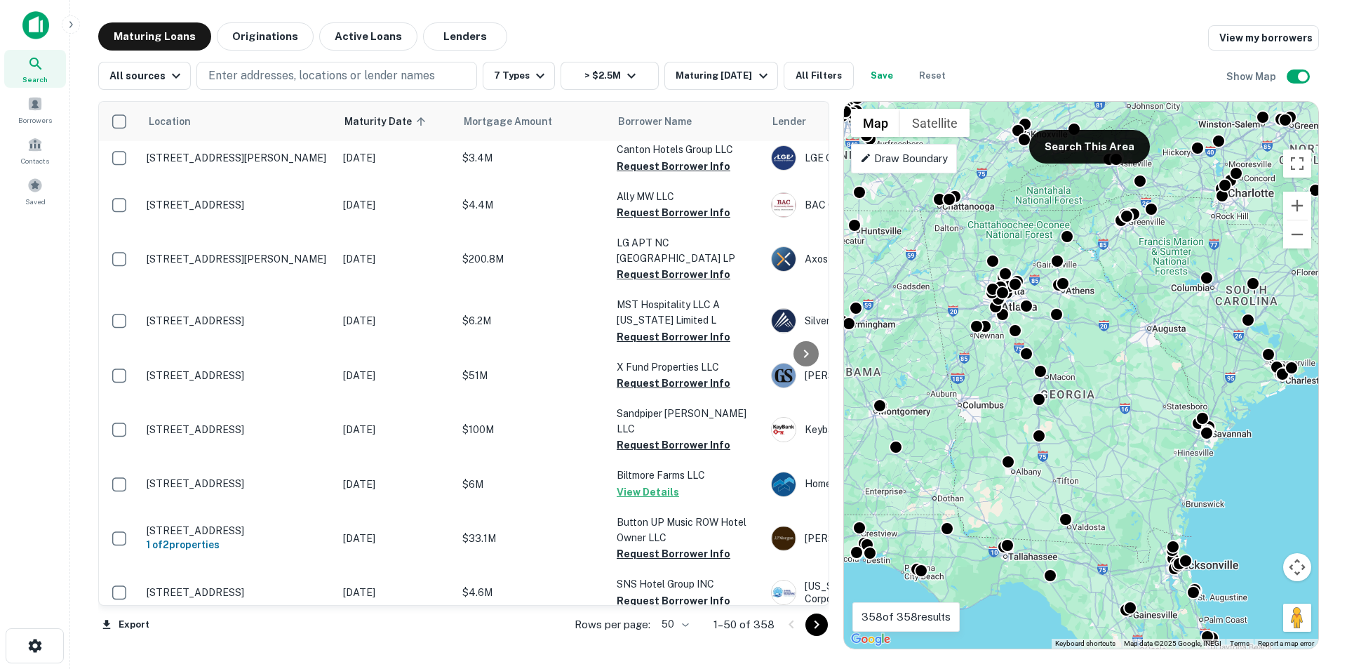
drag, startPoint x: 973, startPoint y: 309, endPoint x: 1115, endPoint y: 482, distance: 224.3
click at [1115, 482] on div "To activate drag with keyboard, press Alt + Enter. Once in keyboard drag state,…" at bounding box center [1081, 375] width 474 height 547
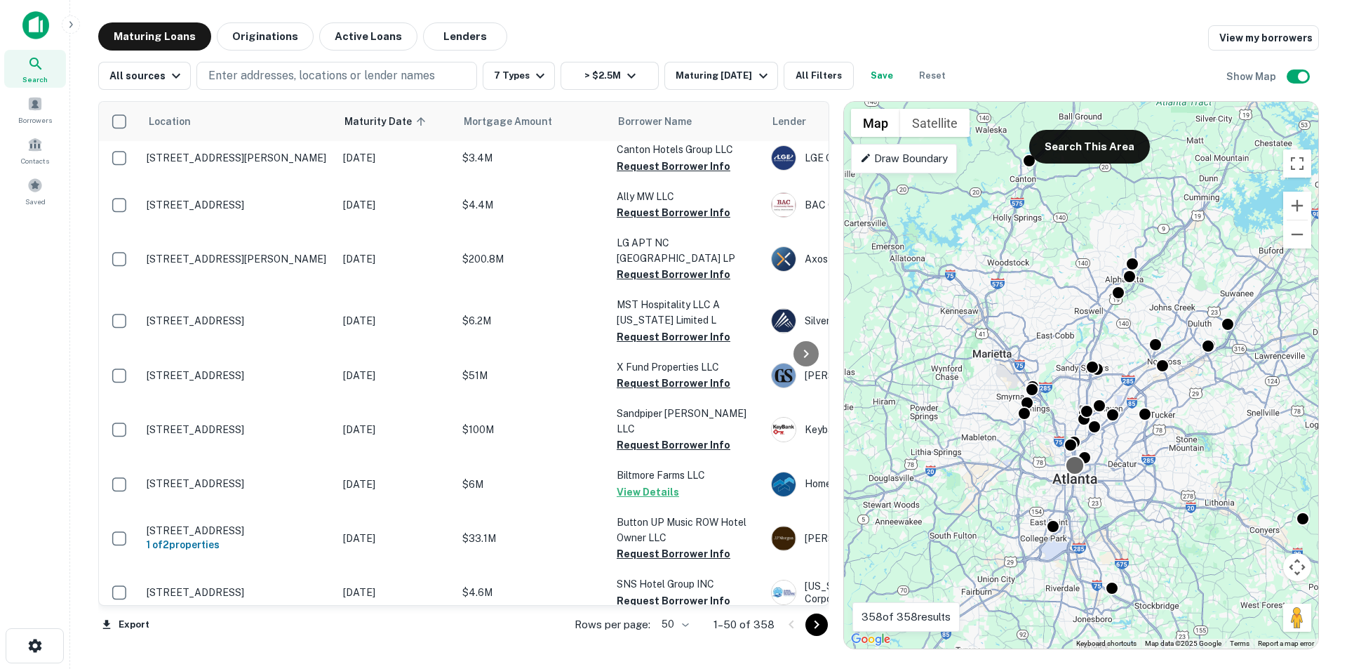
drag, startPoint x: 1004, startPoint y: 342, endPoint x: 1070, endPoint y: 470, distance: 144.4
click at [1120, 523] on div "To activate drag with keyboard, press Alt + Enter. Once in keyboard drag state,…" at bounding box center [1081, 375] width 474 height 547
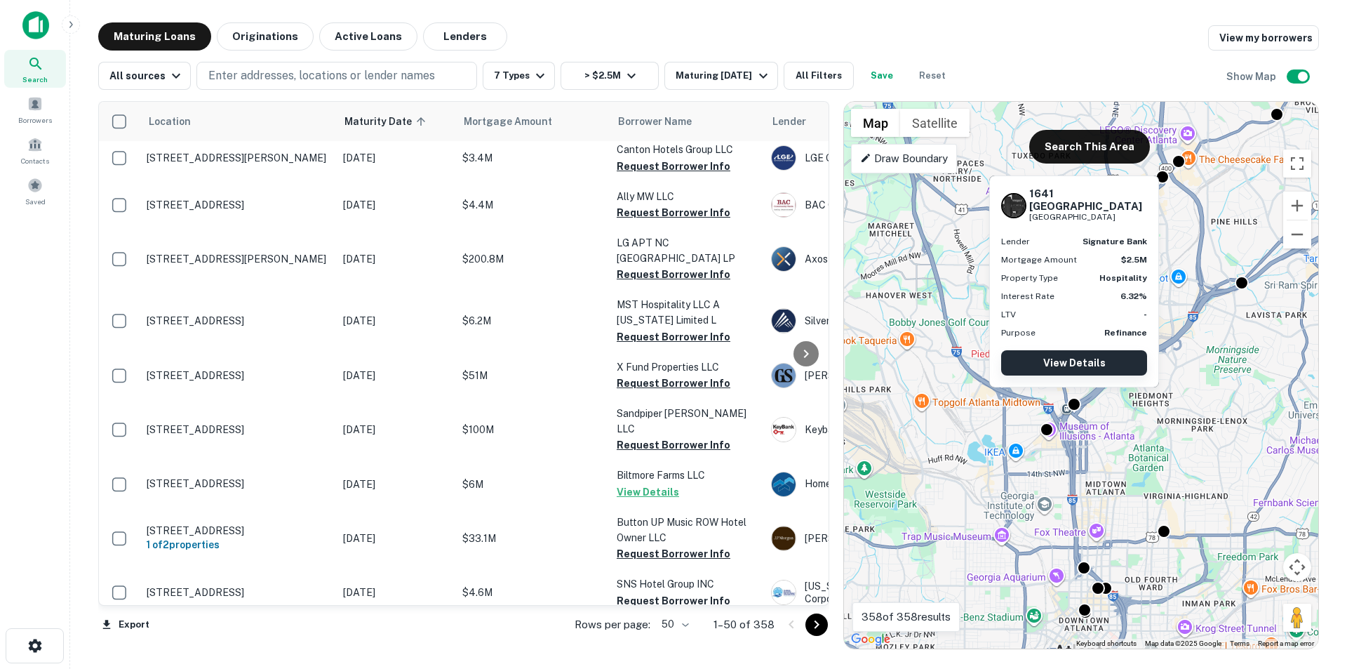
click at [1078, 363] on link "View Details" at bounding box center [1074, 362] width 146 height 25
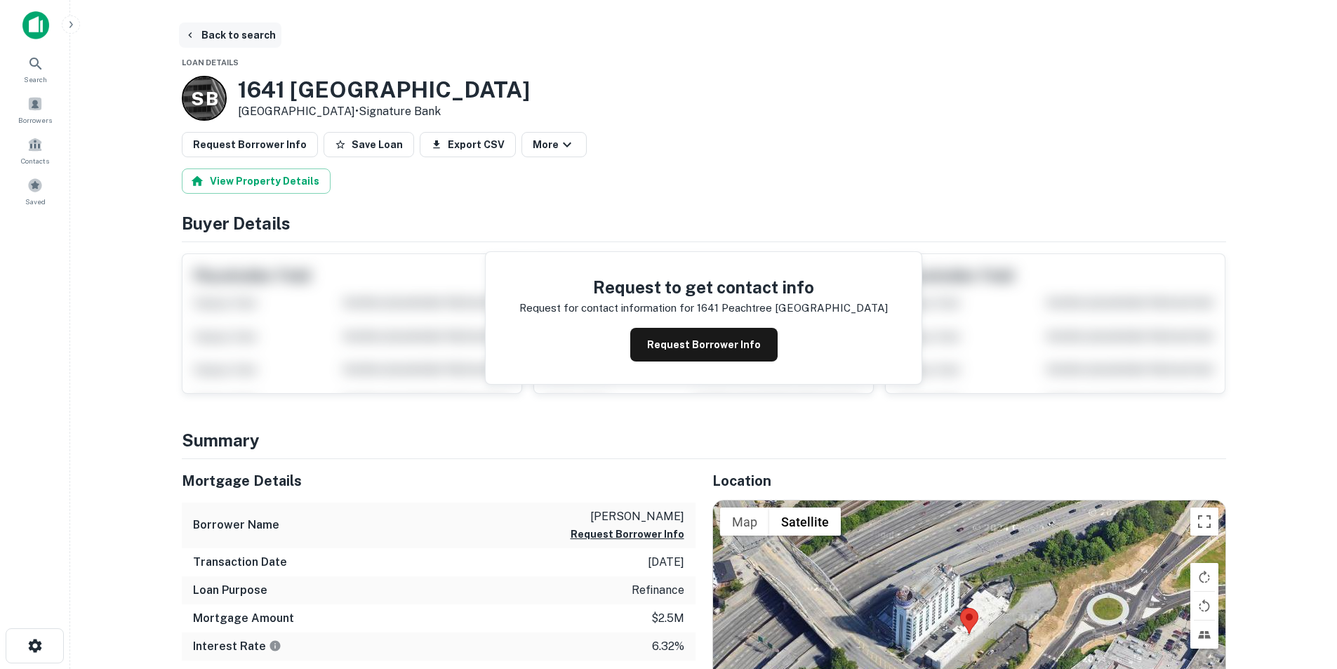
click at [246, 36] on button "Back to search" at bounding box center [230, 34] width 102 height 25
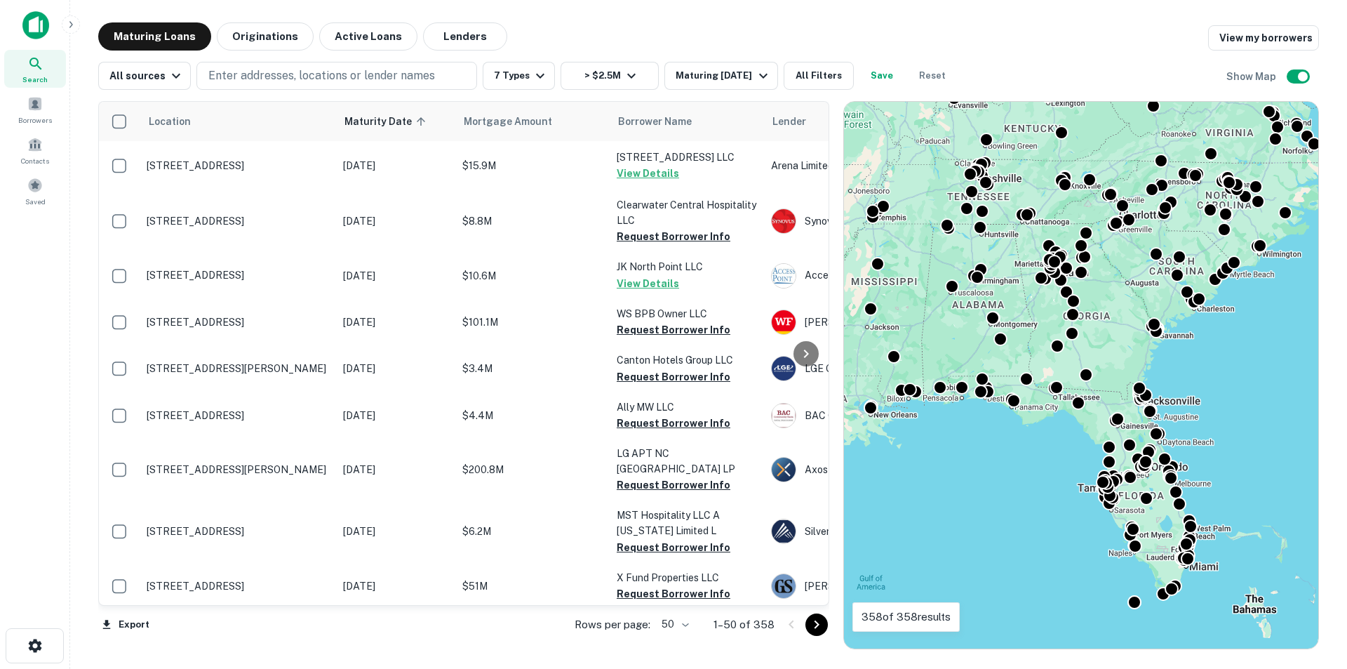
scroll to position [211, 0]
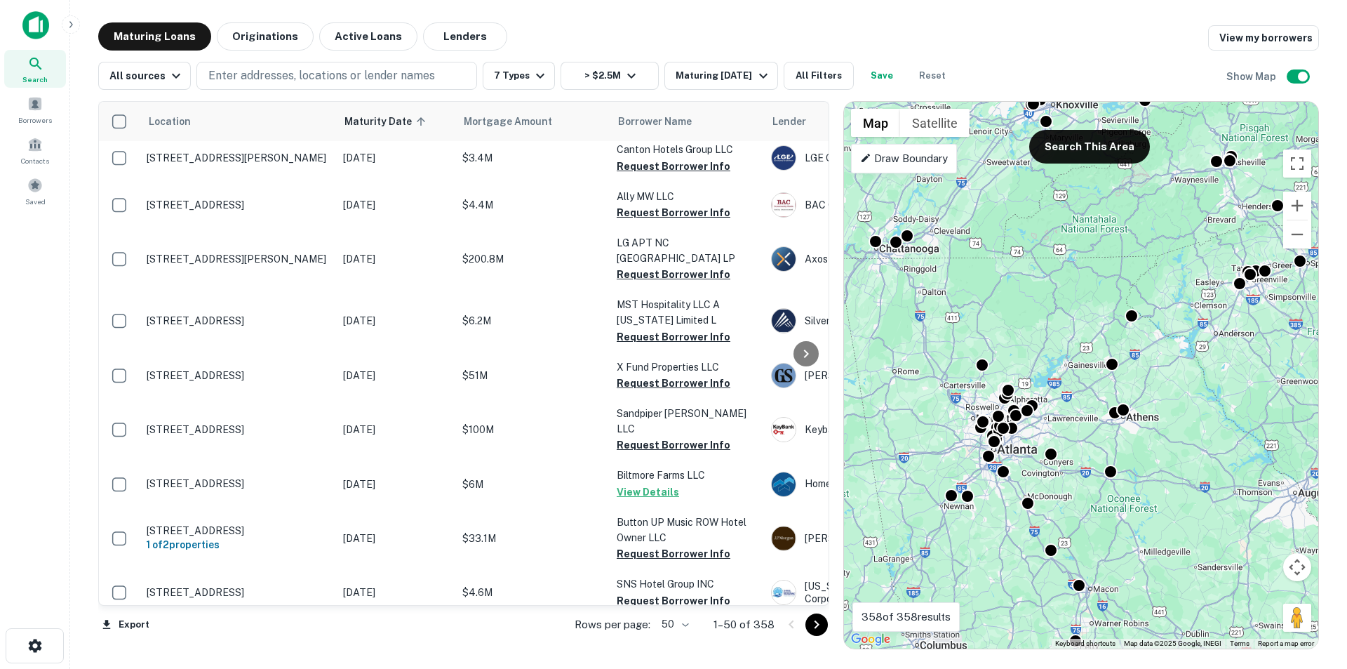
drag, startPoint x: 1024, startPoint y: 283, endPoint x: 994, endPoint y: 589, distance: 308.2
click at [994, 589] on div "To activate drag with keyboard, press Alt + Enter. Once in keyboard drag state,…" at bounding box center [1081, 375] width 474 height 547
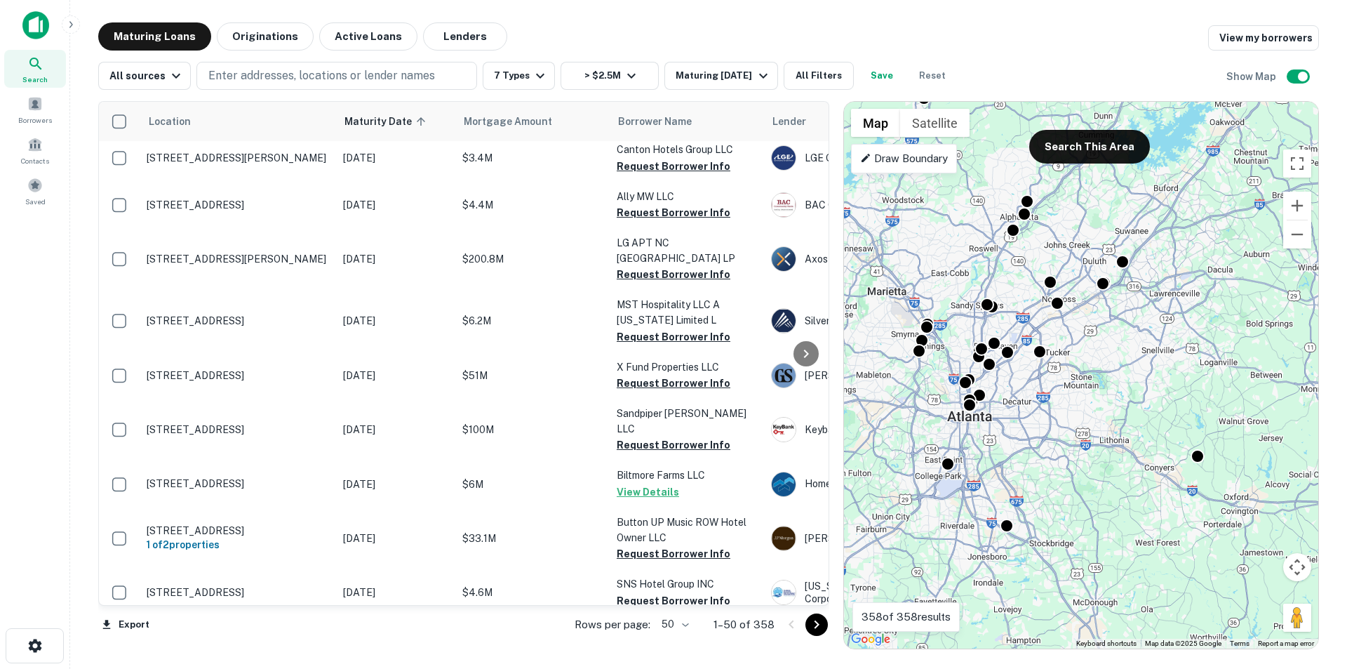
drag, startPoint x: 975, startPoint y: 438, endPoint x: 978, endPoint y: 696, distance: 258.3
click at [978, 668] on html "Search Borrowers Contacts Saved Maturing Loans Originations Active Loans Lender…" at bounding box center [673, 334] width 1347 height 669
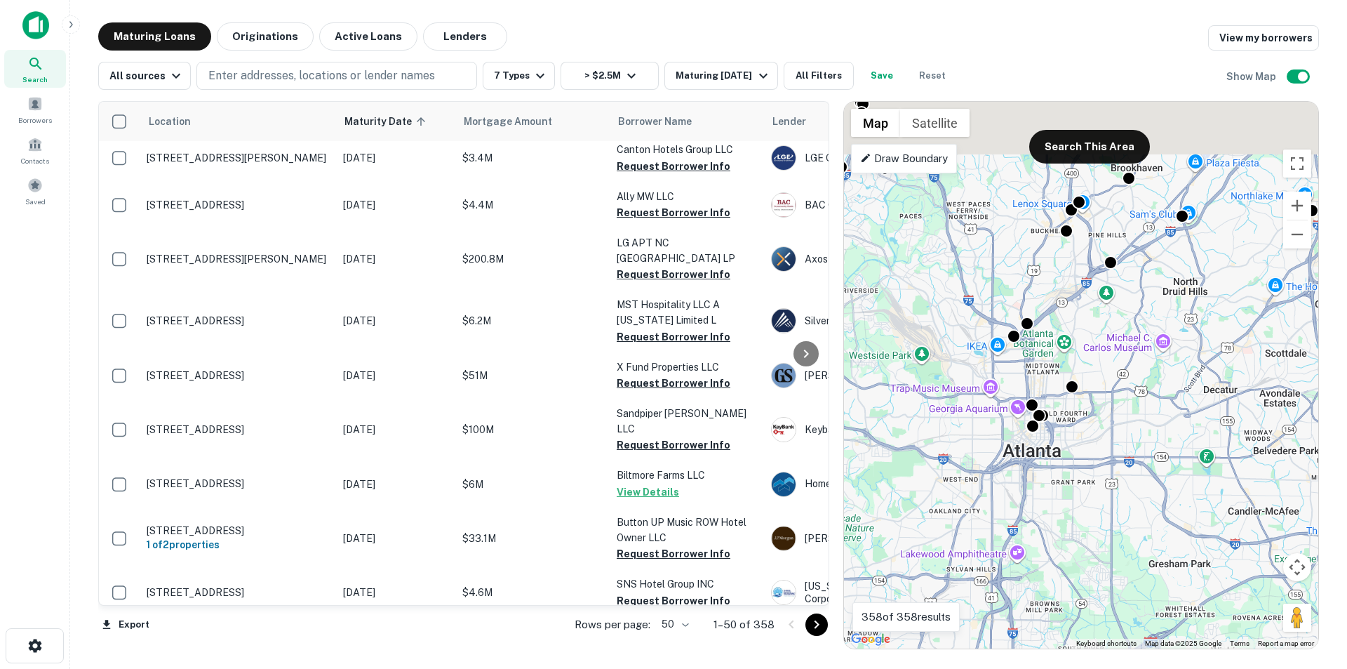
drag, startPoint x: 968, startPoint y: 324, endPoint x: 1125, endPoint y: 591, distance: 309.2
click at [1128, 591] on div "To activate drag with keyboard, press Alt + Enter. Once in keyboard drag state,…" at bounding box center [1081, 375] width 474 height 547
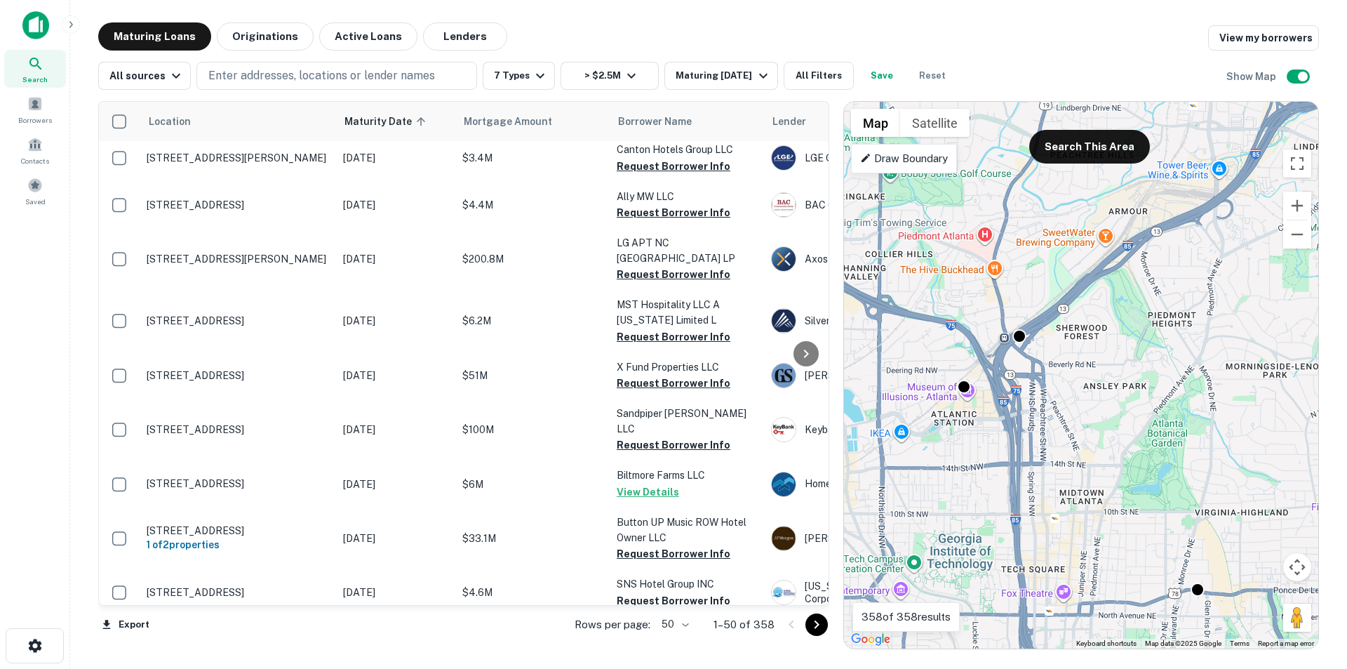
drag, startPoint x: 1024, startPoint y: 493, endPoint x: 1017, endPoint y: 412, distance: 80.9
click at [1028, 432] on div "To activate drag with keyboard, press Alt + Enter. Once in keyboard drag state,…" at bounding box center [1081, 375] width 474 height 547
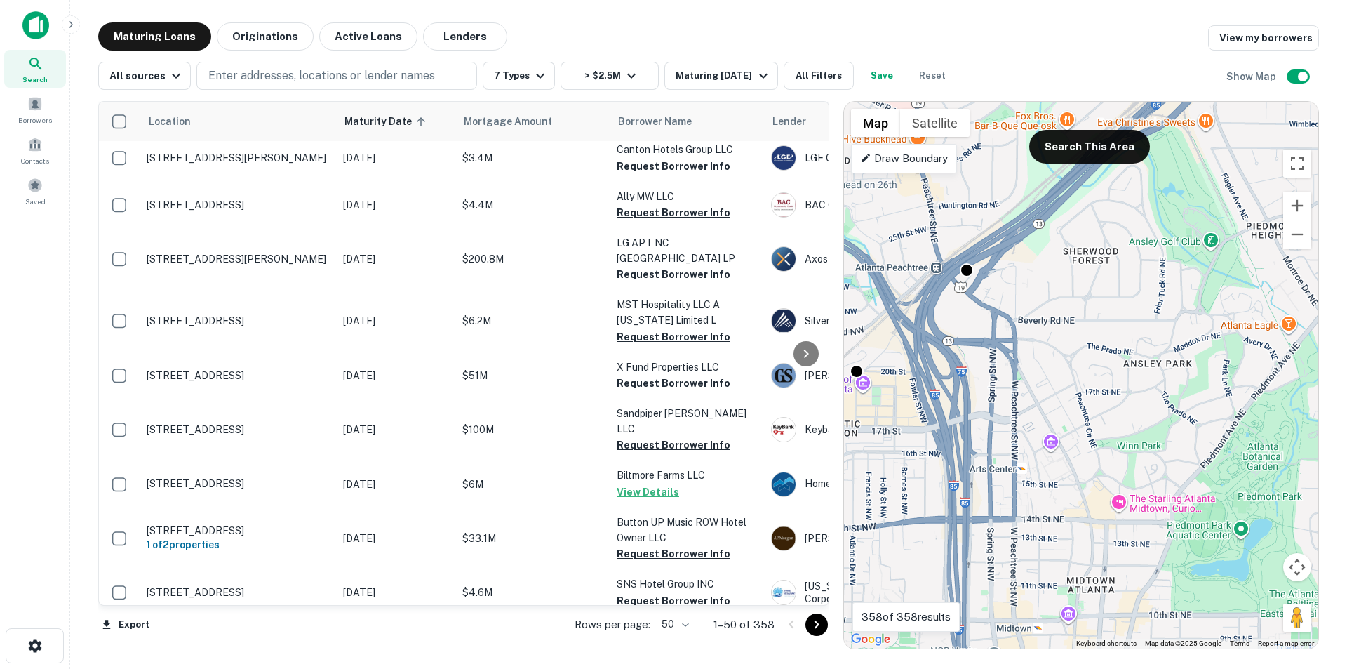
drag, startPoint x: 1088, startPoint y: 330, endPoint x: 1087, endPoint y: 401, distance: 71.6
click at [1087, 401] on div "To activate drag with keyboard, press Alt + Enter. Once in keyboard drag state,…" at bounding box center [1081, 375] width 474 height 547
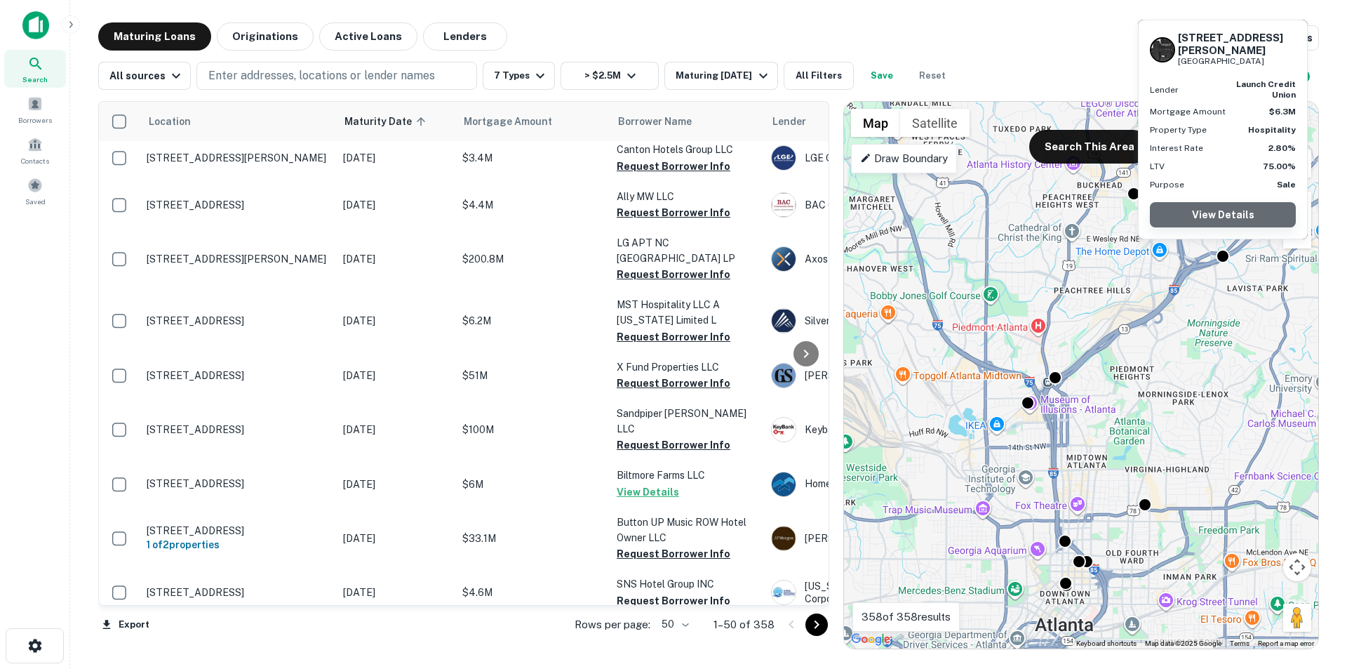
click at [1218, 218] on link "View Details" at bounding box center [1223, 214] width 146 height 25
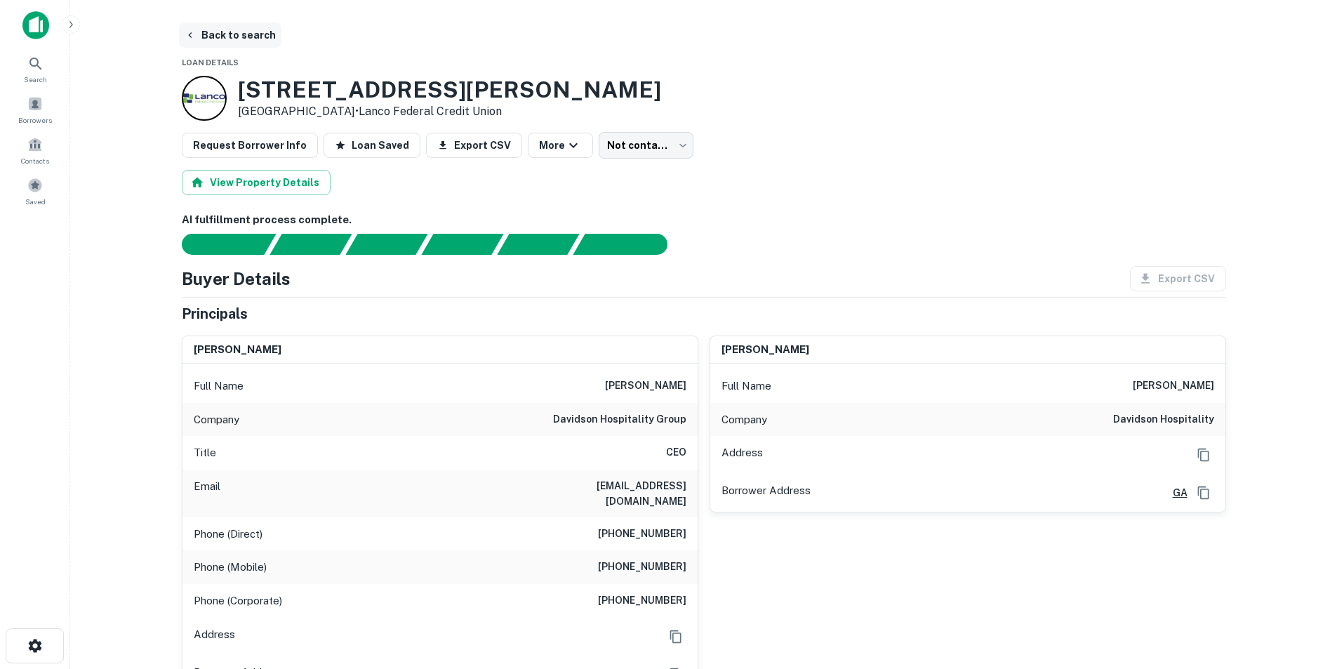
click at [229, 34] on button "Back to search" at bounding box center [230, 34] width 102 height 25
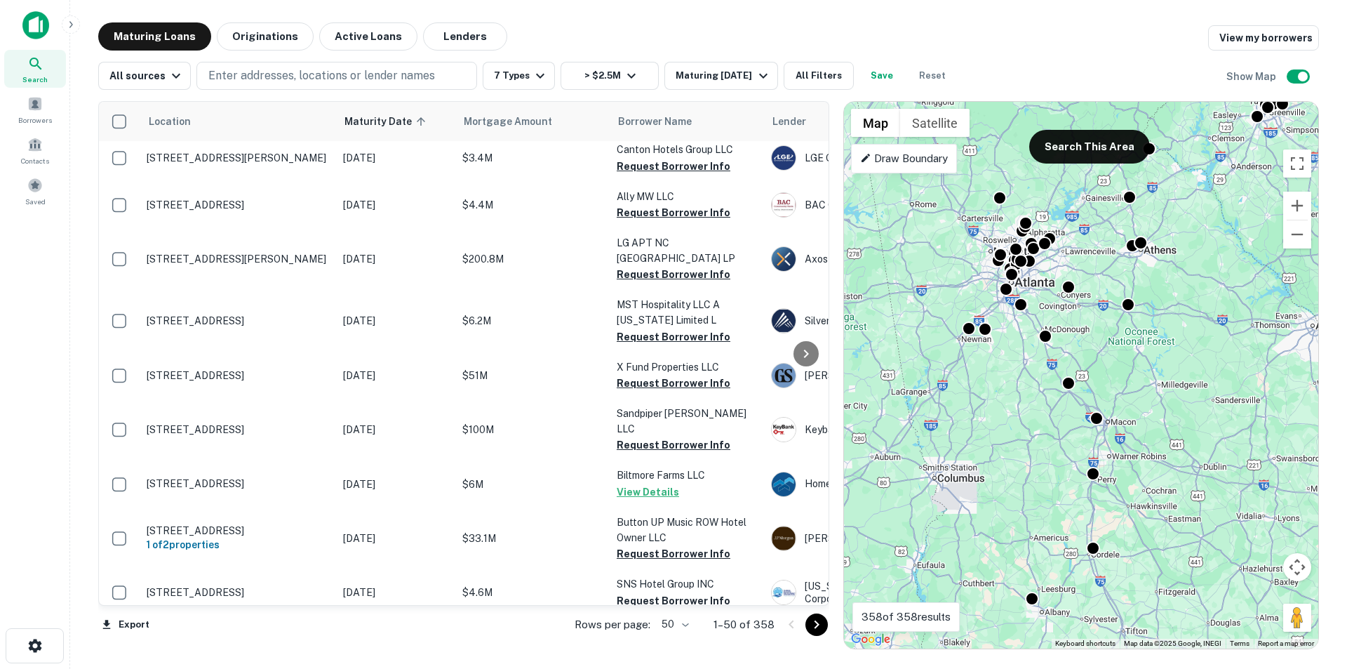
drag, startPoint x: 983, startPoint y: 467, endPoint x: 999, endPoint y: 562, distance: 96.1
click at [999, 562] on div "To activate drag with keyboard, press Alt + Enter. Once in keyboard drag state,…" at bounding box center [1081, 375] width 474 height 547
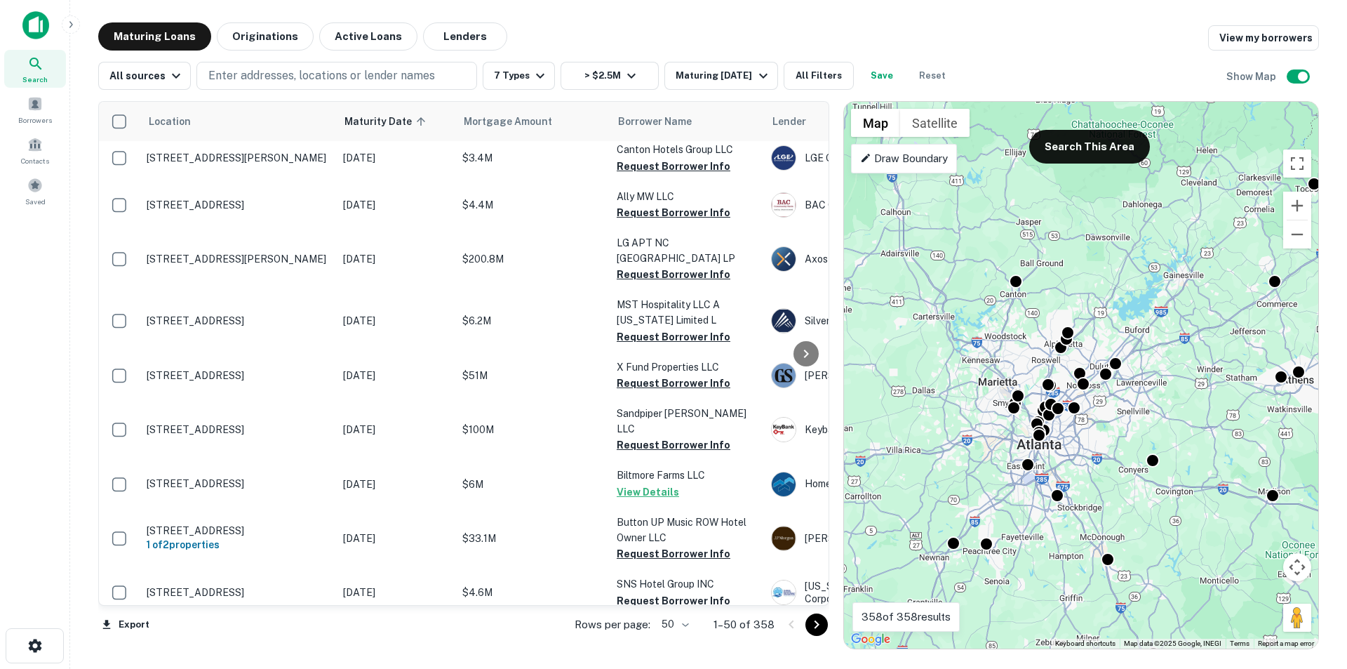
drag, startPoint x: 993, startPoint y: 360, endPoint x: 992, endPoint y: 641, distance: 281.4
click at [992, 641] on div "To activate drag with keyboard, press Alt + Enter. Once in keyboard drag state,…" at bounding box center [1081, 375] width 474 height 547
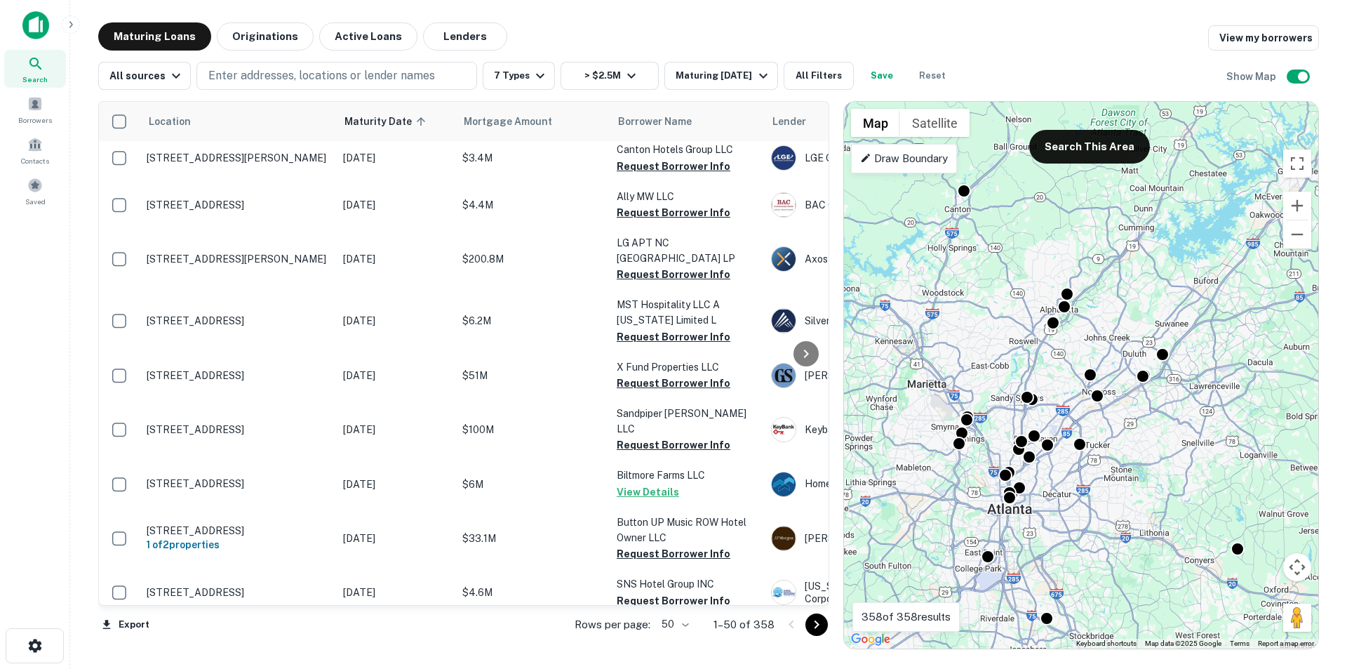
drag, startPoint x: 1074, startPoint y: 467, endPoint x: 946, endPoint y: 528, distance: 142.2
click at [947, 528] on div "To activate drag with keyboard, press Alt + Enter. Once in keyboard drag state,…" at bounding box center [1081, 375] width 474 height 547
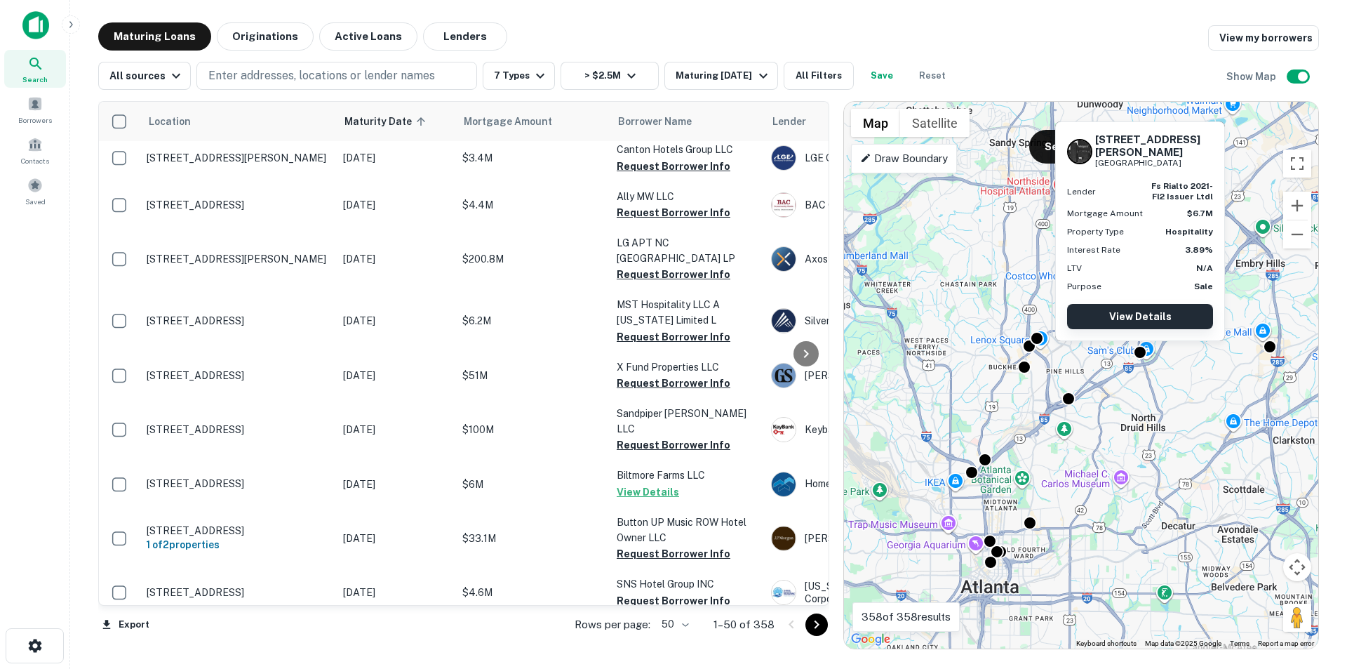
click at [1138, 315] on link "View Details" at bounding box center [1140, 316] width 146 height 25
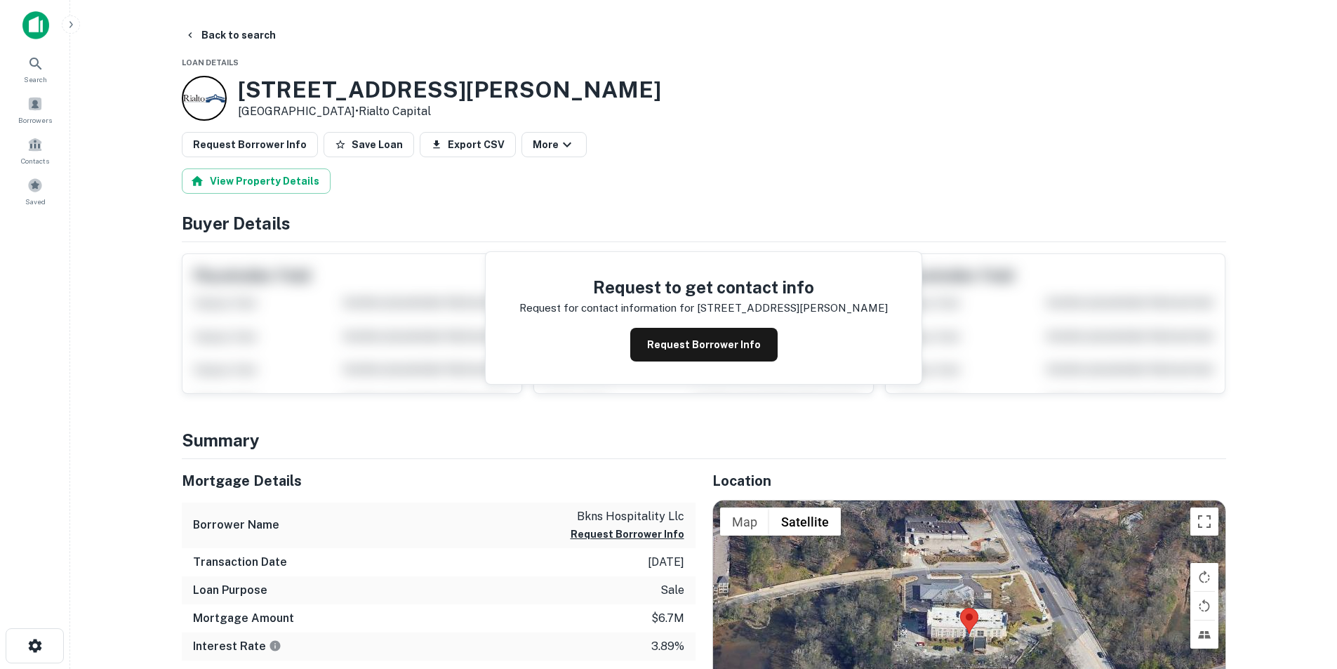
scroll to position [70, 0]
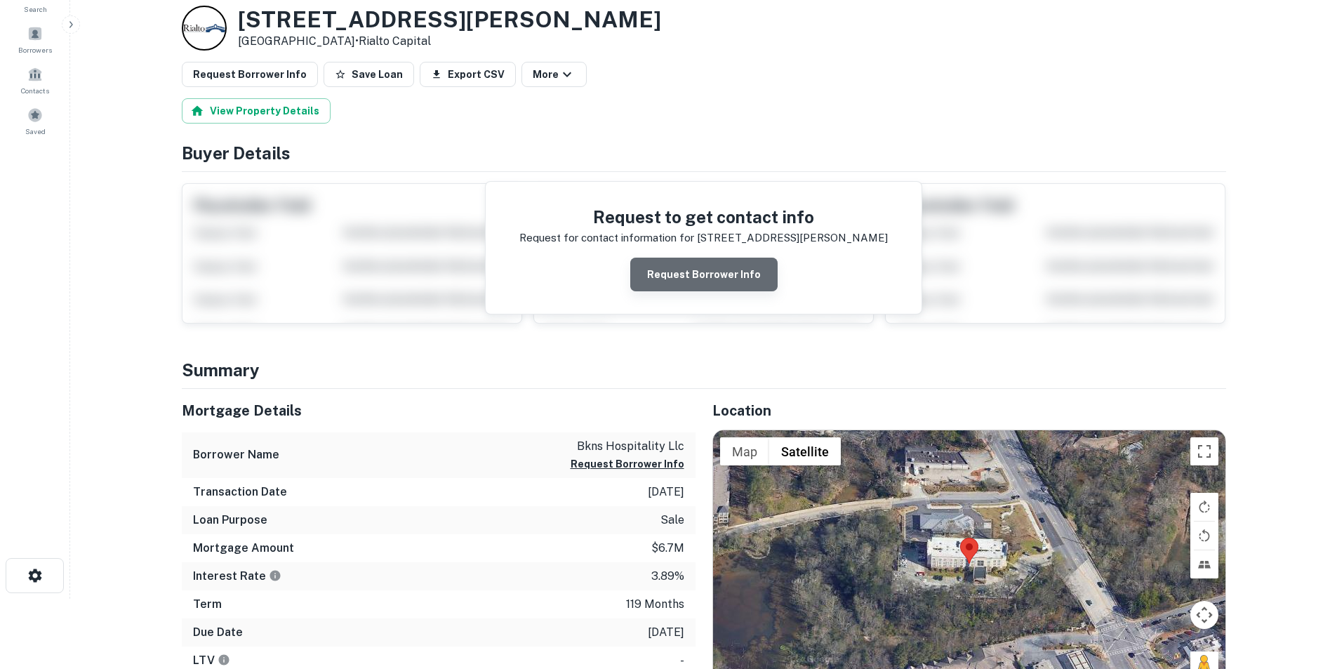
click at [714, 273] on button "Request Borrower Info" at bounding box center [703, 275] width 147 height 34
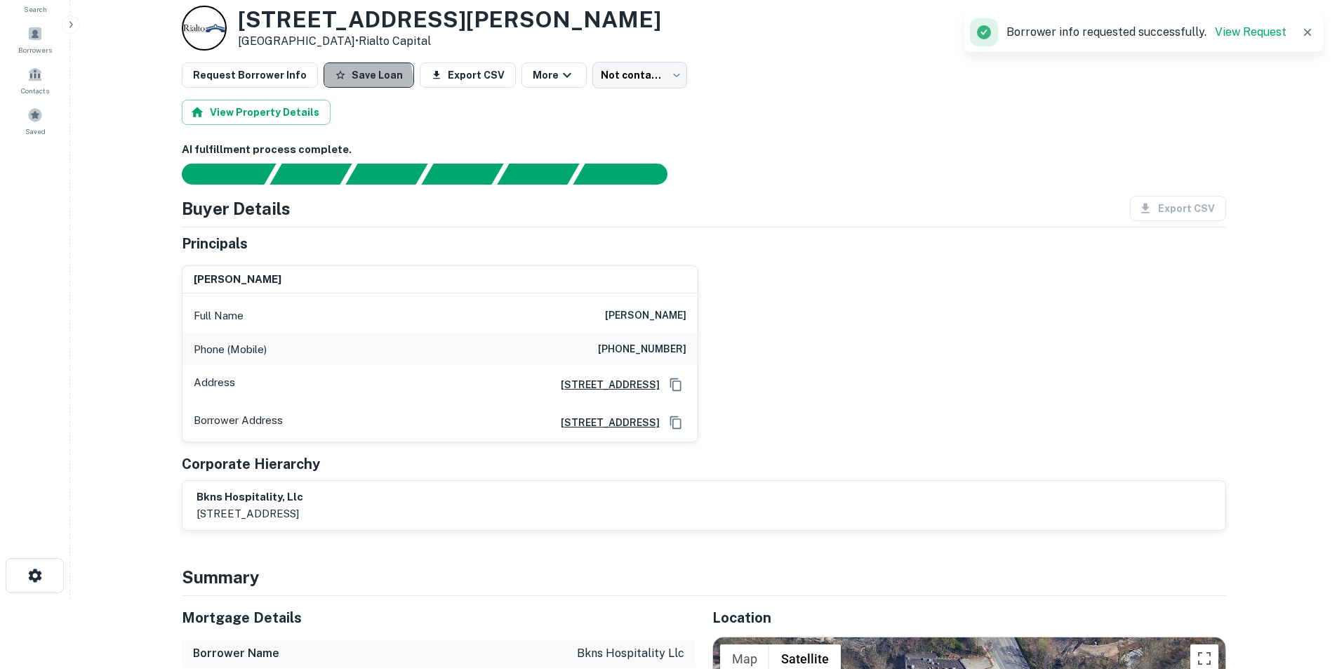
click at [345, 81] on button "Save Loan" at bounding box center [368, 74] width 91 height 25
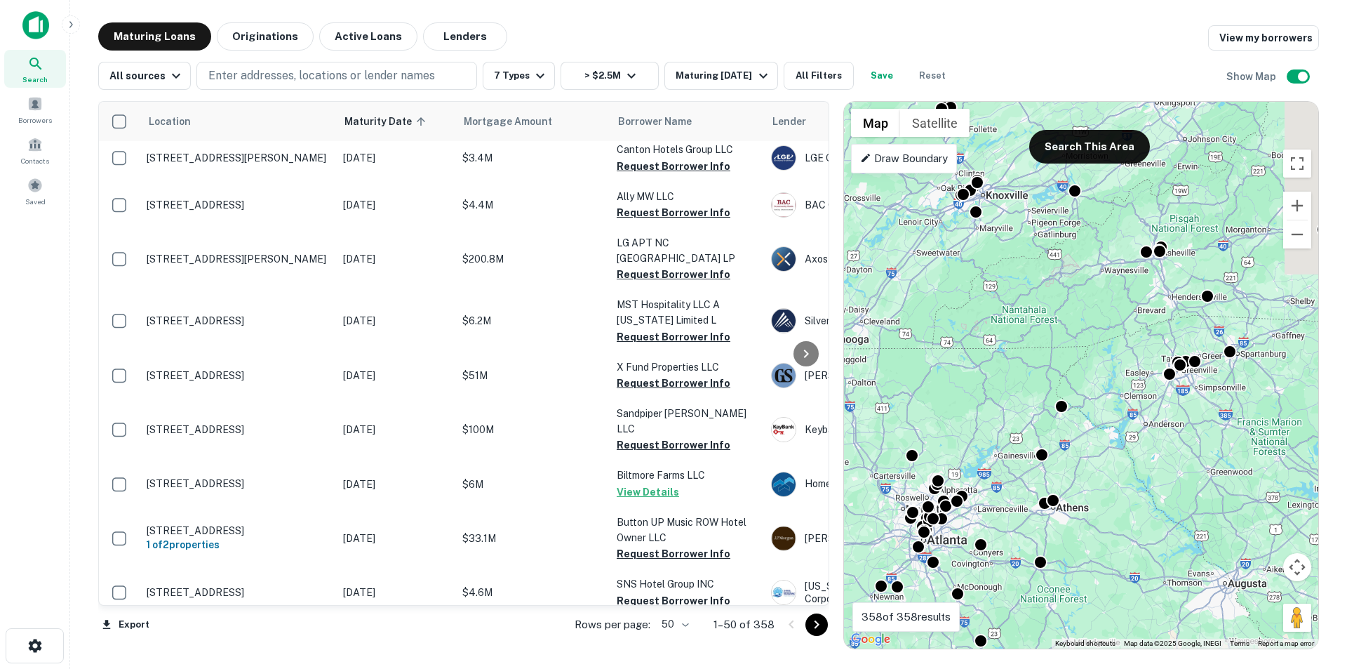
drag, startPoint x: 1033, startPoint y: 237, endPoint x: 989, endPoint y: 696, distance: 461.0
click at [989, 668] on html "Search Borrowers Contacts Saved Maturing Loans Originations Active Loans Lender…" at bounding box center [673, 334] width 1347 height 669
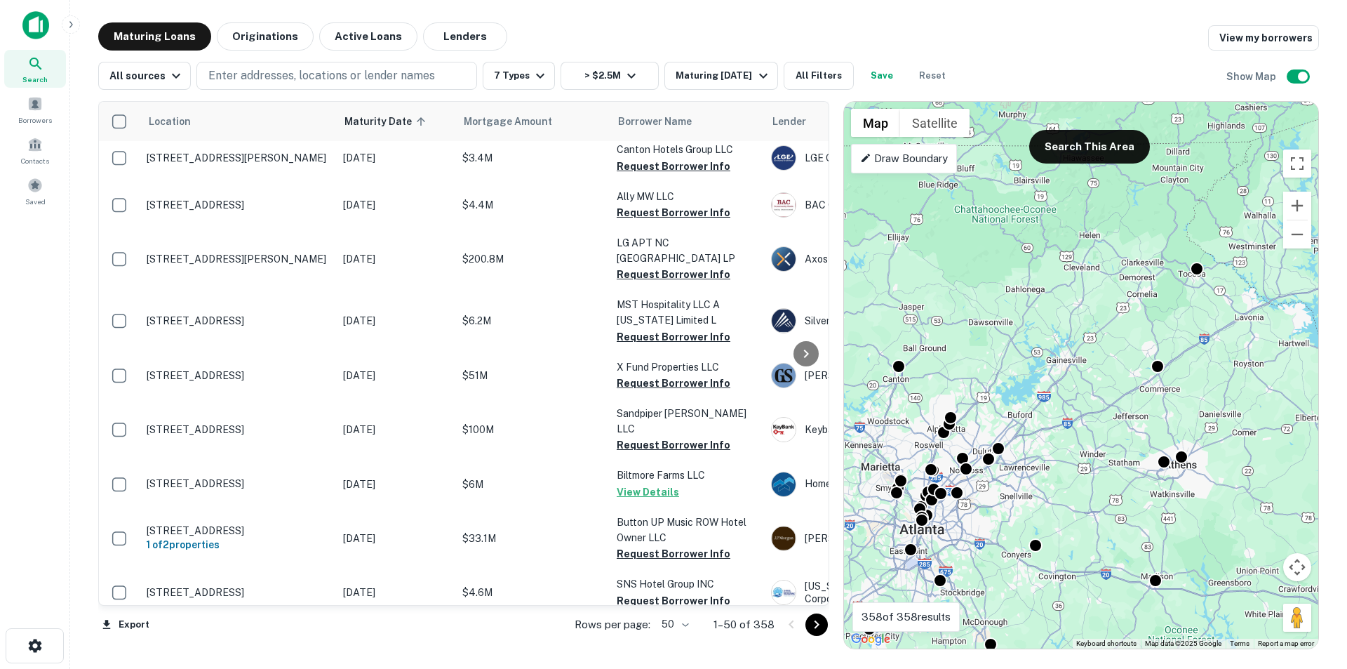
drag, startPoint x: 999, startPoint y: 493, endPoint x: 1070, endPoint y: 258, distance: 245.5
click at [1070, 258] on div "To activate drag with keyboard, press Alt + Enter. Once in keyboard drag state,…" at bounding box center [1081, 375] width 474 height 547
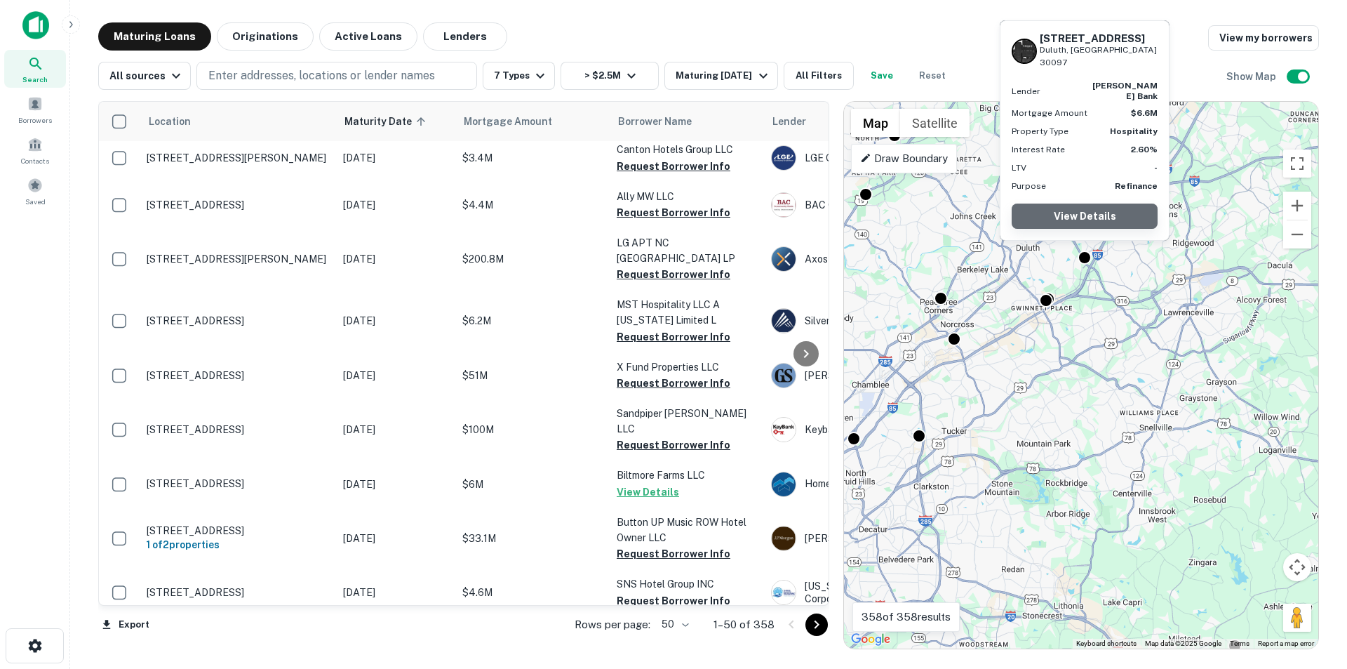
click at [1084, 219] on link "View Details" at bounding box center [1085, 215] width 146 height 25
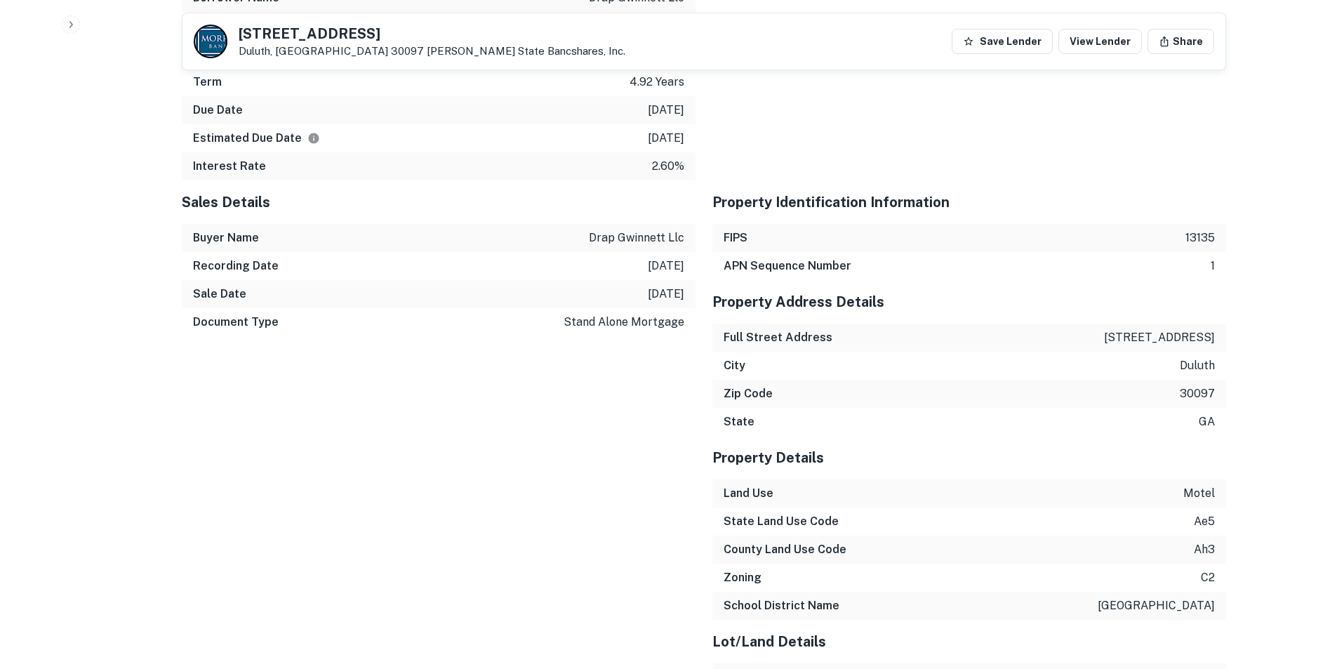
scroll to position [2035, 0]
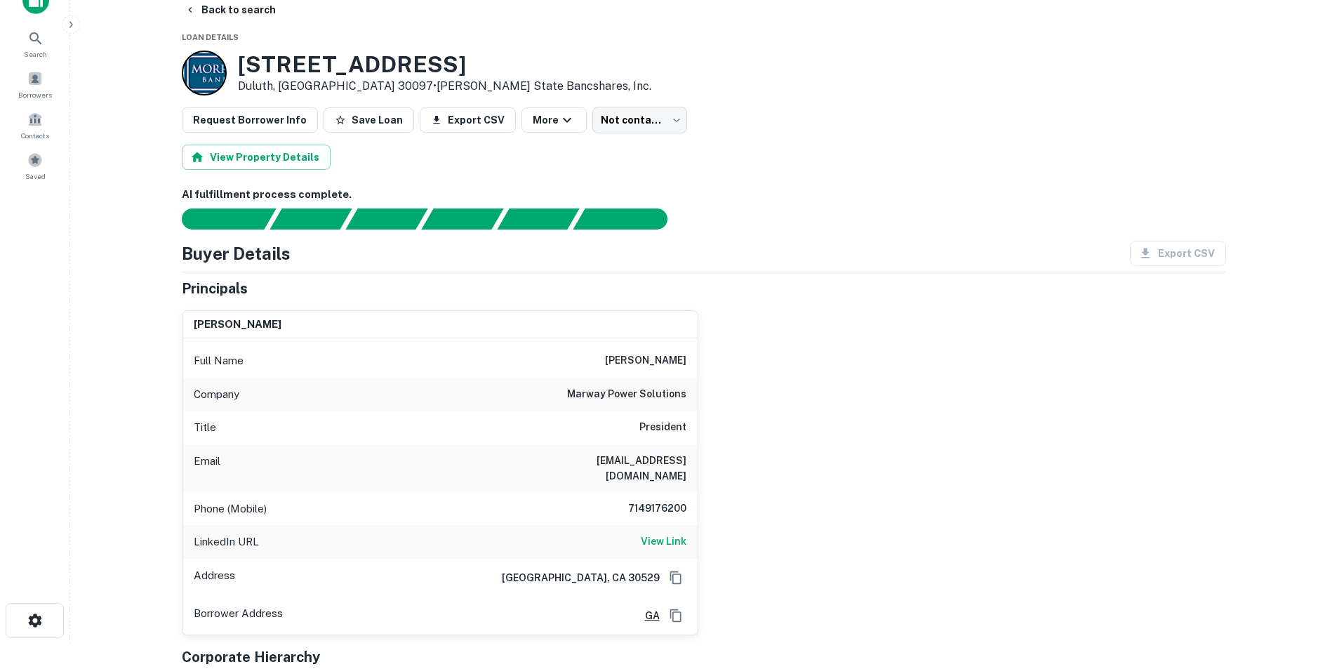
scroll to position [0, 0]
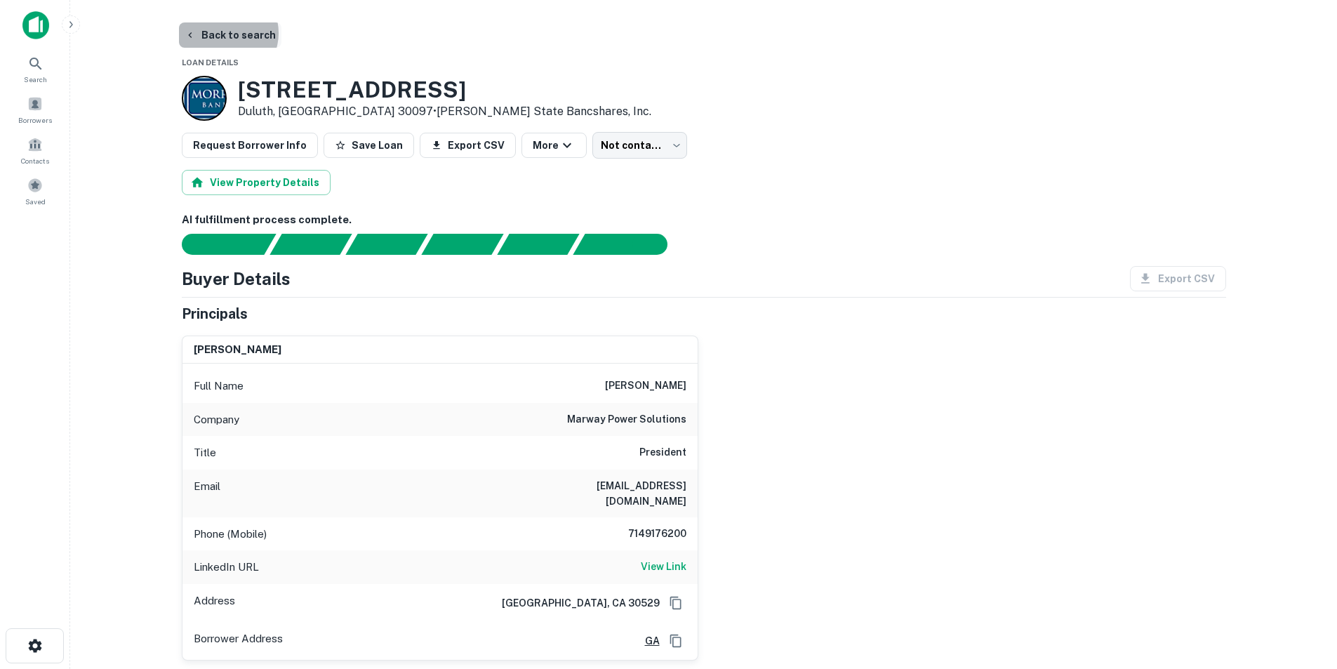
click at [222, 33] on button "Back to search" at bounding box center [230, 34] width 102 height 25
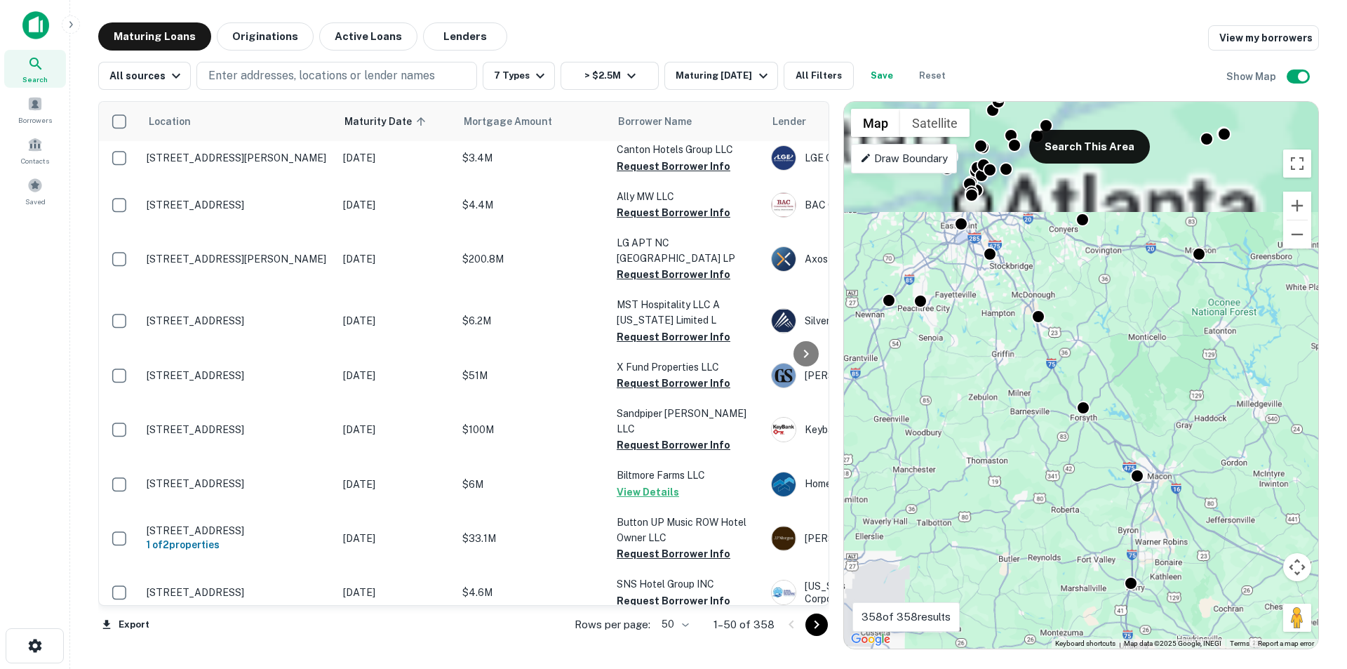
drag, startPoint x: 999, startPoint y: 451, endPoint x: 785, endPoint y: 696, distance: 324.8
click at [785, 668] on html "Search Borrowers Contacts Saved Maturing Loans Originations Active Loans Lender…" at bounding box center [673, 334] width 1347 height 669
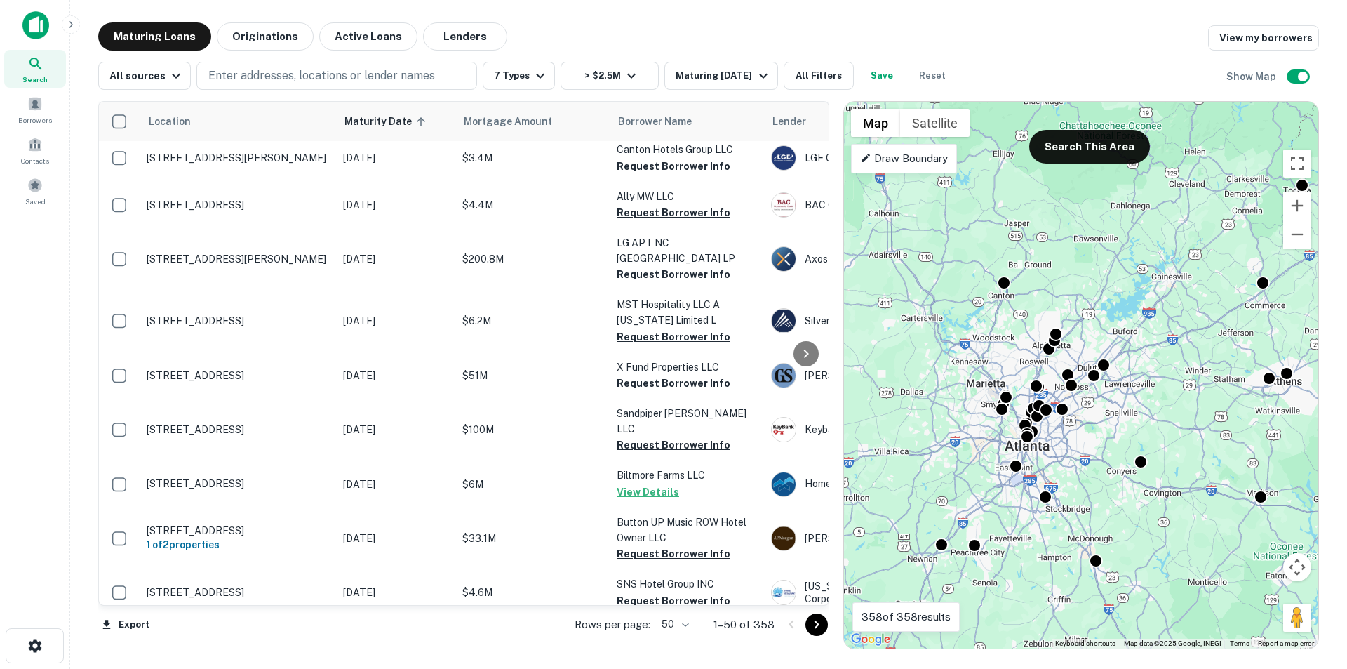
drag, startPoint x: 929, startPoint y: 316, endPoint x: 1065, endPoint y: 486, distance: 217.1
click at [999, 568] on div "To activate drag with keyboard, press Alt + Enter. Once in keyboard drag state,…" at bounding box center [1081, 375] width 474 height 547
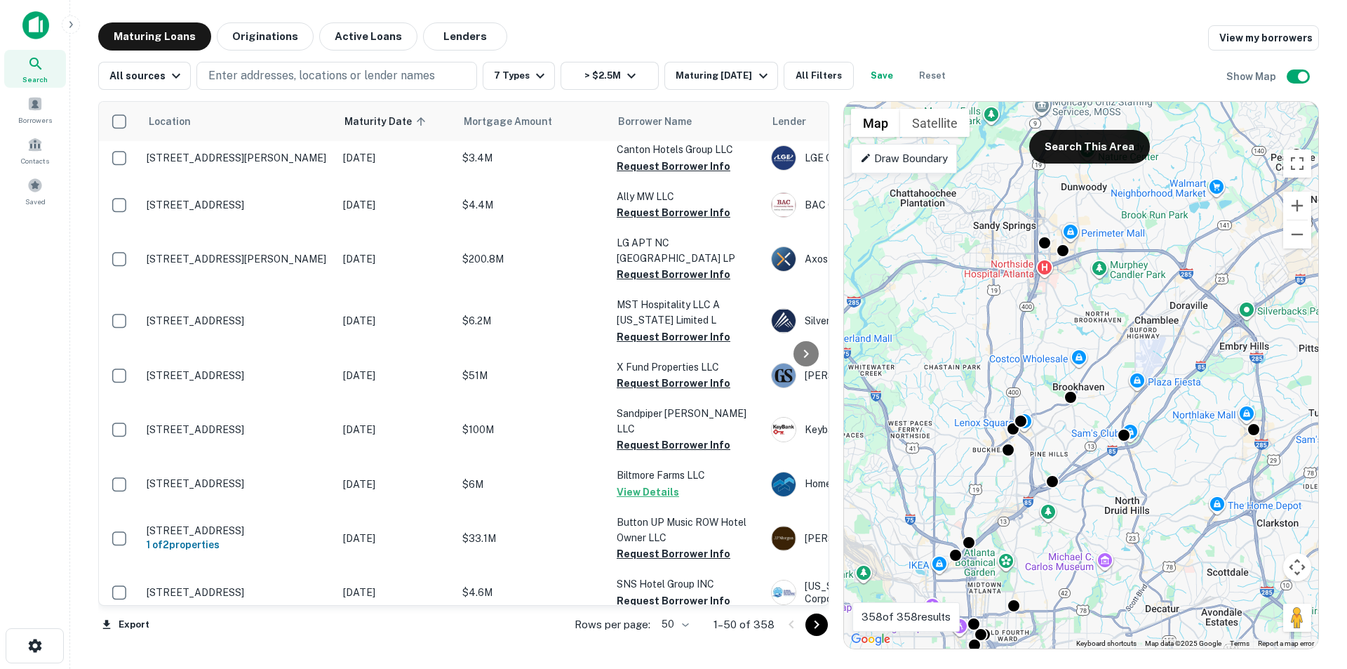
drag, startPoint x: 1064, startPoint y: 382, endPoint x: 1032, endPoint y: 696, distance: 315.9
click at [1032, 668] on html "Search Borrowers Contacts Saved Maturing Loans Originations Active Loans Lender…" at bounding box center [673, 334] width 1347 height 669
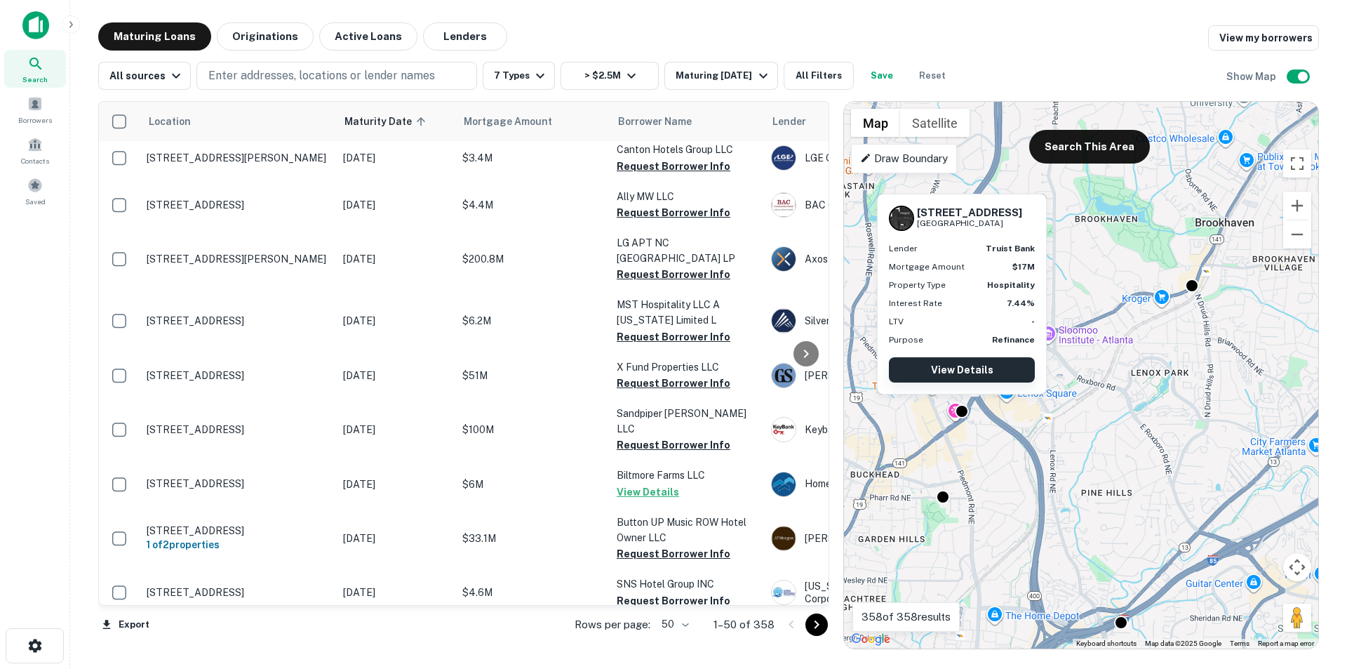
click at [975, 367] on link "View Details" at bounding box center [962, 369] width 146 height 25
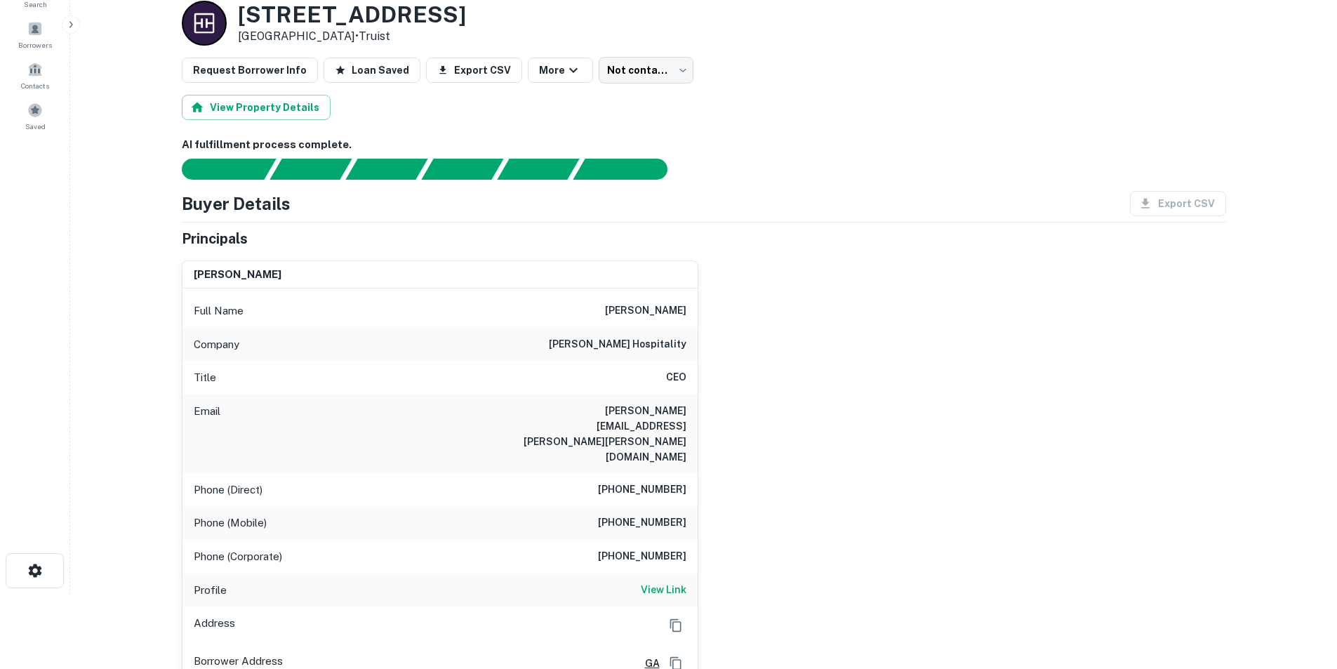
scroll to position [70, 0]
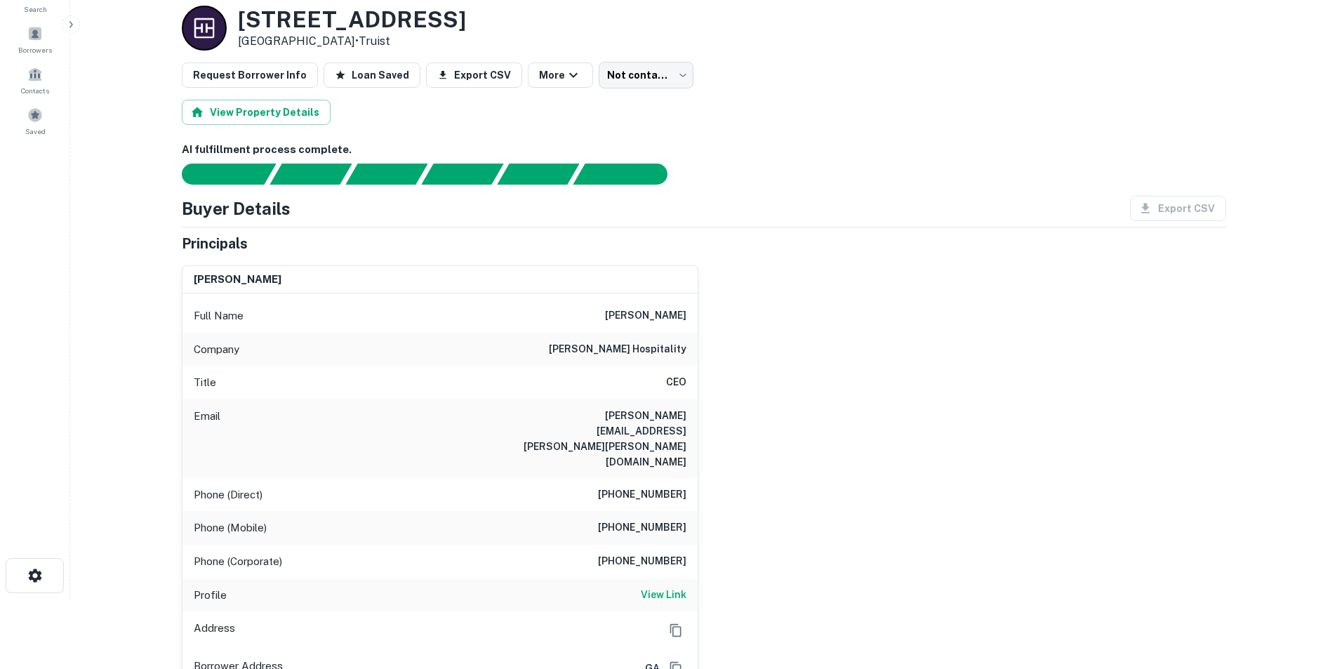
click at [573, 417] on h6 "randy.hassen@mckibbon.com" at bounding box center [602, 439] width 168 height 62
click at [548, 415] on div "Email randy.hassen@mckibbon.com" at bounding box center [439, 438] width 515 height 79
drag, startPoint x: 552, startPoint y: 413, endPoint x: 684, endPoint y: 427, distance: 132.7
click at [684, 427] on div "Email randy.hassen@mckibbon.com" at bounding box center [439, 438] width 515 height 79
click at [560, 418] on h6 "randy.hassen@mckibbon.com" at bounding box center [602, 439] width 168 height 62
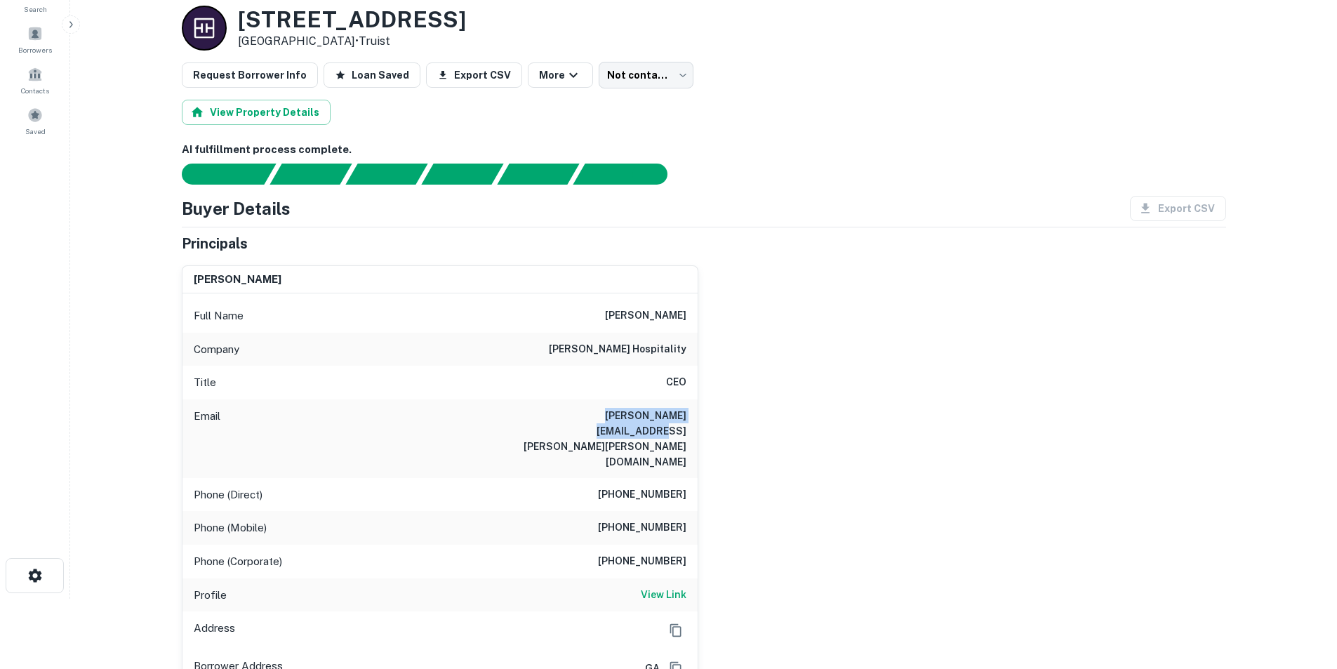
drag, startPoint x: 549, startPoint y: 418, endPoint x: 686, endPoint y: 418, distance: 136.1
click at [686, 418] on h6 "randy.hassen@mckibbon.com" at bounding box center [602, 439] width 168 height 62
copy h6 "randy.hassen@mckibbon.com"
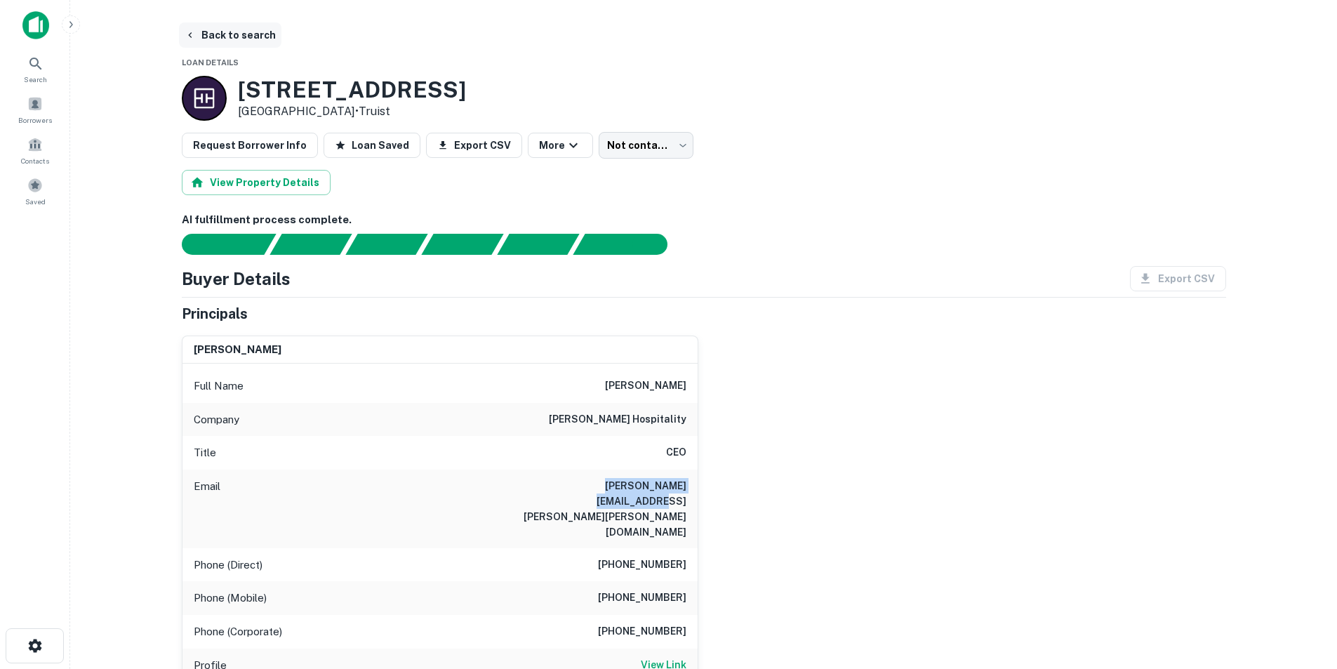
click at [213, 33] on button "Back to search" at bounding box center [230, 34] width 102 height 25
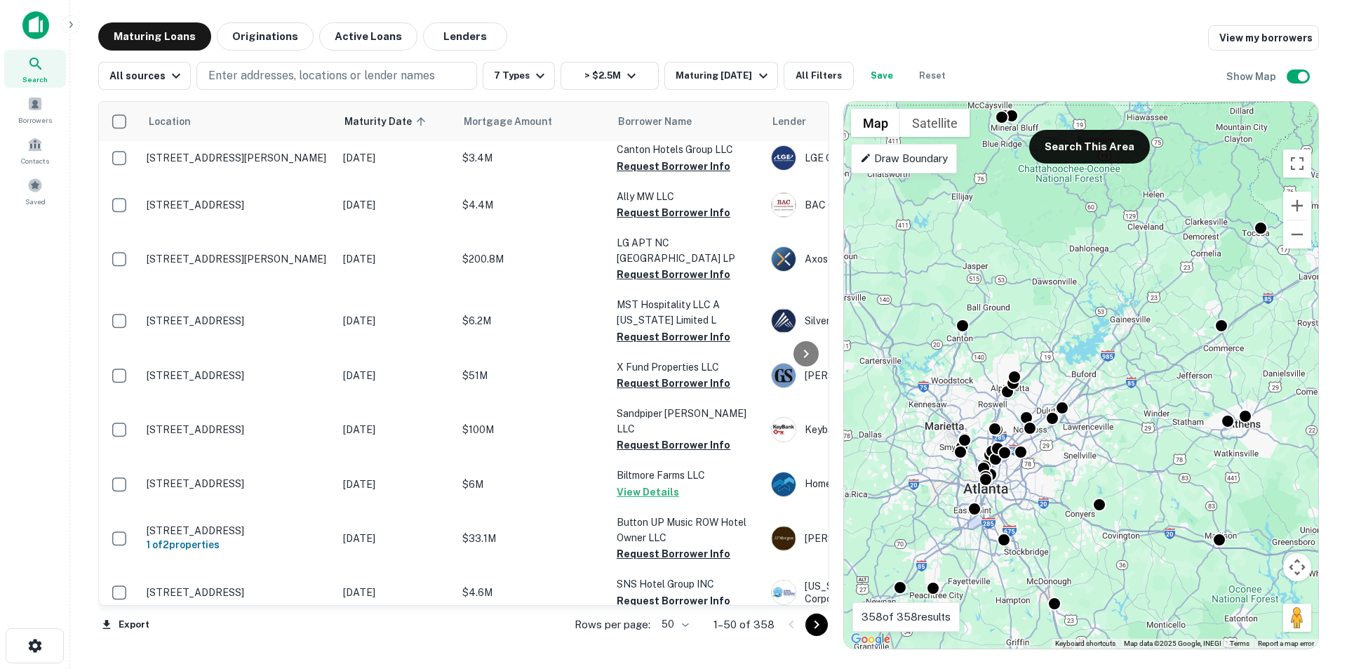
drag, startPoint x: 1055, startPoint y: 278, endPoint x: 1020, endPoint y: 696, distance: 419.7
click at [1020, 668] on html "Search Borrowers Contacts Saved Maturing Loans Originations Active Loans Lender…" at bounding box center [673, 334] width 1347 height 669
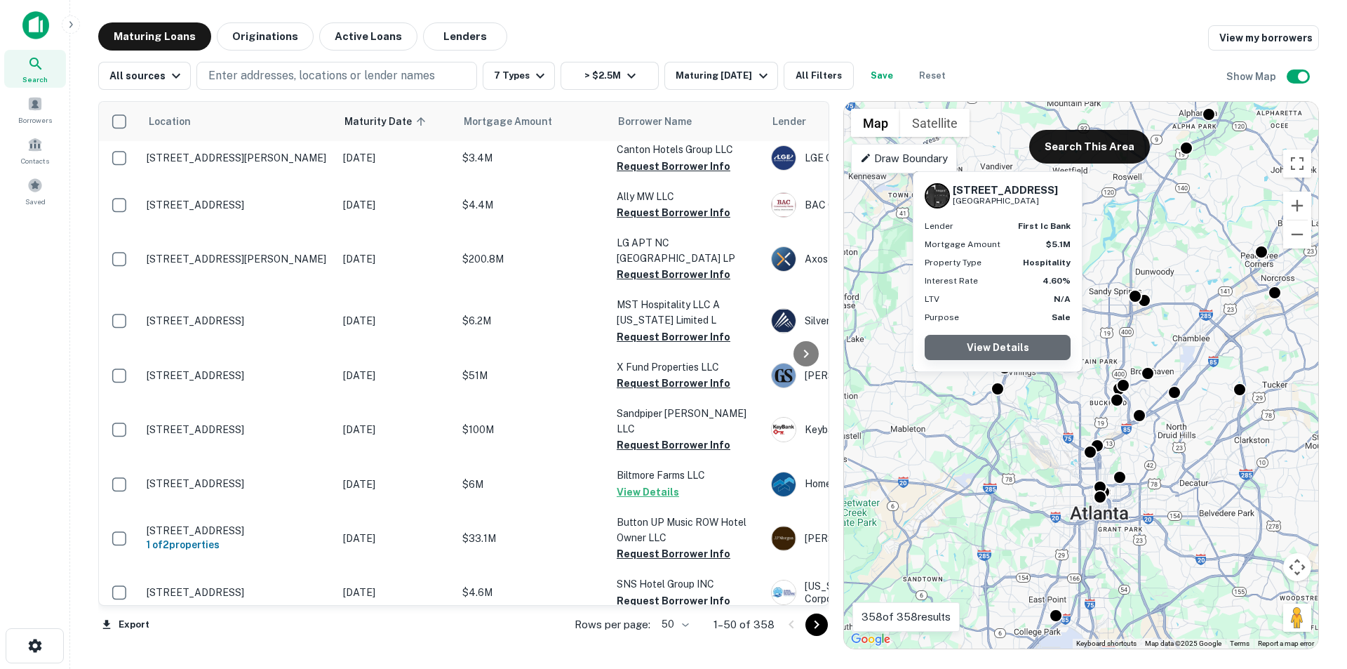
click at [1009, 349] on link "View Details" at bounding box center [998, 347] width 146 height 25
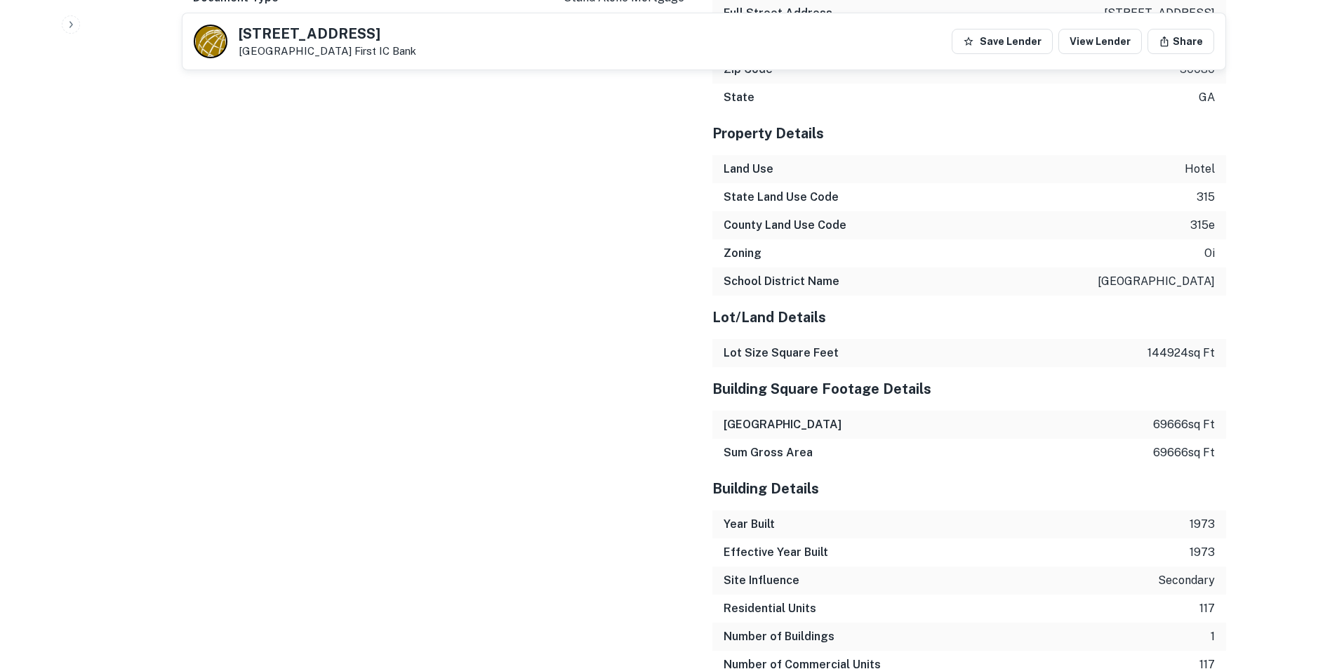
scroll to position [1396, 0]
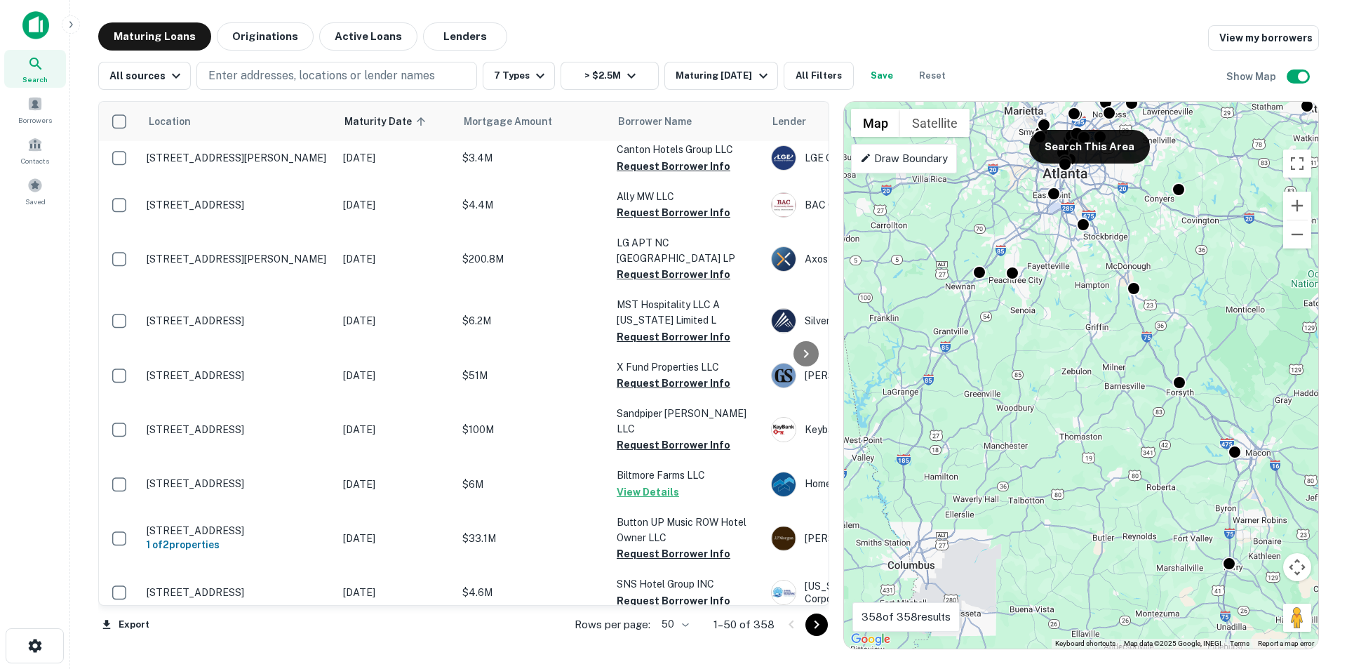
drag, startPoint x: 1030, startPoint y: 279, endPoint x: 1015, endPoint y: 421, distance: 142.6
click at [1017, 425] on div "To activate drag with keyboard, press Alt + Enter. Once in keyboard drag state,…" at bounding box center [1081, 375] width 474 height 547
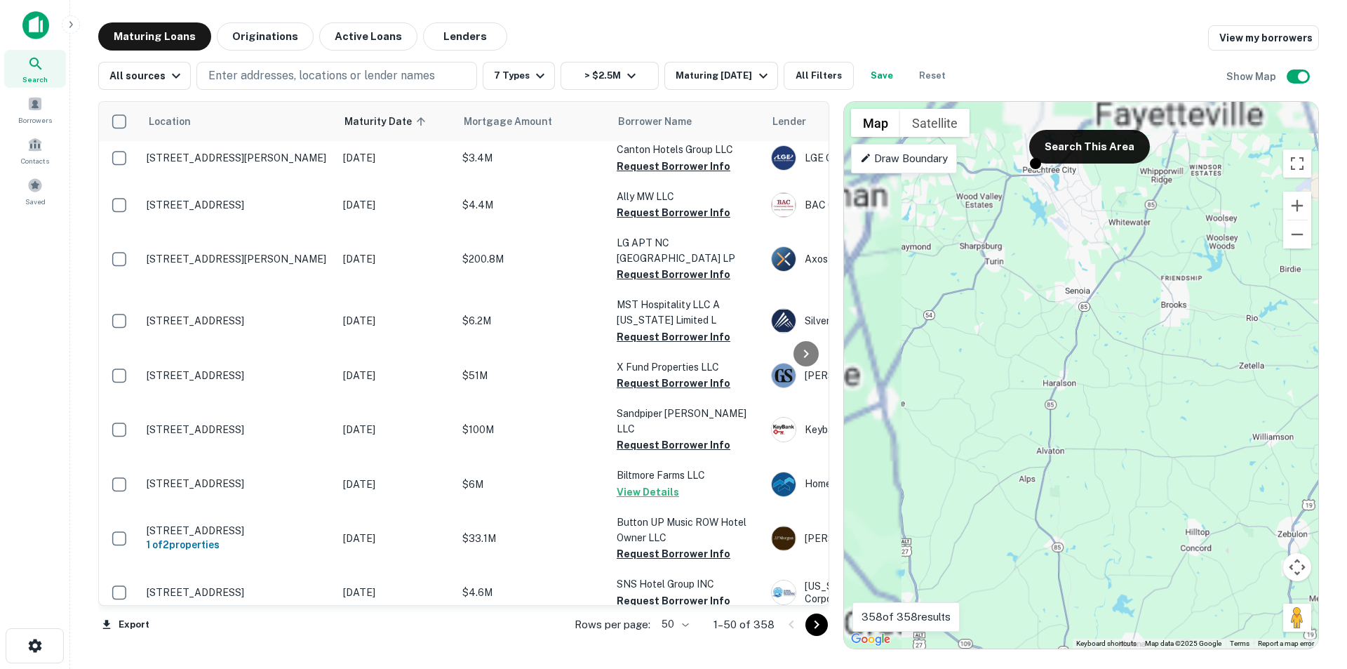
drag, startPoint x: 1024, startPoint y: 378, endPoint x: 1266, endPoint y: 618, distance: 340.9
click at [1266, 618] on div "To activate drag with keyboard, press Alt + Enter. Once in keyboard drag state,…" at bounding box center [1081, 375] width 474 height 547
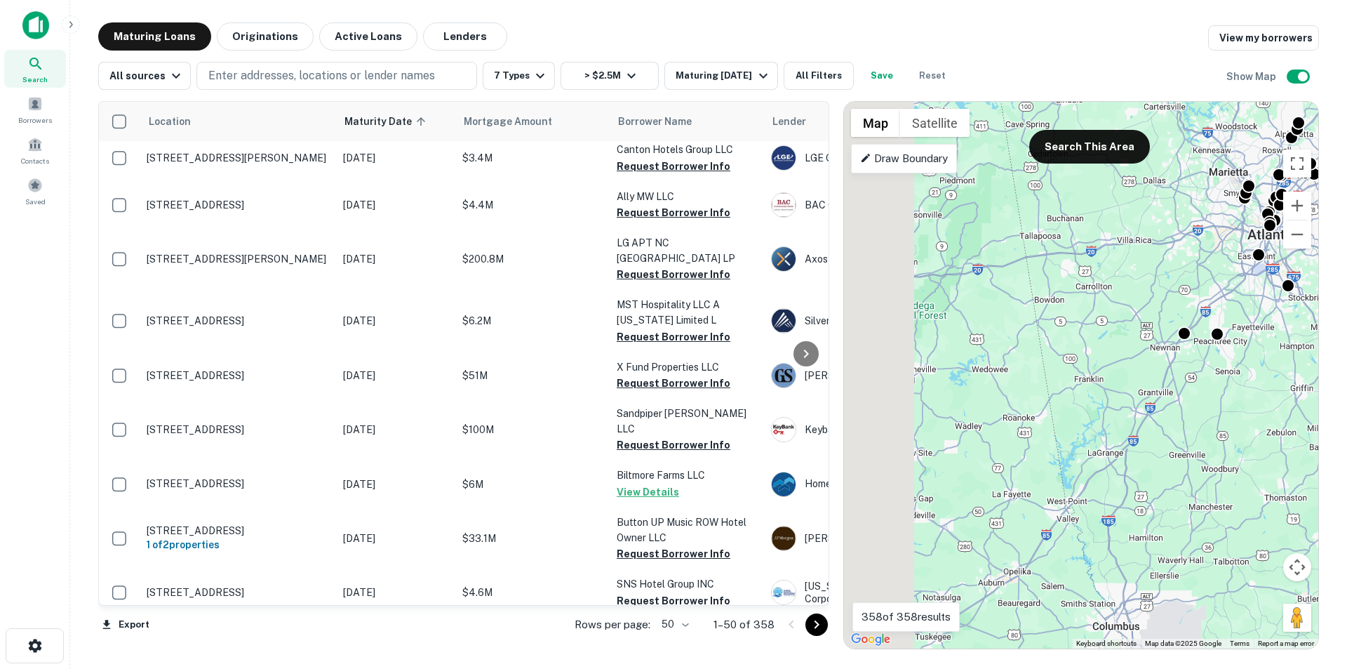
drag, startPoint x: 1038, startPoint y: 474, endPoint x: 1217, endPoint y: 403, distance: 193.4
click at [1217, 403] on div "To activate drag with keyboard, press Alt + Enter. Once in keyboard drag state,…" at bounding box center [1081, 375] width 474 height 547
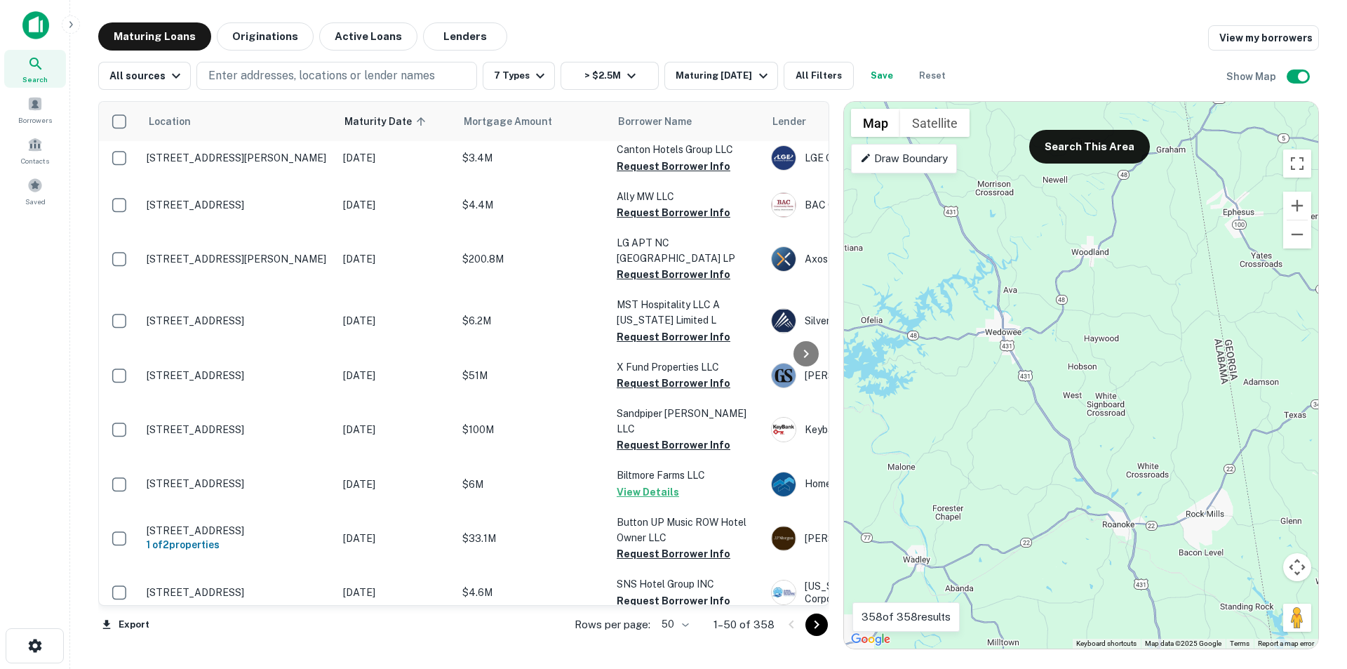
drag, startPoint x: 992, startPoint y: 386, endPoint x: 959, endPoint y: 418, distance: 45.2
click at [956, 423] on div "To activate drag with keyboard, press Alt + Enter. Once in keyboard drag state,…" at bounding box center [1081, 375] width 474 height 547
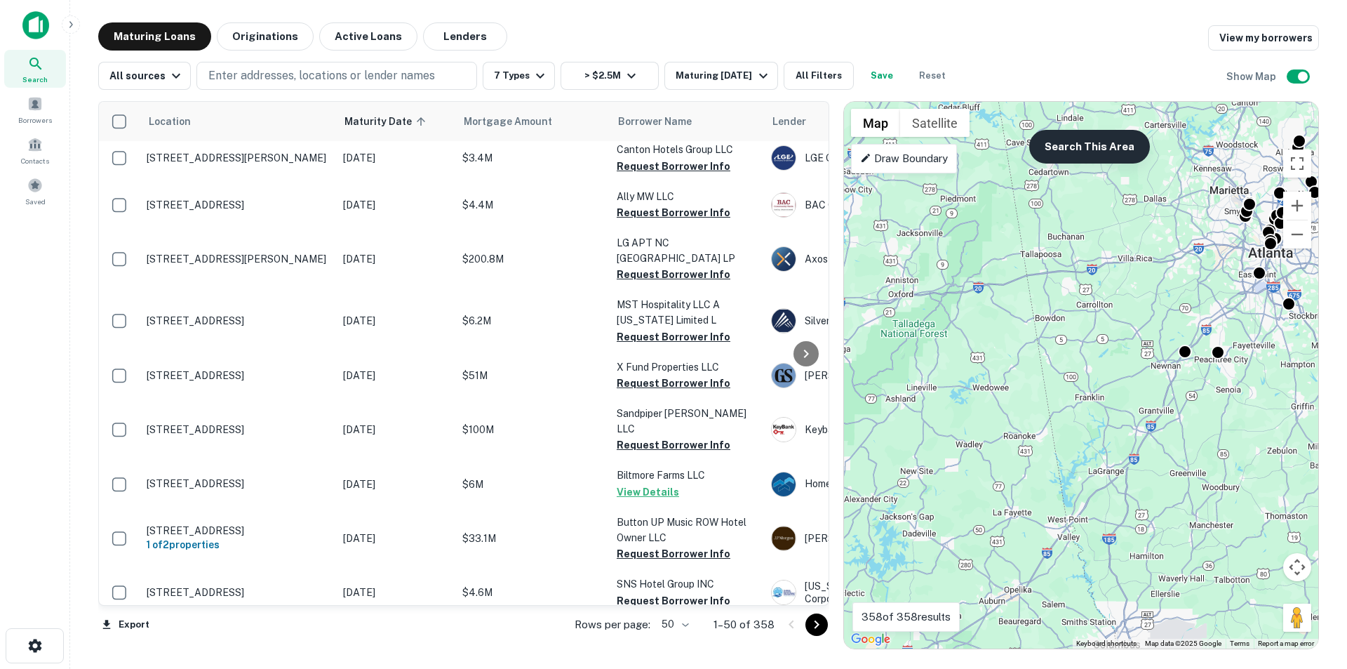
click at [1081, 144] on button "Search This Area" at bounding box center [1089, 147] width 121 height 34
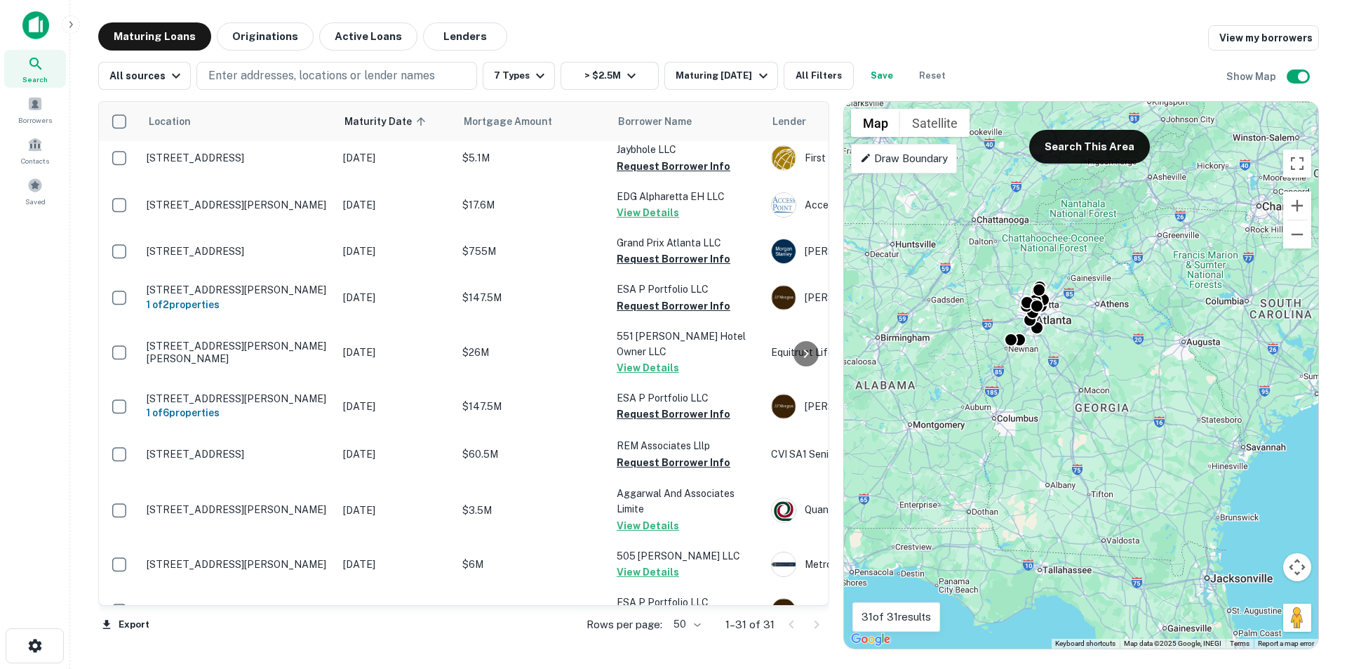
drag, startPoint x: 1173, startPoint y: 460, endPoint x: 1074, endPoint y: 396, distance: 118.3
click at [1074, 396] on div "To activate drag with keyboard, press Alt + Enter. Once in keyboard drag state,…" at bounding box center [1081, 375] width 474 height 547
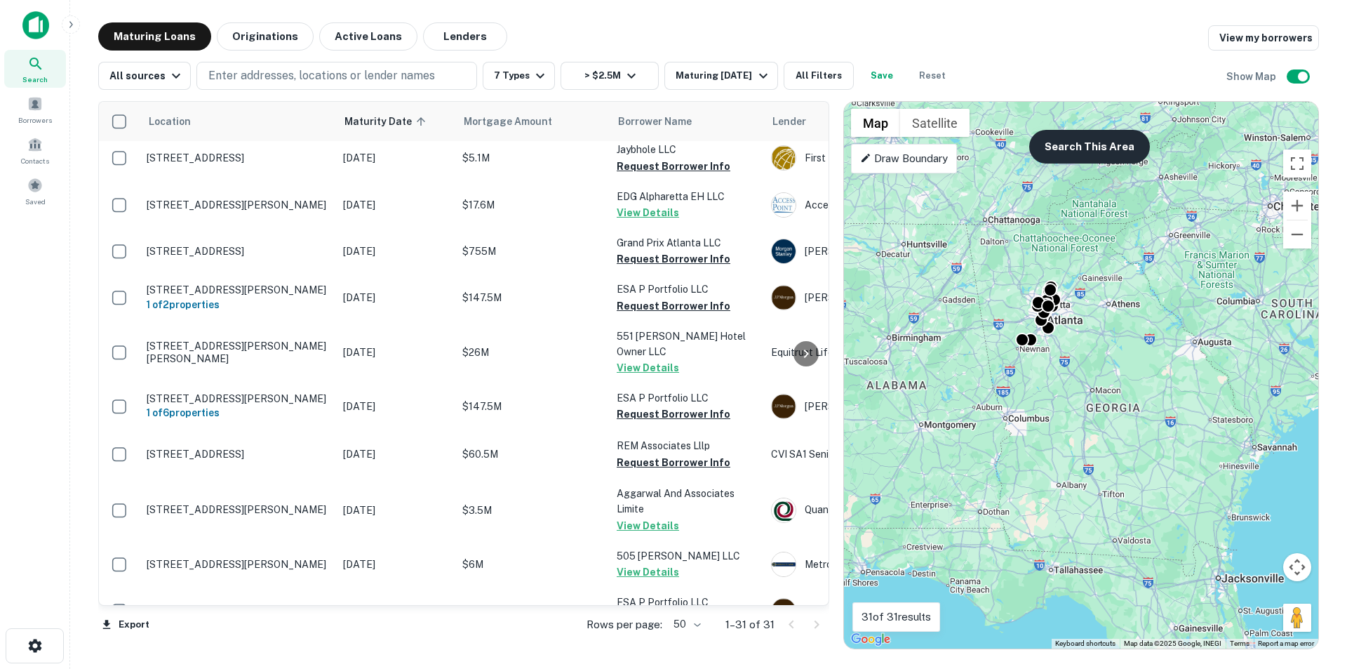
click at [1077, 141] on button "Search This Area" at bounding box center [1089, 147] width 121 height 34
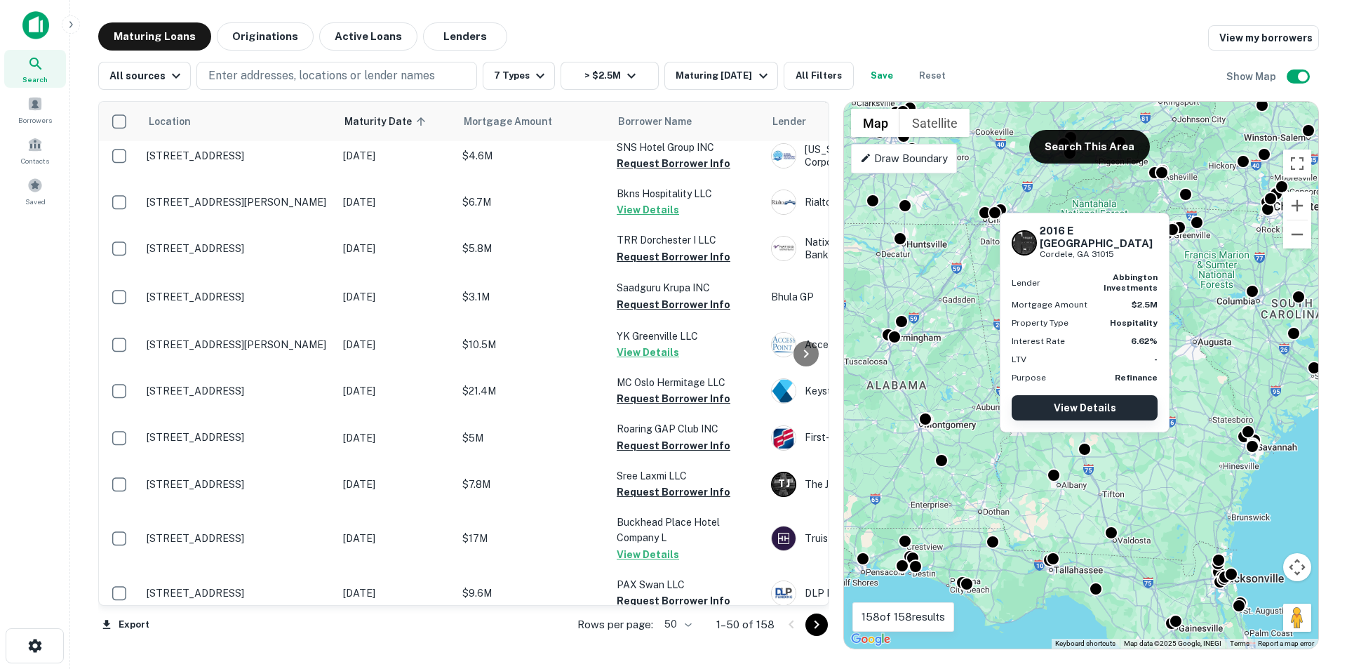
click at [1087, 406] on link "View Details" at bounding box center [1085, 407] width 146 height 25
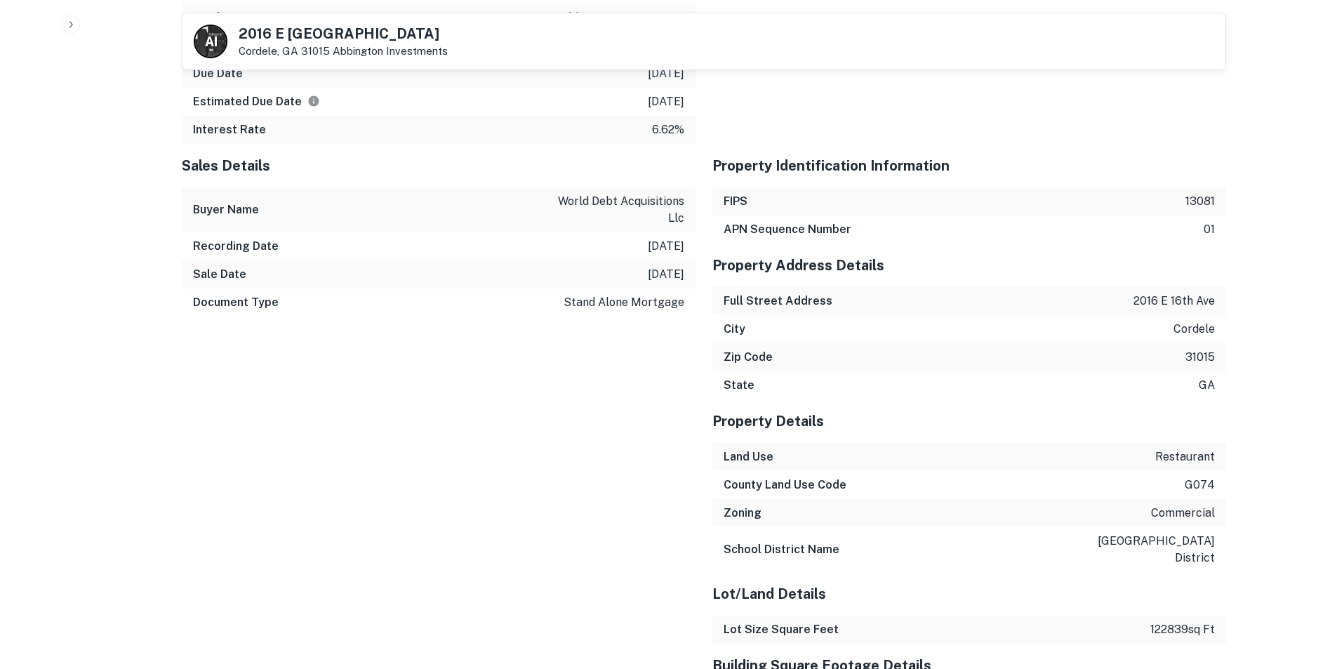
scroll to position [1474, 0]
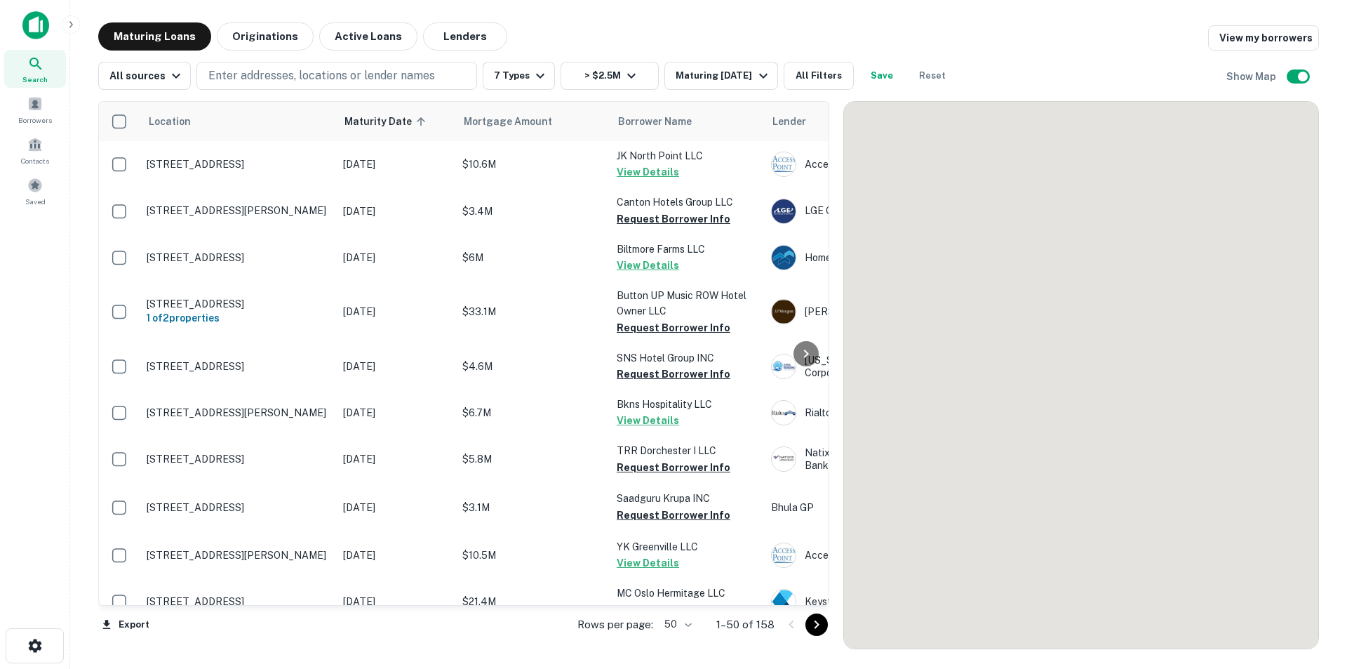
scroll to position [211, 0]
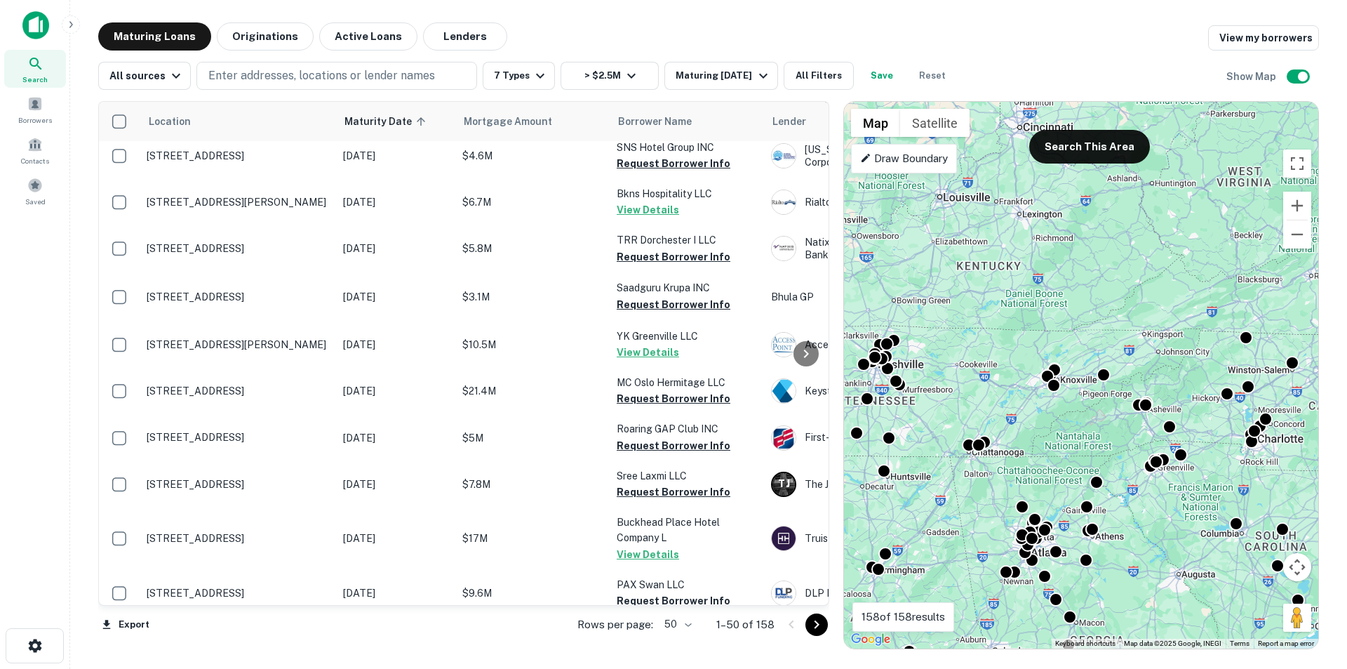
drag, startPoint x: 1022, startPoint y: 399, endPoint x: 1006, endPoint y: 634, distance: 235.6
click at [1006, 634] on div "To activate drag with keyboard, press Alt + Enter. Once in keyboard drag state,…" at bounding box center [1081, 375] width 474 height 547
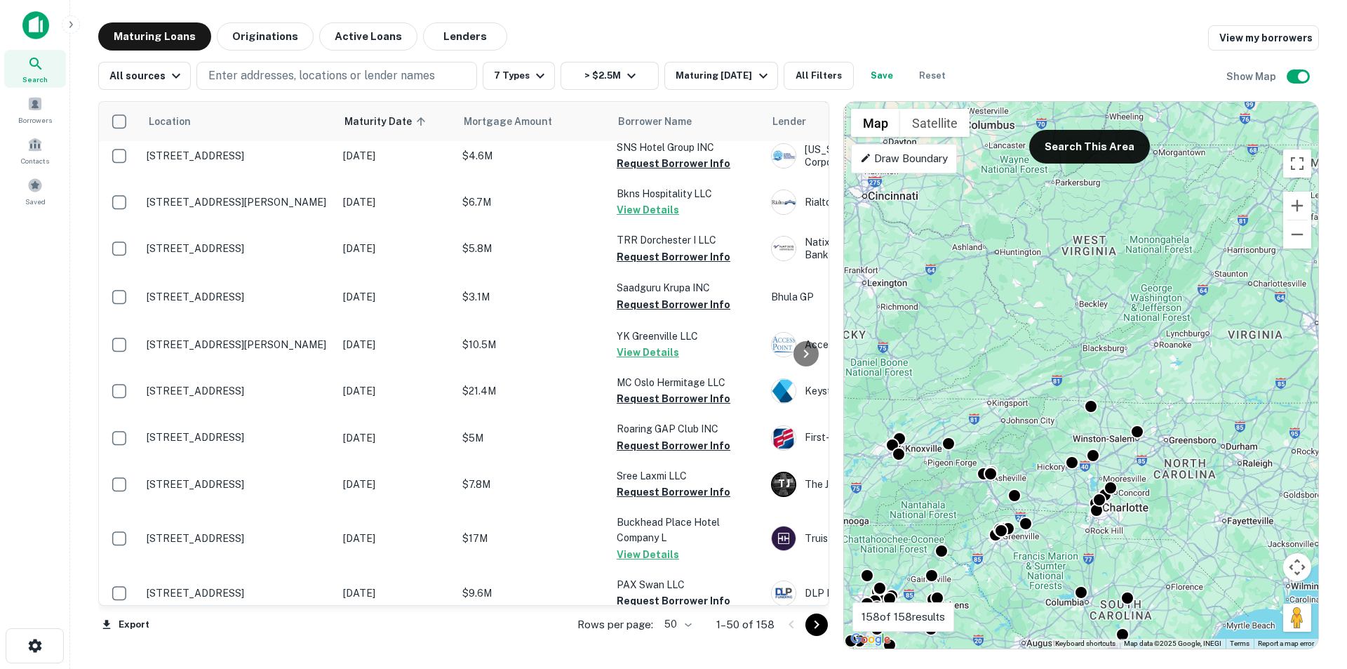
drag, startPoint x: 1133, startPoint y: 535, endPoint x: 975, endPoint y: 607, distance: 173.4
click at [975, 607] on div "To activate drag with keyboard, press Alt + Enter. Once in keyboard drag state,…" at bounding box center [1081, 375] width 474 height 547
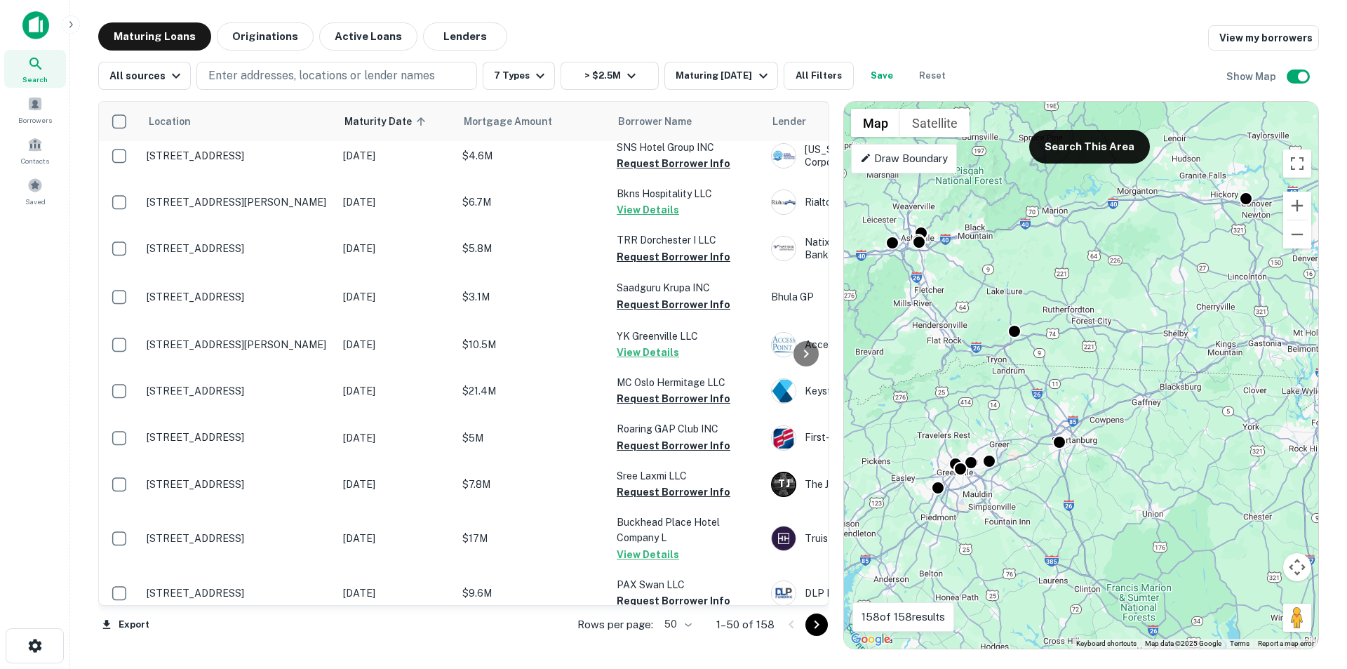
drag, startPoint x: 1003, startPoint y: 528, endPoint x: 1099, endPoint y: 492, distance: 102.6
click at [1090, 493] on div "To activate drag with keyboard, press Alt + Enter. Once in keyboard drag state,…" at bounding box center [1081, 375] width 474 height 547
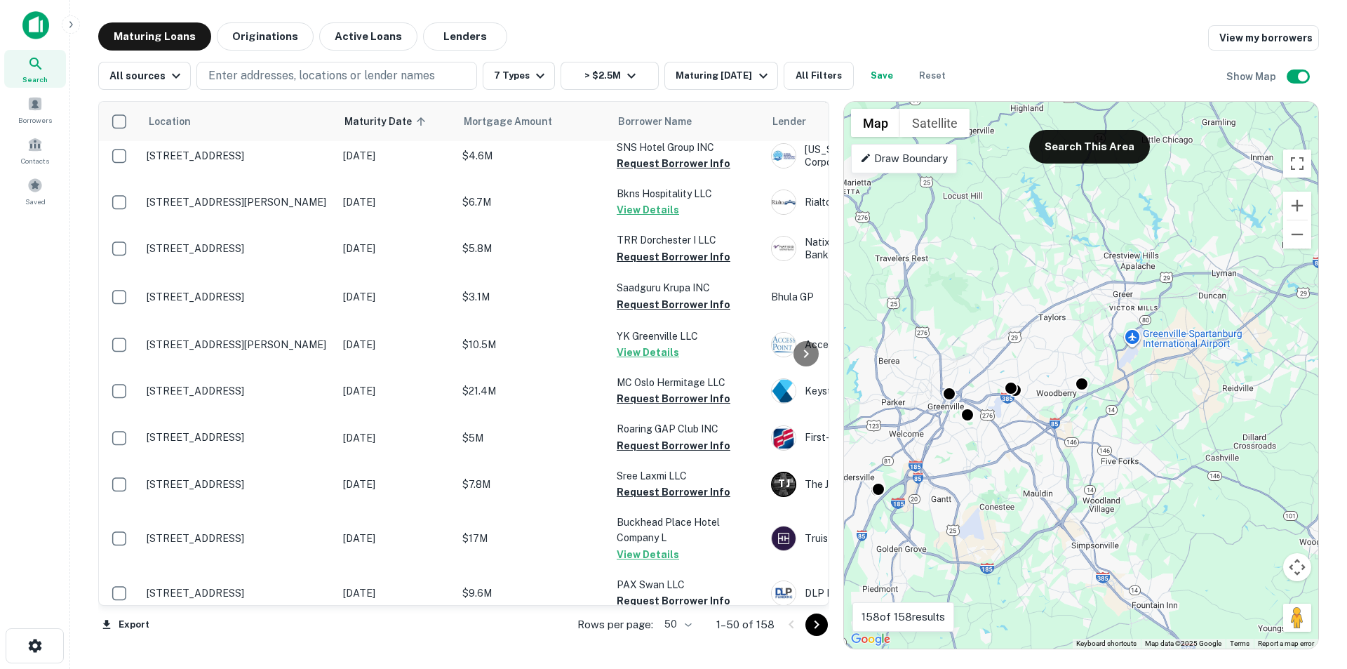
drag, startPoint x: 963, startPoint y: 467, endPoint x: 1074, endPoint y: 512, distance: 119.6
click at [1069, 521] on div "To activate drag with keyboard, press Alt + Enter. Once in keyboard drag state,…" at bounding box center [1081, 375] width 474 height 547
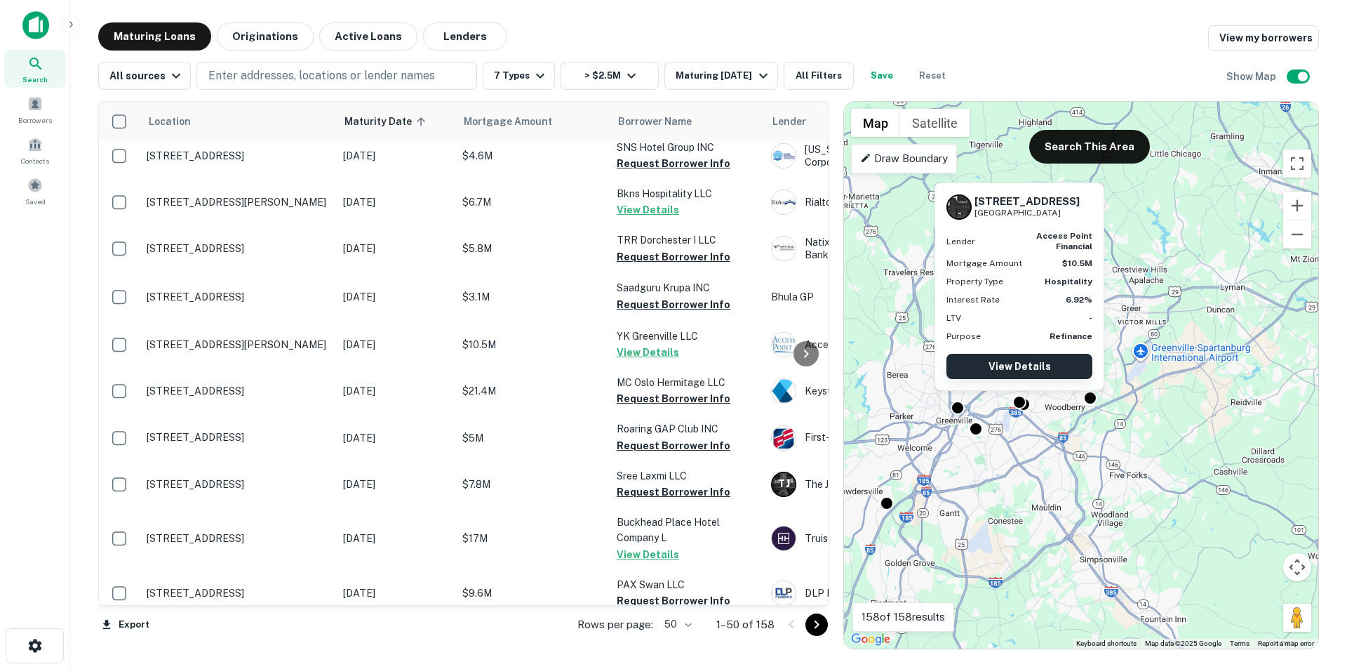
click at [1020, 366] on link "View Details" at bounding box center [1020, 366] width 146 height 25
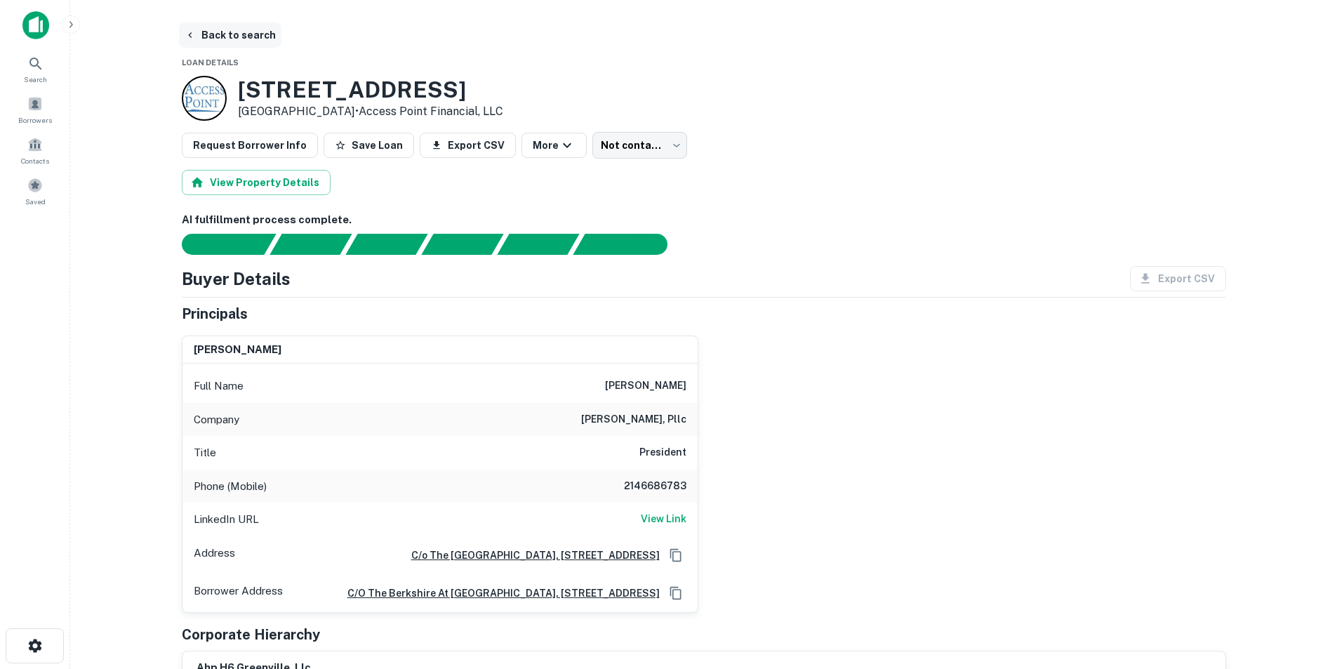
click at [212, 39] on button "Back to search" at bounding box center [230, 34] width 102 height 25
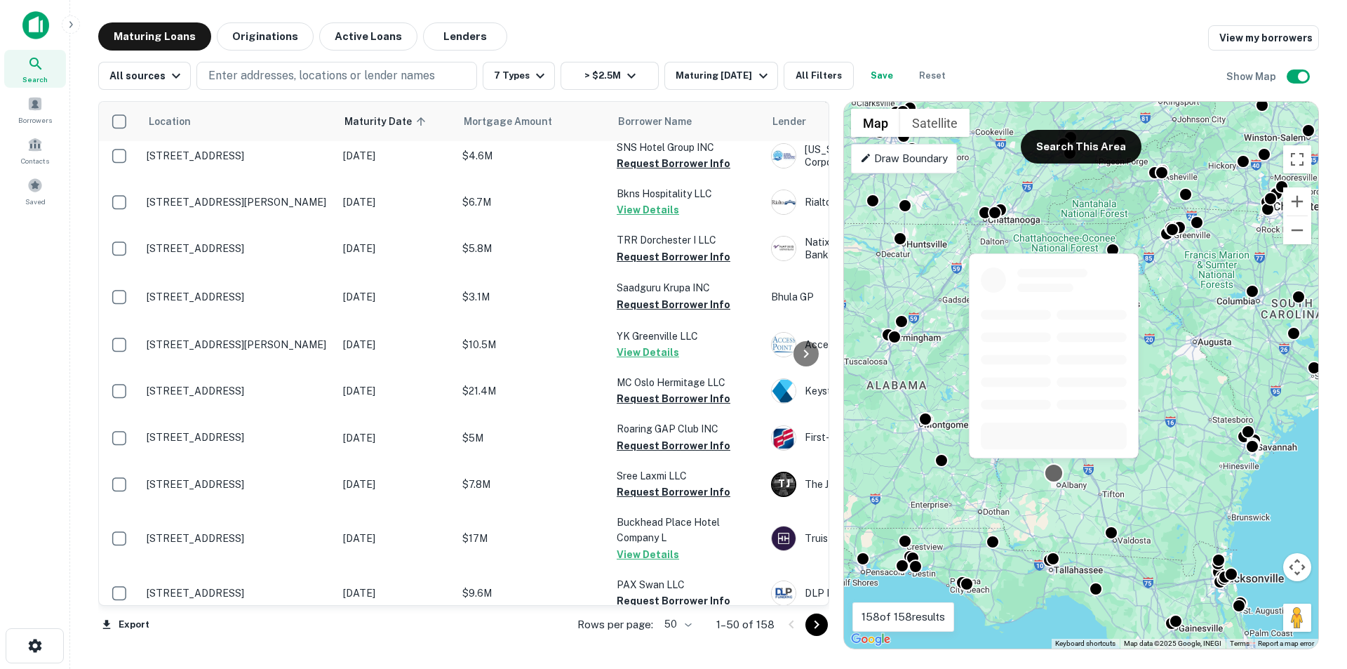
click at [1052, 472] on div at bounding box center [1054, 472] width 20 height 20
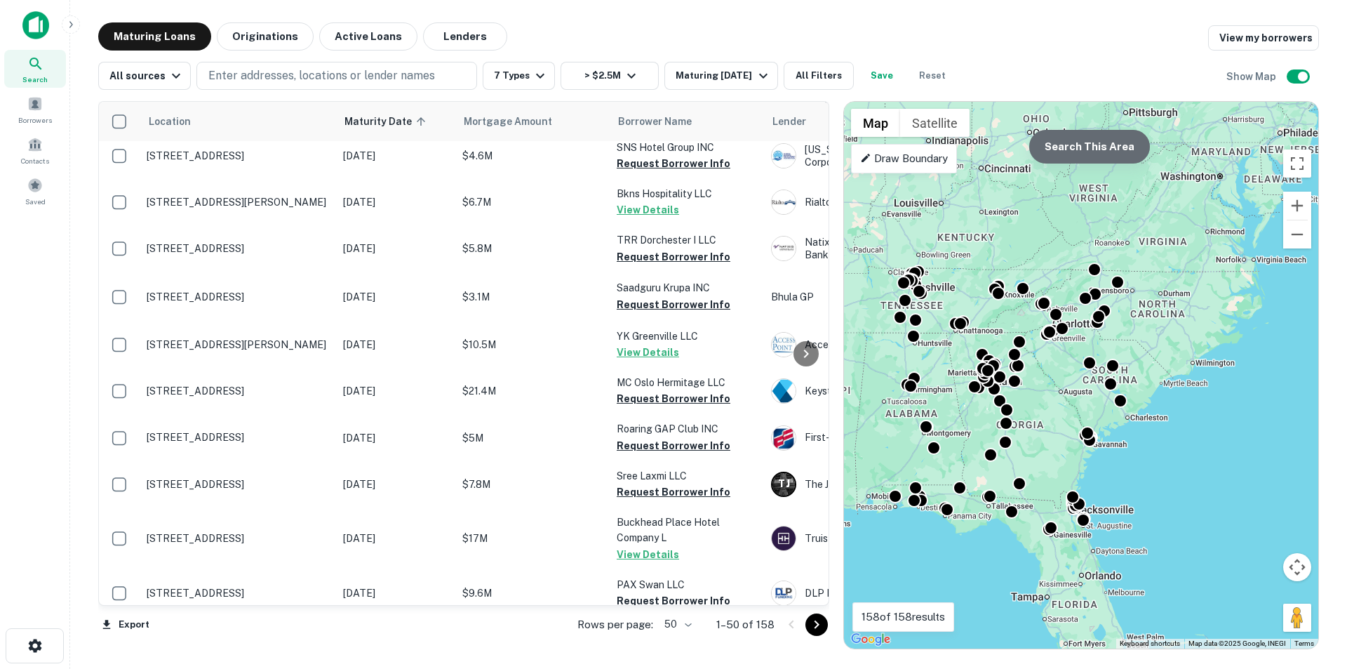
click at [1110, 145] on button "Search This Area" at bounding box center [1089, 147] width 121 height 34
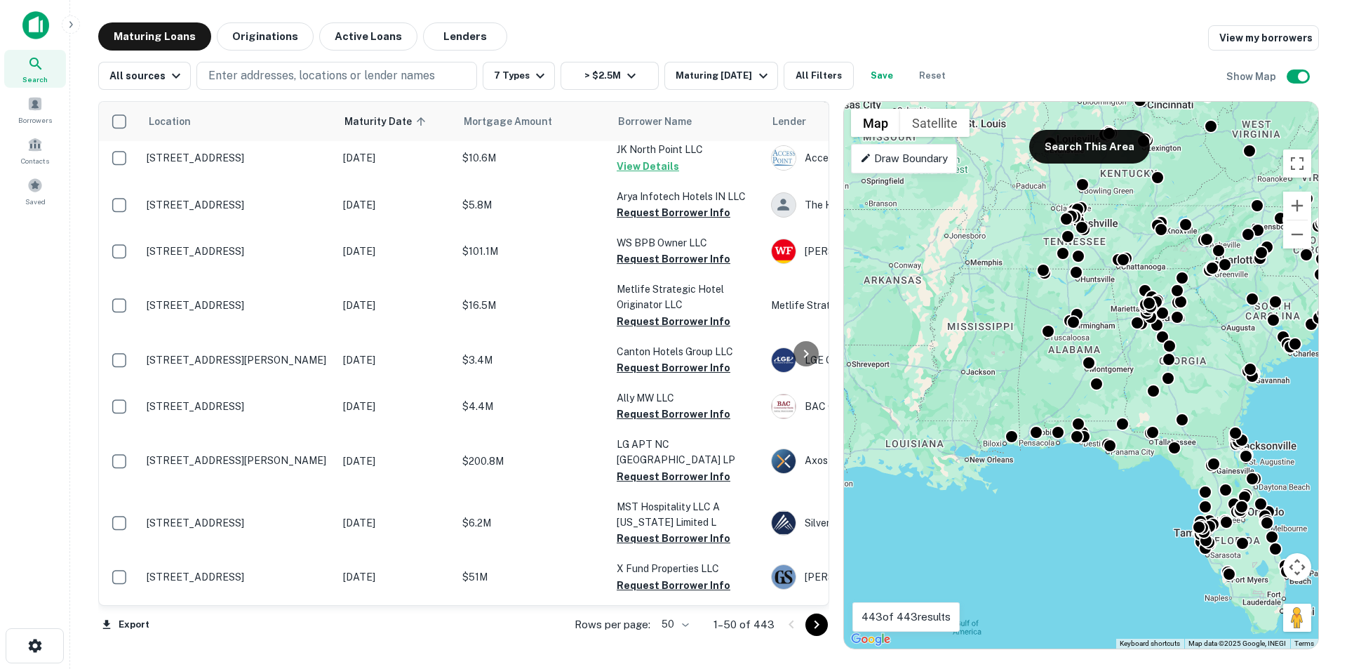
drag, startPoint x: 929, startPoint y: 458, endPoint x: 1093, endPoint y: 394, distance: 176.2
click at [1093, 394] on div "To activate drag with keyboard, press Alt + Enter. Once in keyboard drag state,…" at bounding box center [1081, 375] width 474 height 547
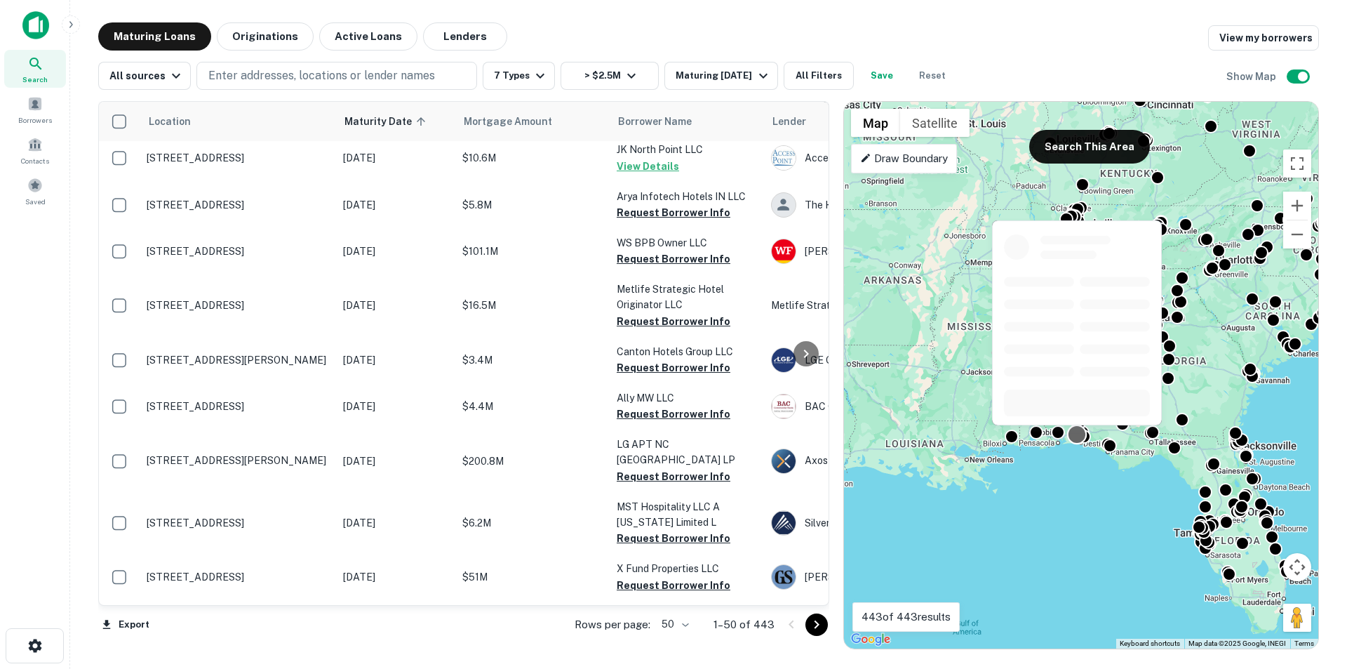
click at [1076, 440] on div at bounding box center [1077, 434] width 20 height 20
click span
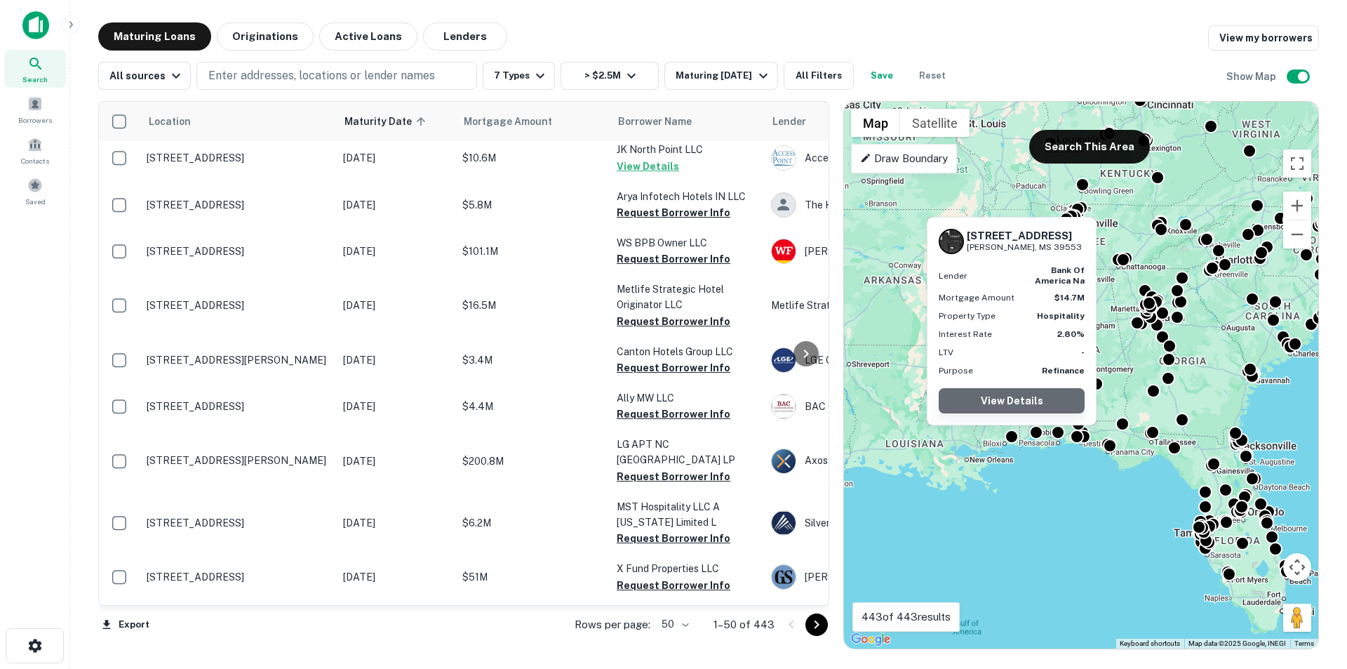
click link "View Details"
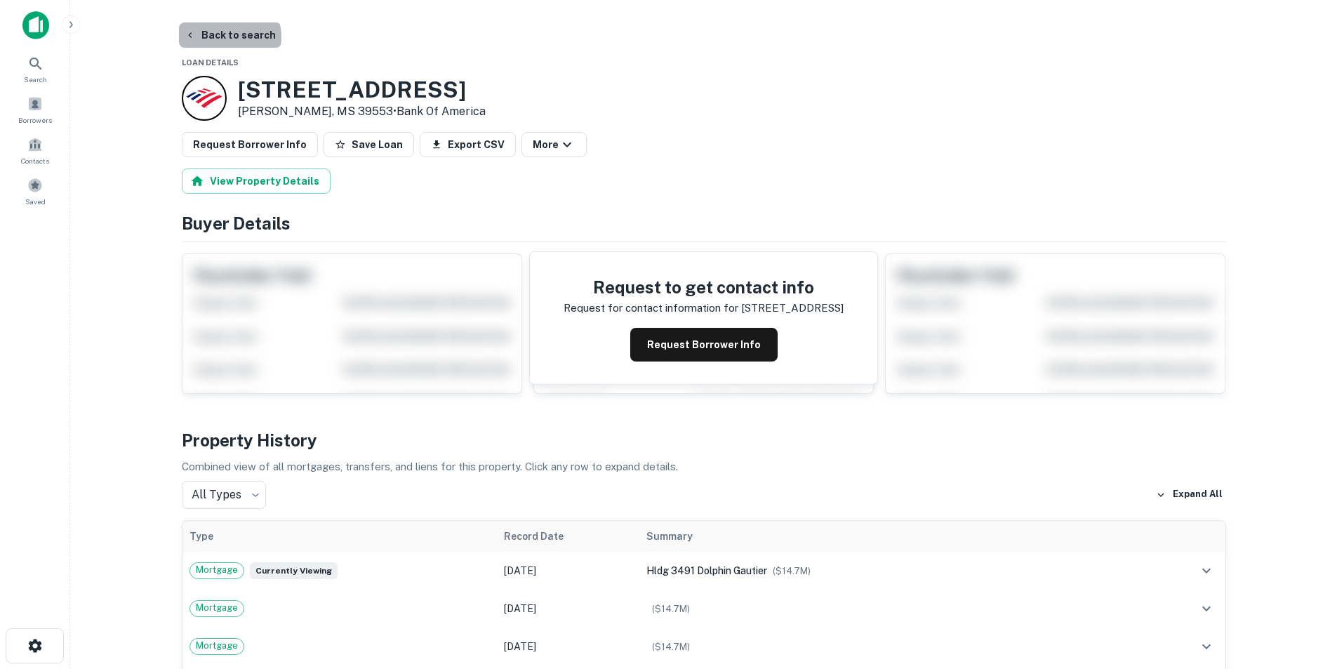
click at [228, 37] on button "Back to search" at bounding box center [230, 34] width 102 height 25
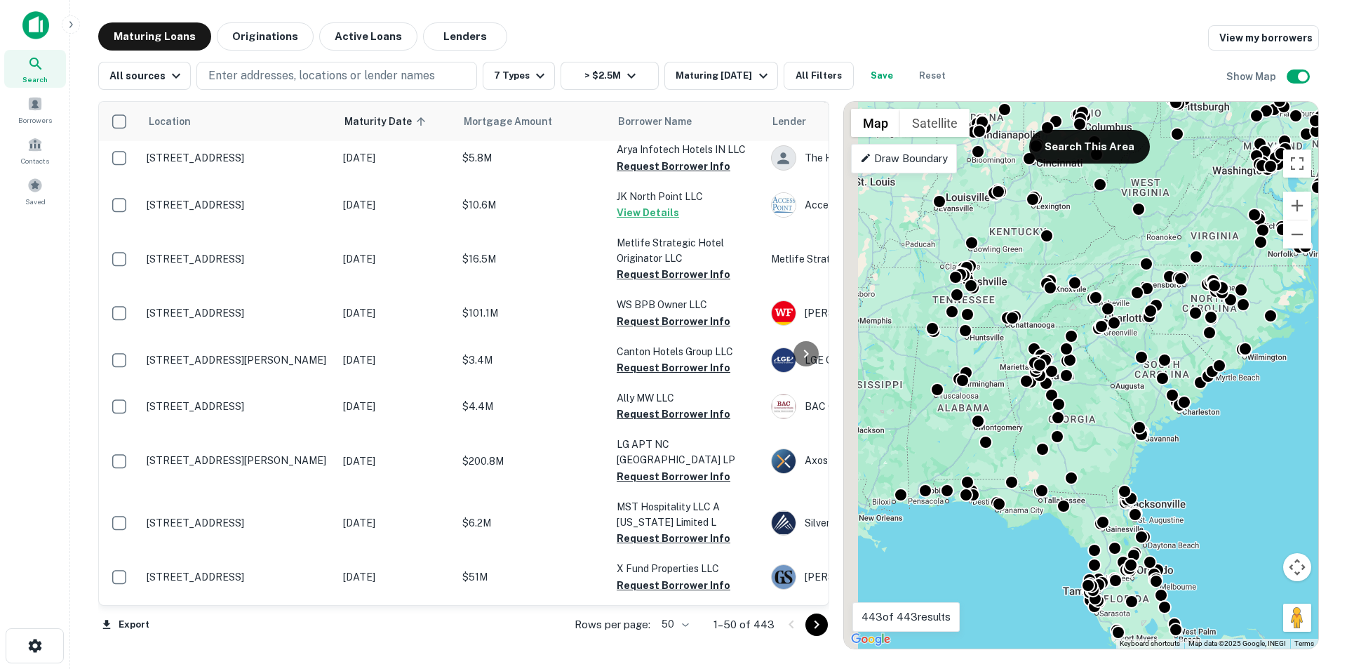
drag, startPoint x: 1001, startPoint y: 467, endPoint x: 1051, endPoint y: 462, distance: 50.8
click at [1051, 462] on div "To activate drag with keyboard, press Alt + Enter. Once in keyboard drag state,…" at bounding box center [1081, 375] width 474 height 547
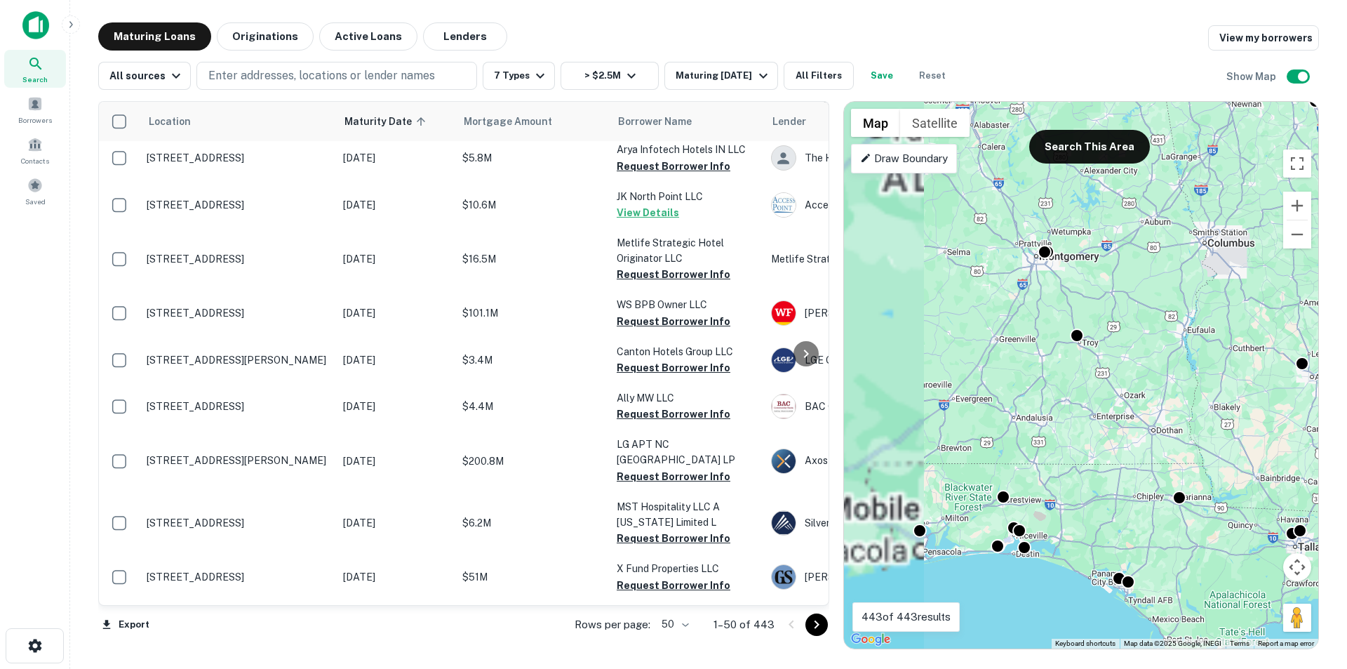
drag, startPoint x: 942, startPoint y: 475, endPoint x: 1131, endPoint y: 360, distance: 221.1
click at [1129, 362] on div "To activate drag with keyboard, press Alt + Enter. Once in keyboard drag state,…" at bounding box center [1081, 375] width 474 height 547
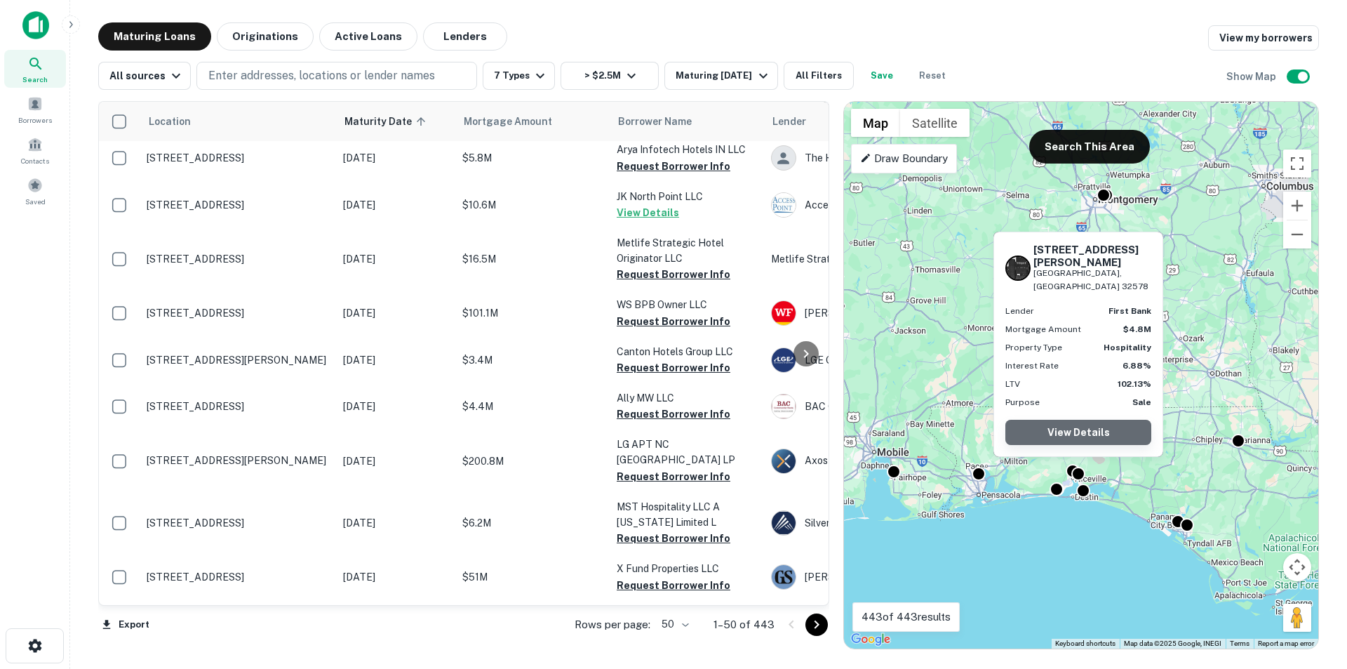
click at [1072, 423] on link "View Details" at bounding box center [1079, 432] width 146 height 25
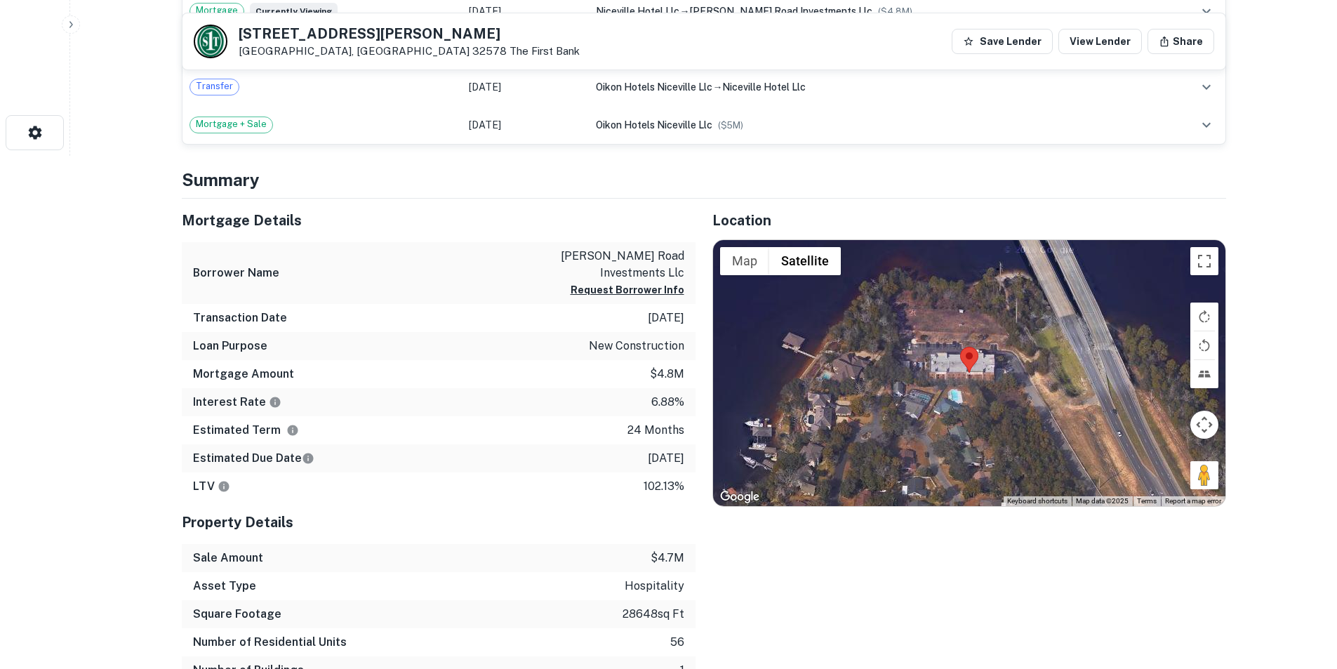
scroll to position [491, 0]
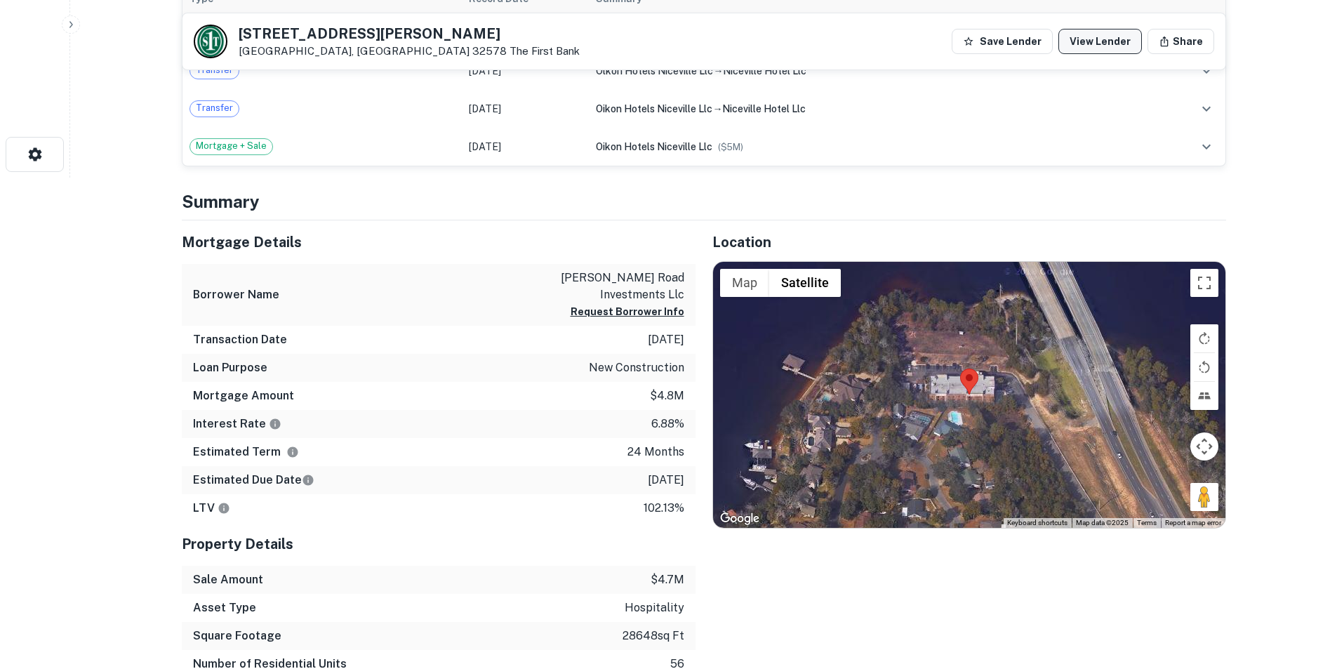
click at [1126, 45] on link "View Lender" at bounding box center [1100, 41] width 84 height 25
